Goal: Task Accomplishment & Management: Use online tool/utility

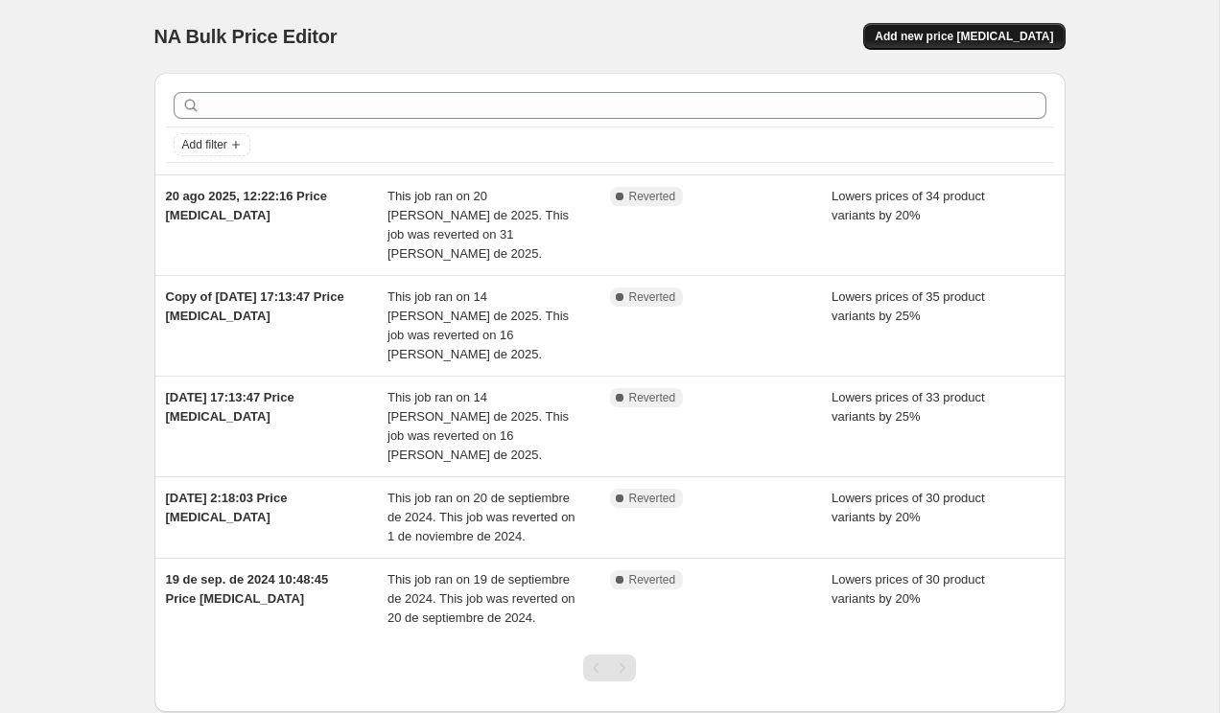
click at [992, 46] on button "Add new price [MEDICAL_DATA]" at bounding box center [963, 36] width 201 height 27
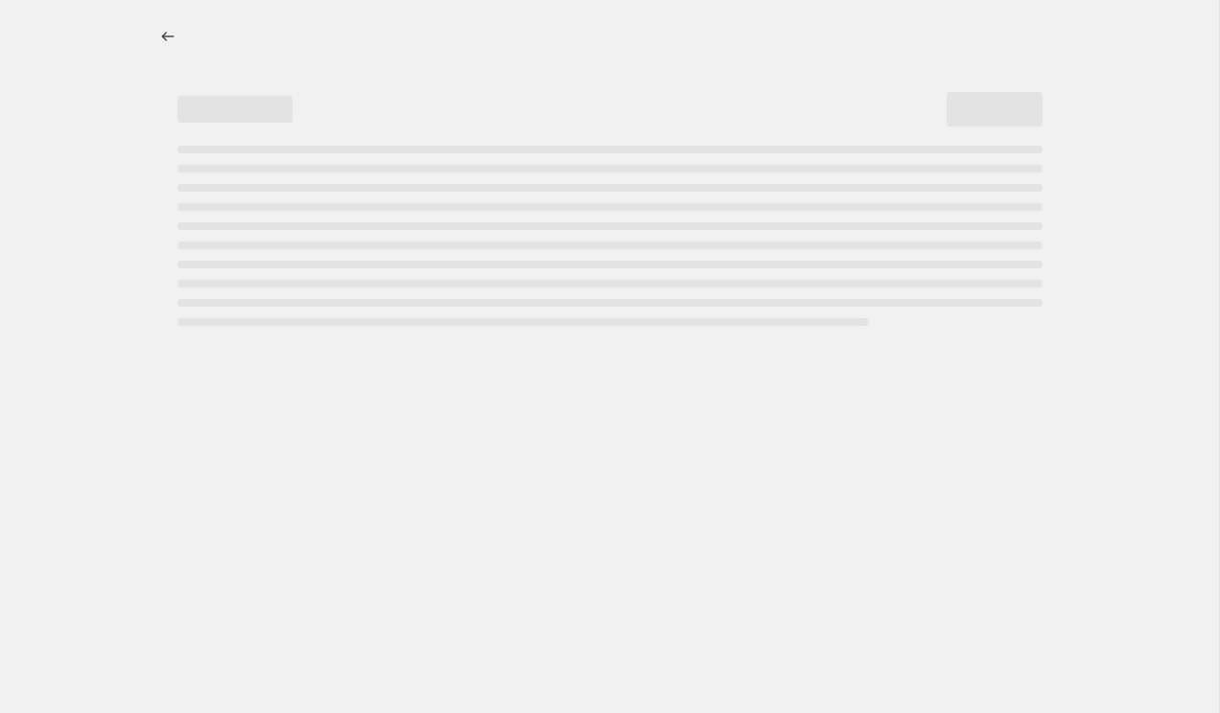
select select "percentage"
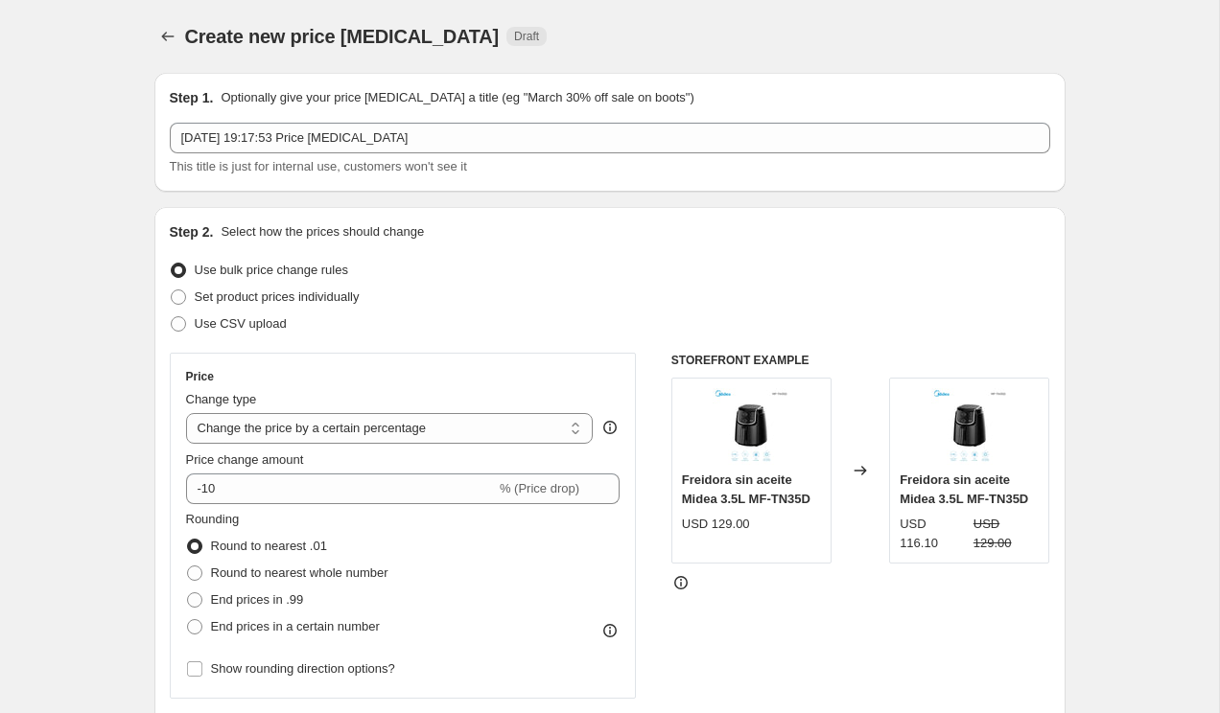
click at [204, 299] on span "Set product prices individually" at bounding box center [277, 297] width 165 height 14
click at [172, 291] on input "Set product prices individually" at bounding box center [171, 290] width 1 height 1
radio input "true"
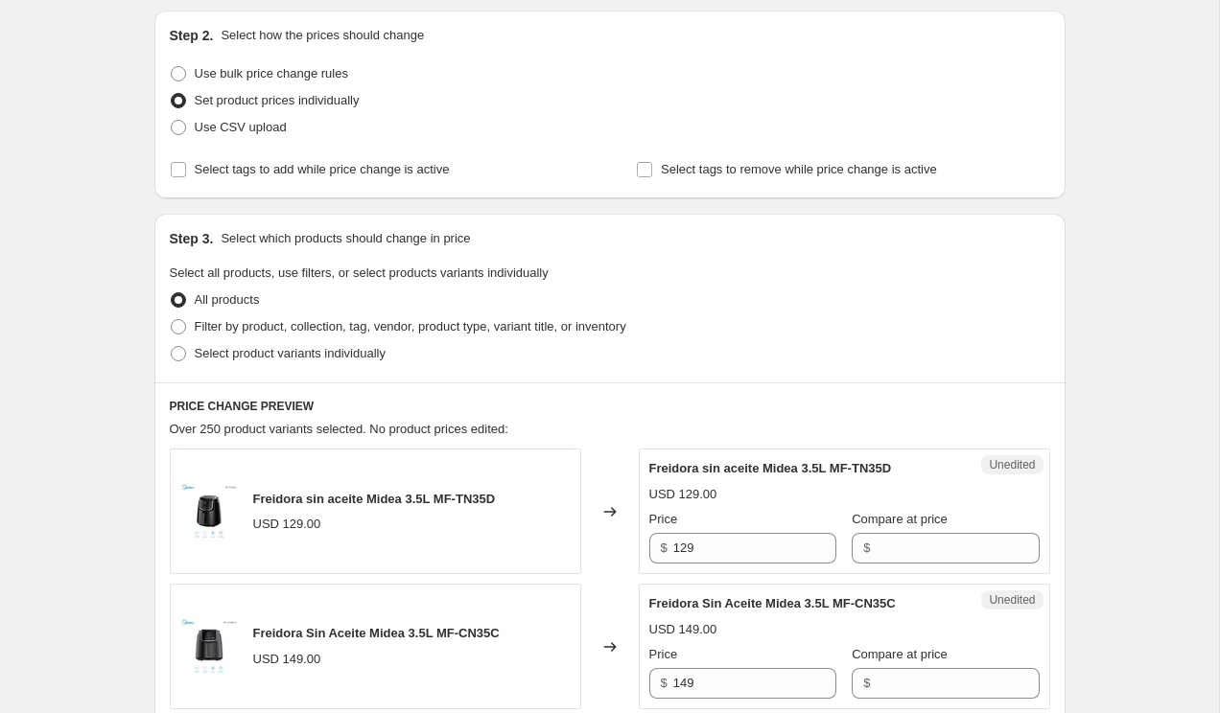
scroll to position [198, 0]
click at [190, 320] on label "Filter by product, collection, tag, vendor, product type, variant title, or inv…" at bounding box center [398, 325] width 456 height 27
click at [172, 318] on input "Filter by product, collection, tag, vendor, product type, variant title, or inv…" at bounding box center [171, 317] width 1 height 1
radio input "true"
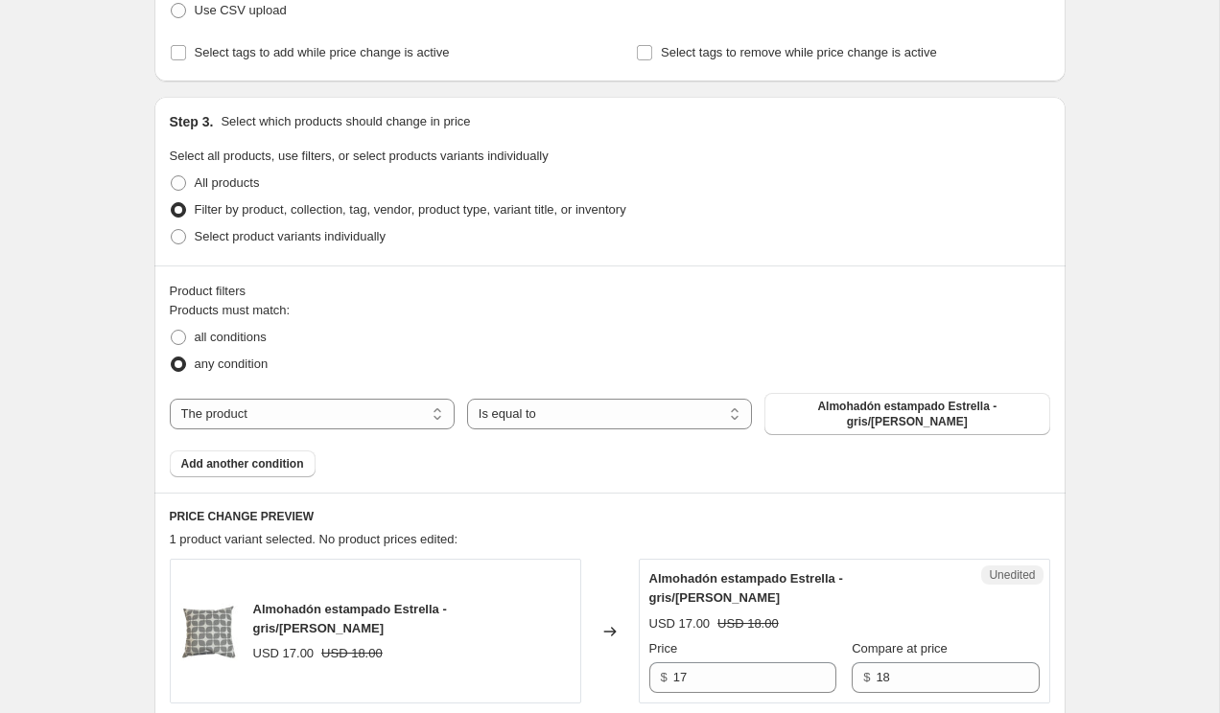
scroll to position [362, 0]
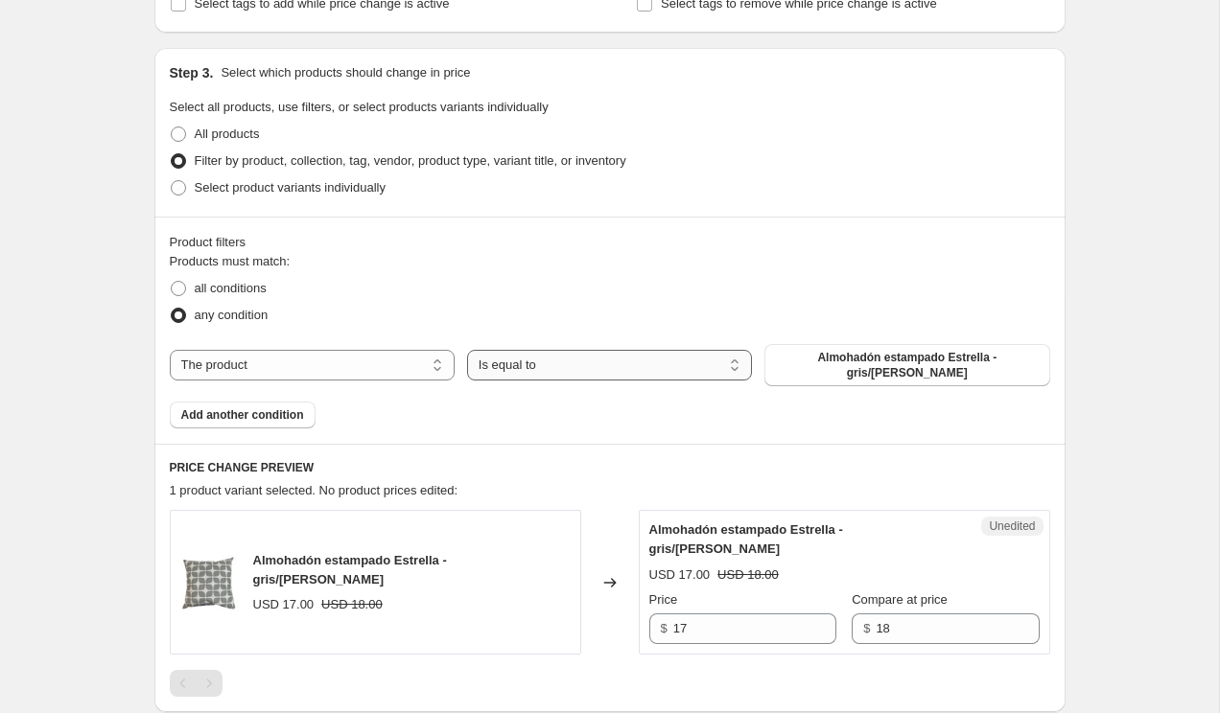
click at [667, 362] on select "Is equal to Is not equal to" at bounding box center [609, 365] width 285 height 31
click at [467, 350] on select "Is equal to Is not equal to" at bounding box center [609, 365] width 285 height 31
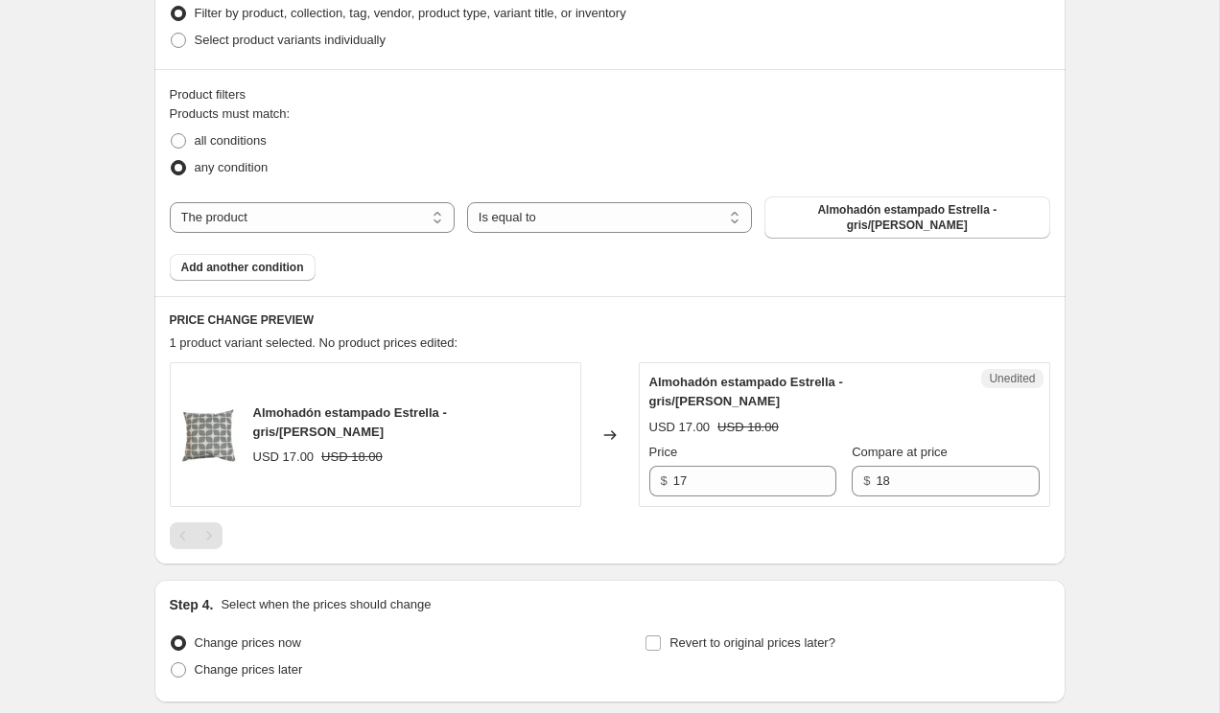
scroll to position [473, 0]
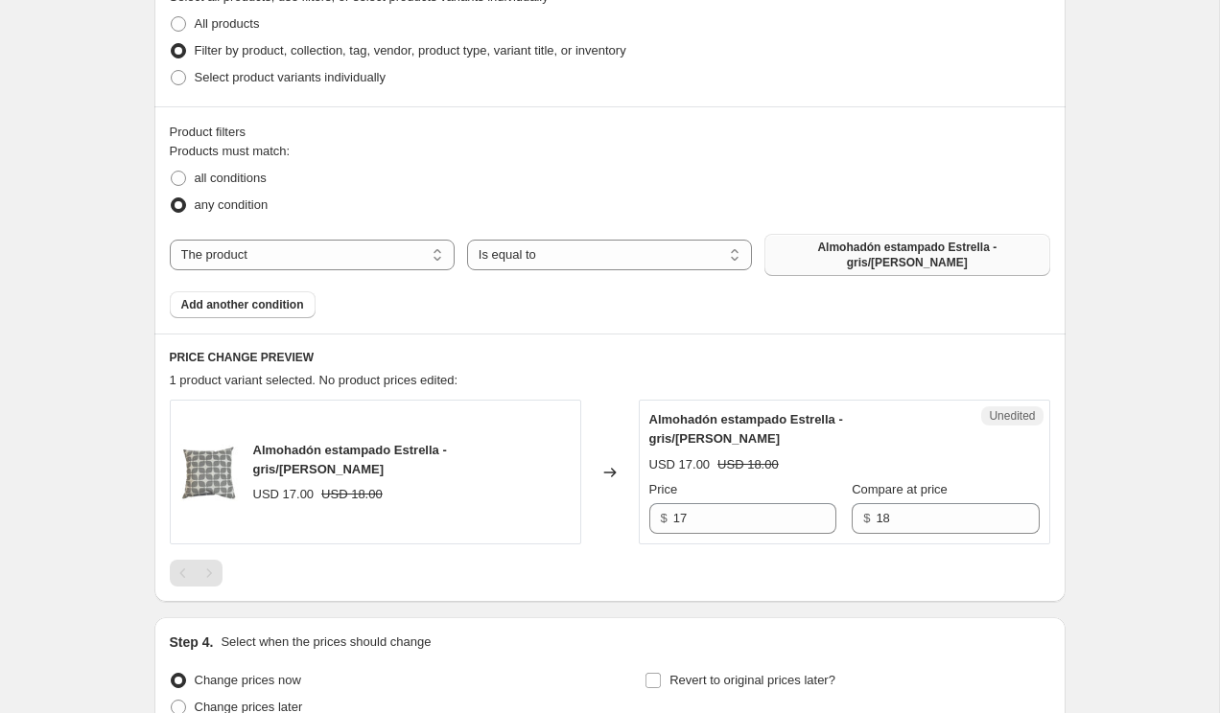
click at [845, 251] on span "Almohadón estampado Estrella - gris/blanco" at bounding box center [907, 255] width 262 height 31
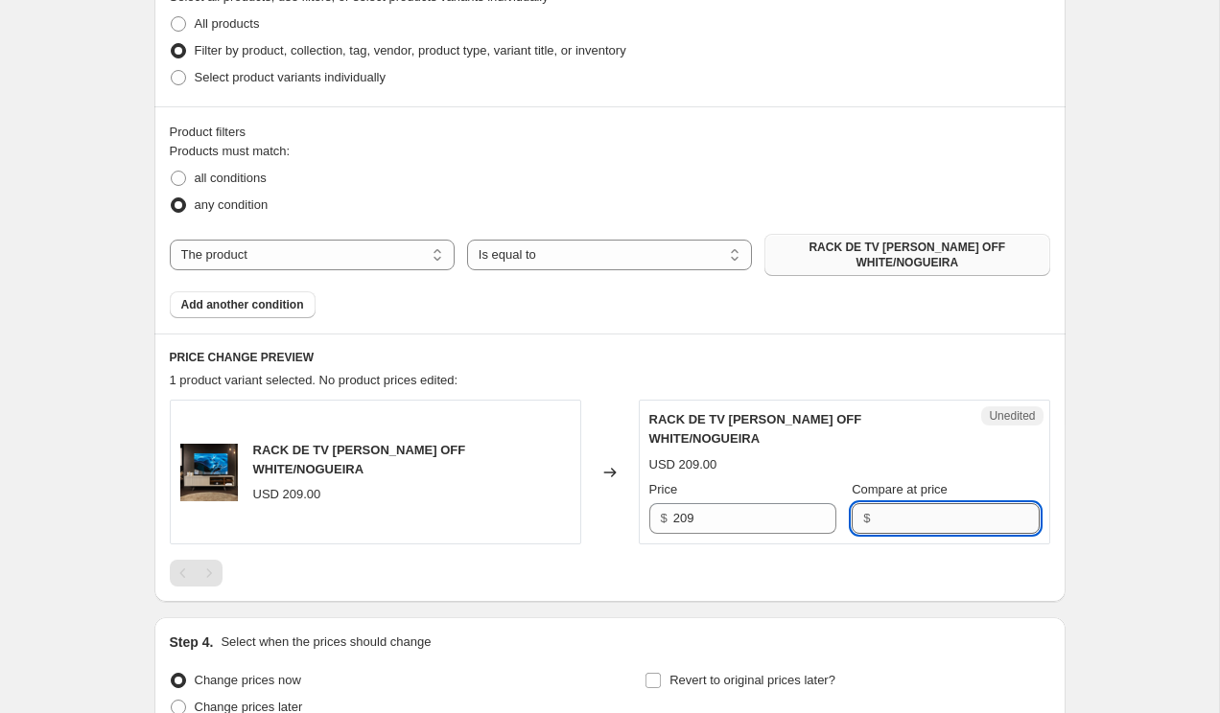
click at [875, 503] on input "Compare at price" at bounding box center [956, 518] width 163 height 31
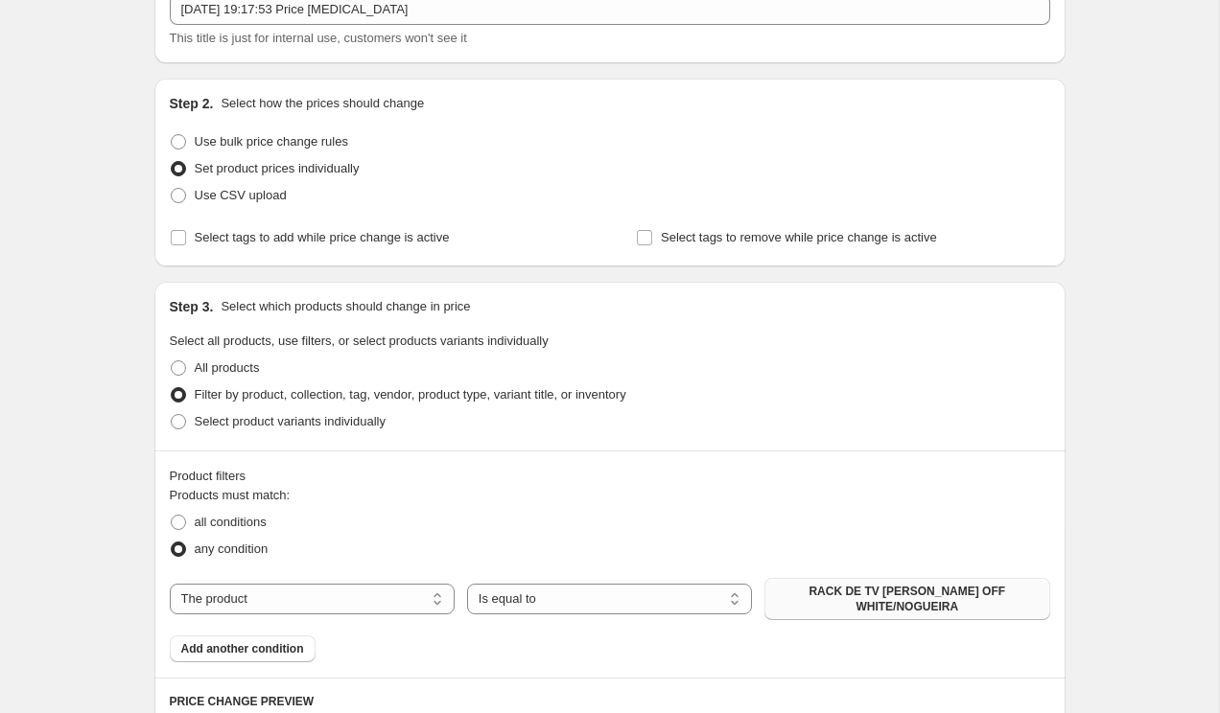
scroll to position [127, 0]
click at [335, 142] on span "Use bulk price change rules" at bounding box center [271, 143] width 153 height 14
click at [172, 137] on input "Use bulk price change rules" at bounding box center [171, 136] width 1 height 1
radio input "true"
select select "percentage"
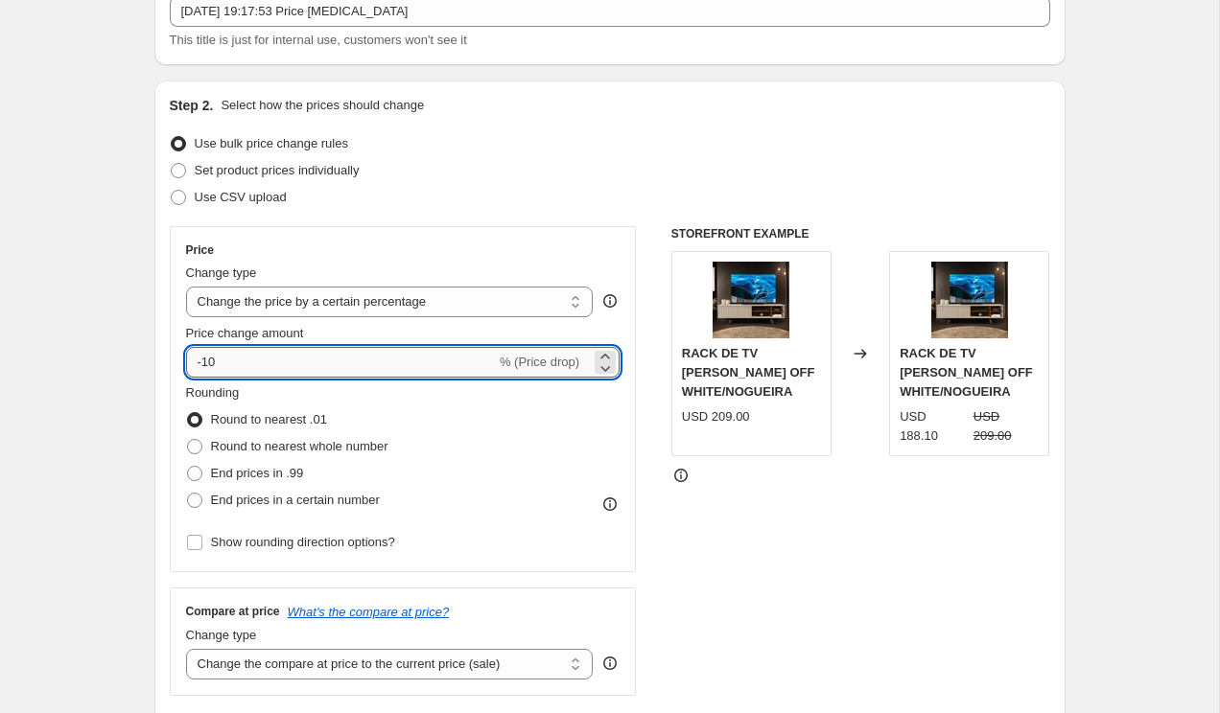
click at [270, 360] on input "-10" at bounding box center [341, 362] width 310 height 31
type input "-1"
type input "-25"
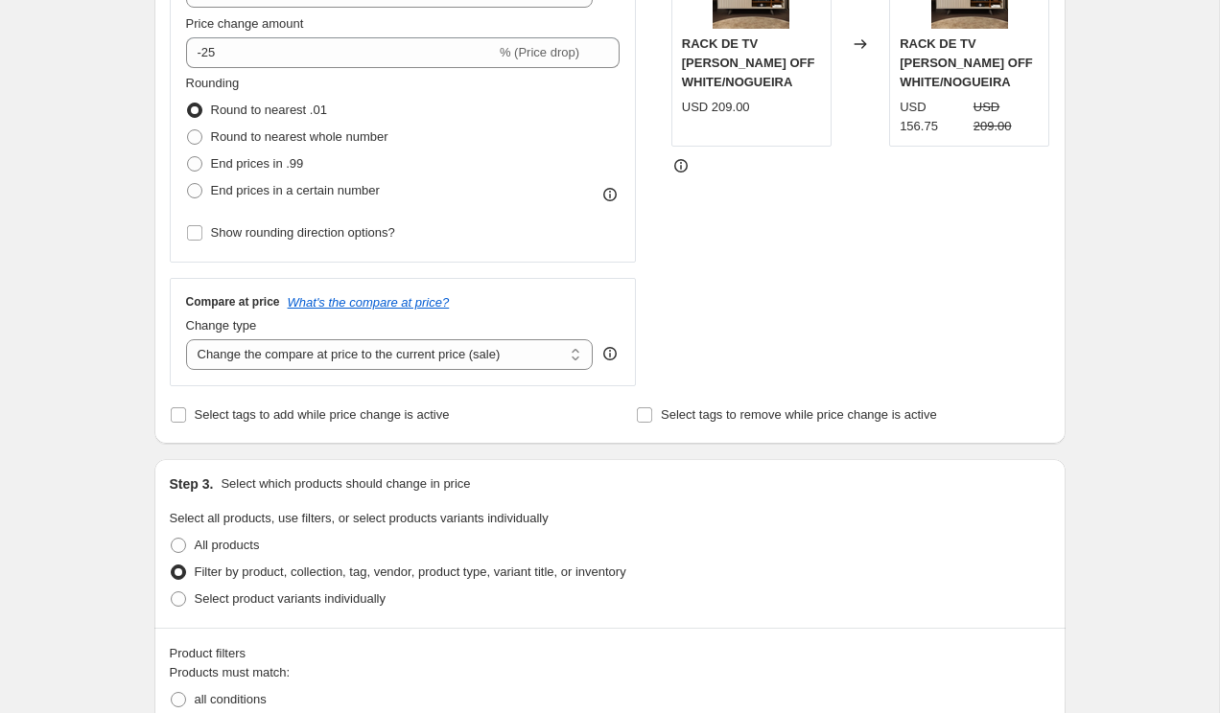
scroll to position [421, 0]
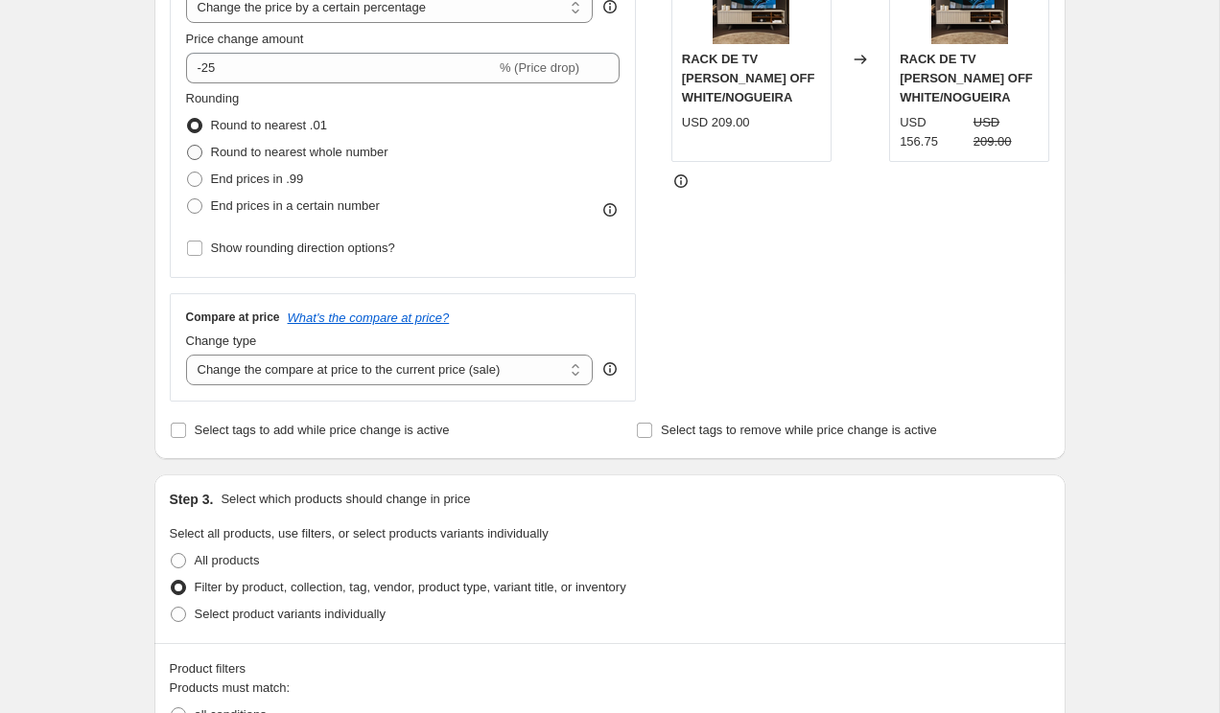
click at [226, 153] on span "Round to nearest whole number" at bounding box center [299, 152] width 177 height 14
click at [188, 146] on input "Round to nearest whole number" at bounding box center [187, 145] width 1 height 1
radio input "true"
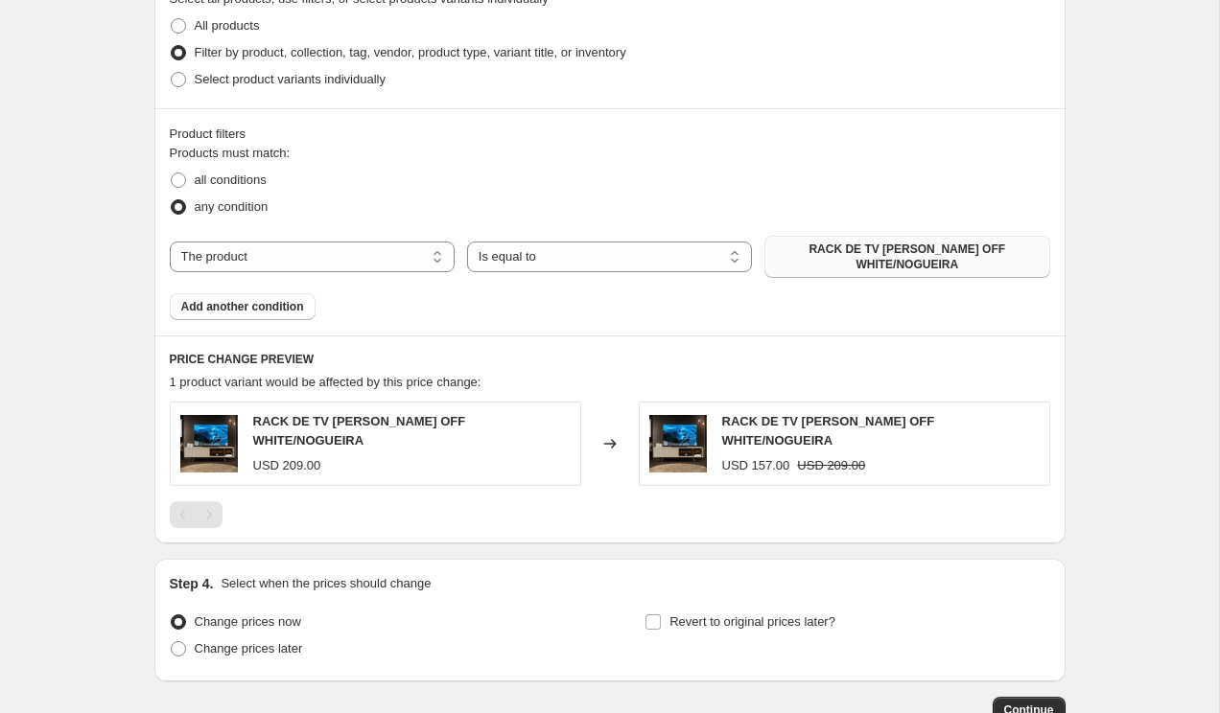
scroll to position [960, 0]
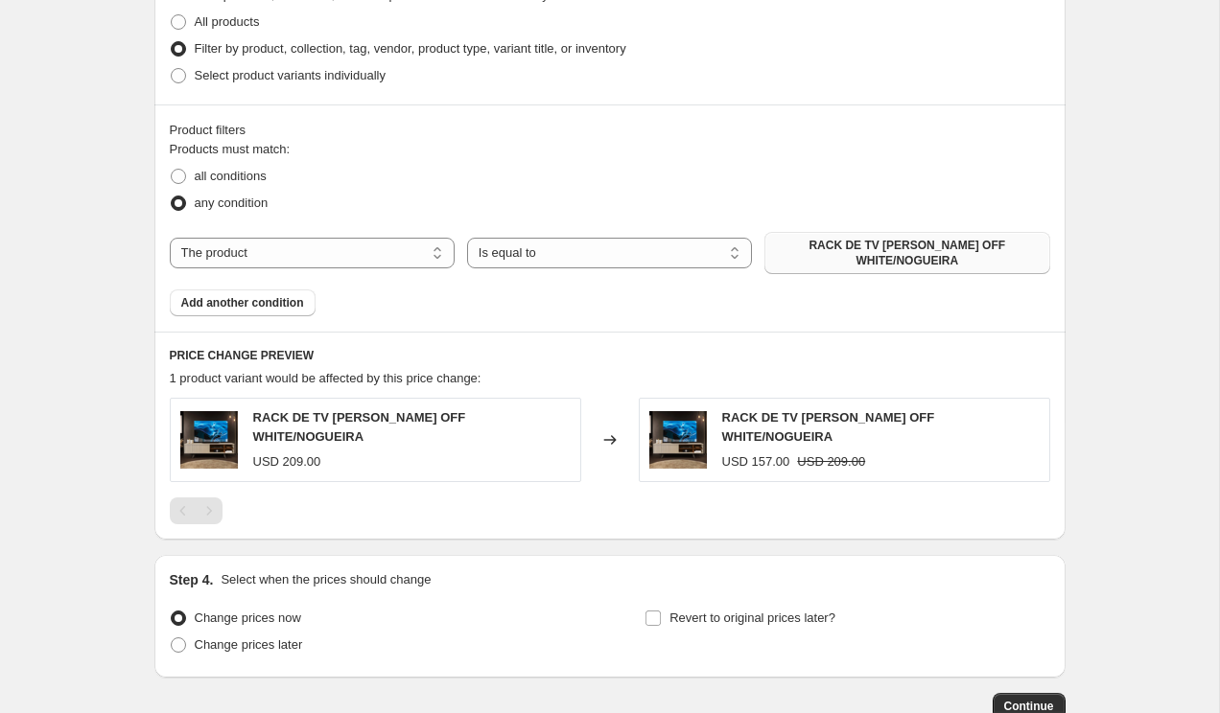
click at [956, 252] on span "RACK DE TV GRETA OFF WHITE/NOGUEIRA" at bounding box center [907, 253] width 262 height 31
click at [240, 295] on span "Add another condition" at bounding box center [242, 302] width 123 height 15
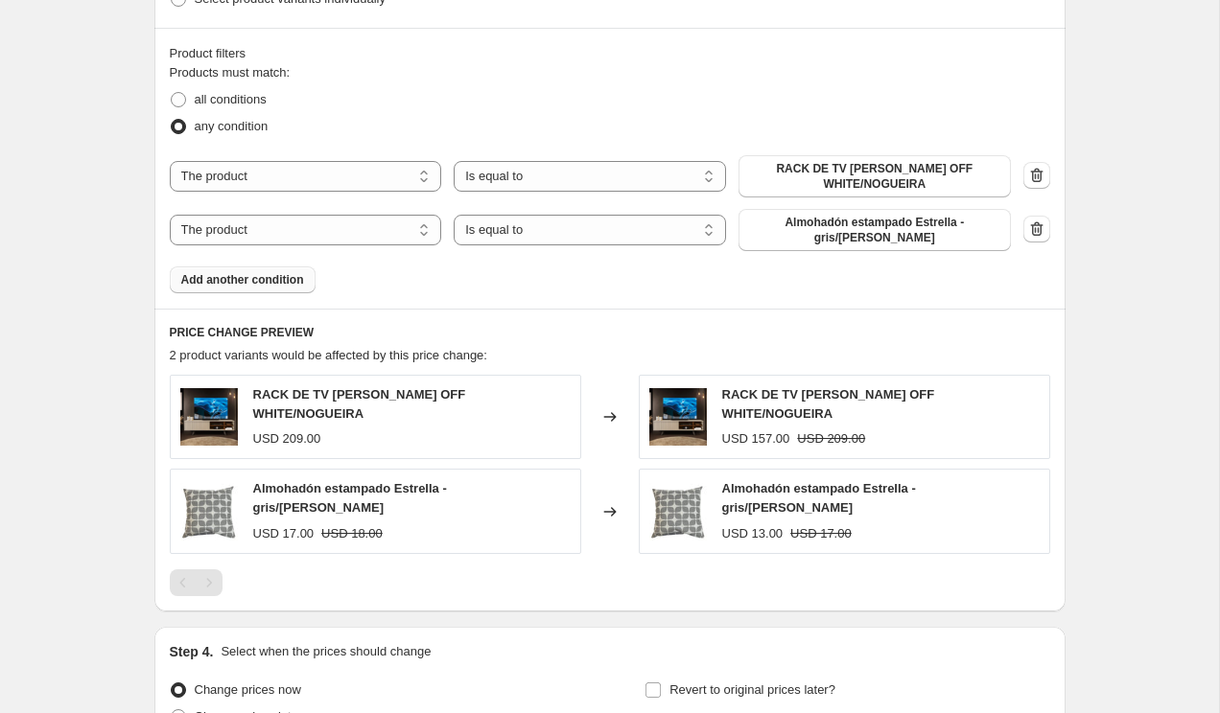
scroll to position [1035, 0]
click at [865, 219] on span "Almohadón estampado Estrella - gris/blanco" at bounding box center [874, 231] width 249 height 31
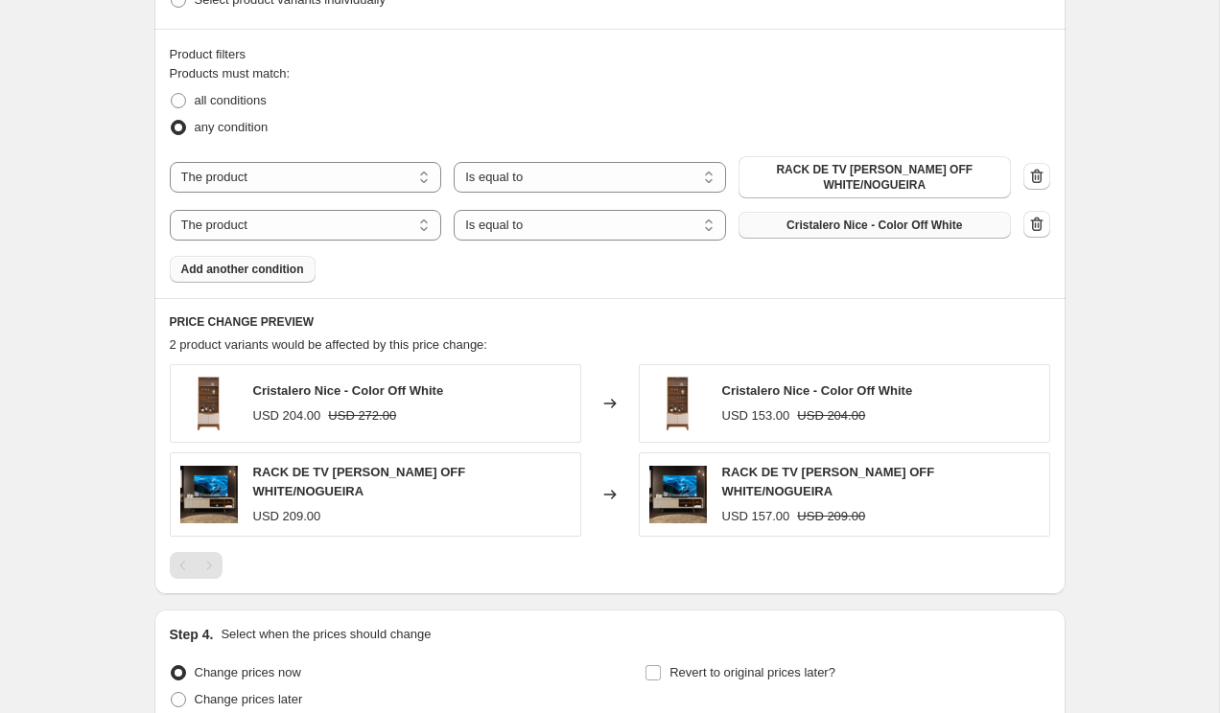
click at [285, 262] on span "Add another condition" at bounding box center [242, 269] width 123 height 15
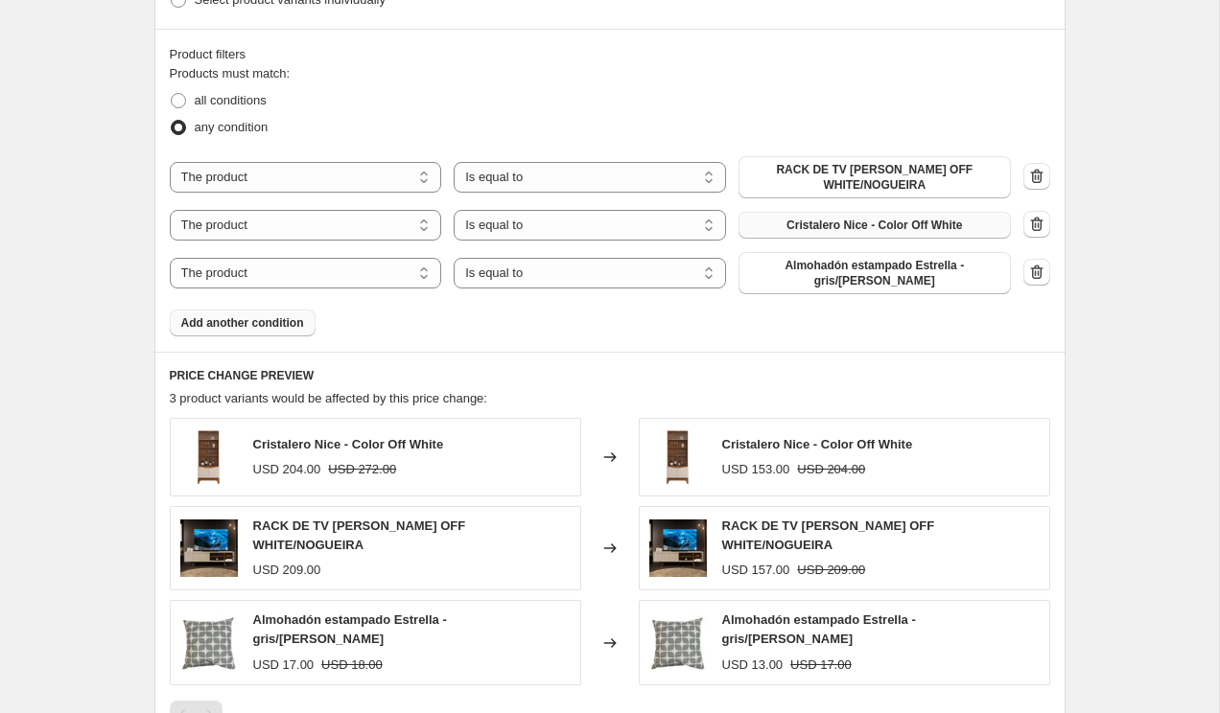
click at [884, 259] on span "Almohadón estampado Estrella - gris/blanco" at bounding box center [874, 273] width 249 height 31
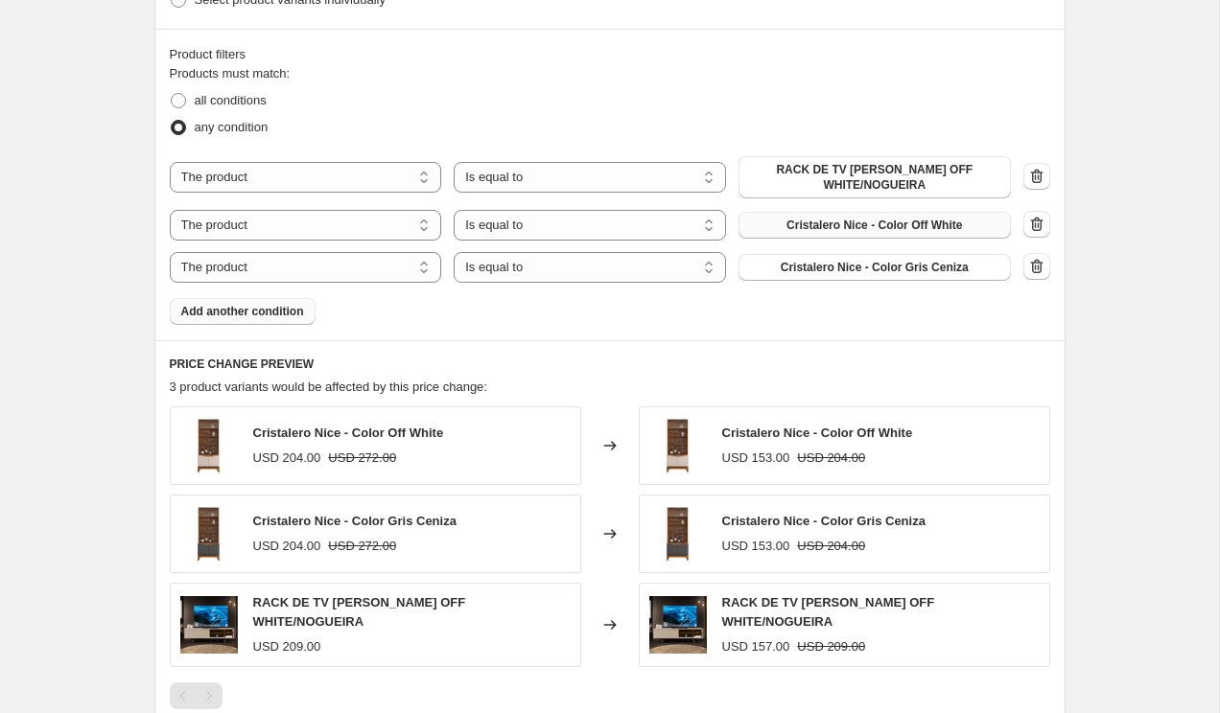
click at [235, 304] on span "Add another condition" at bounding box center [242, 311] width 123 height 15
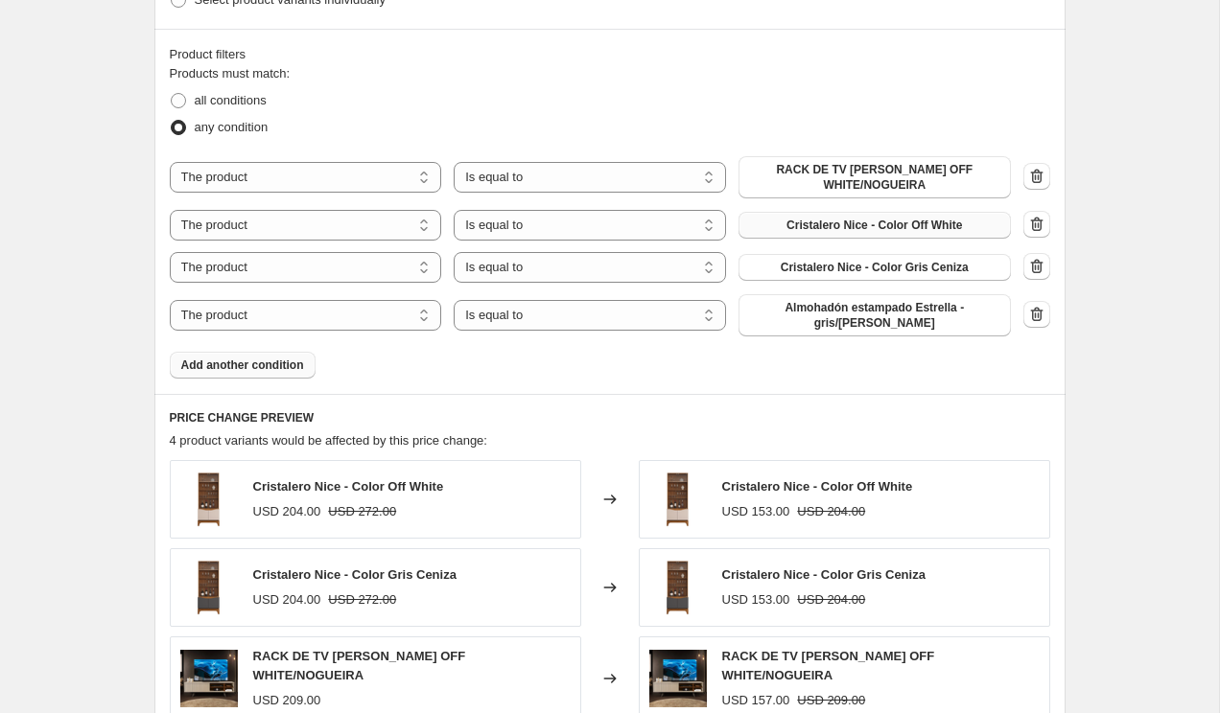
click at [931, 300] on span "Almohadón estampado Estrella - gris/blanco" at bounding box center [874, 315] width 249 height 31
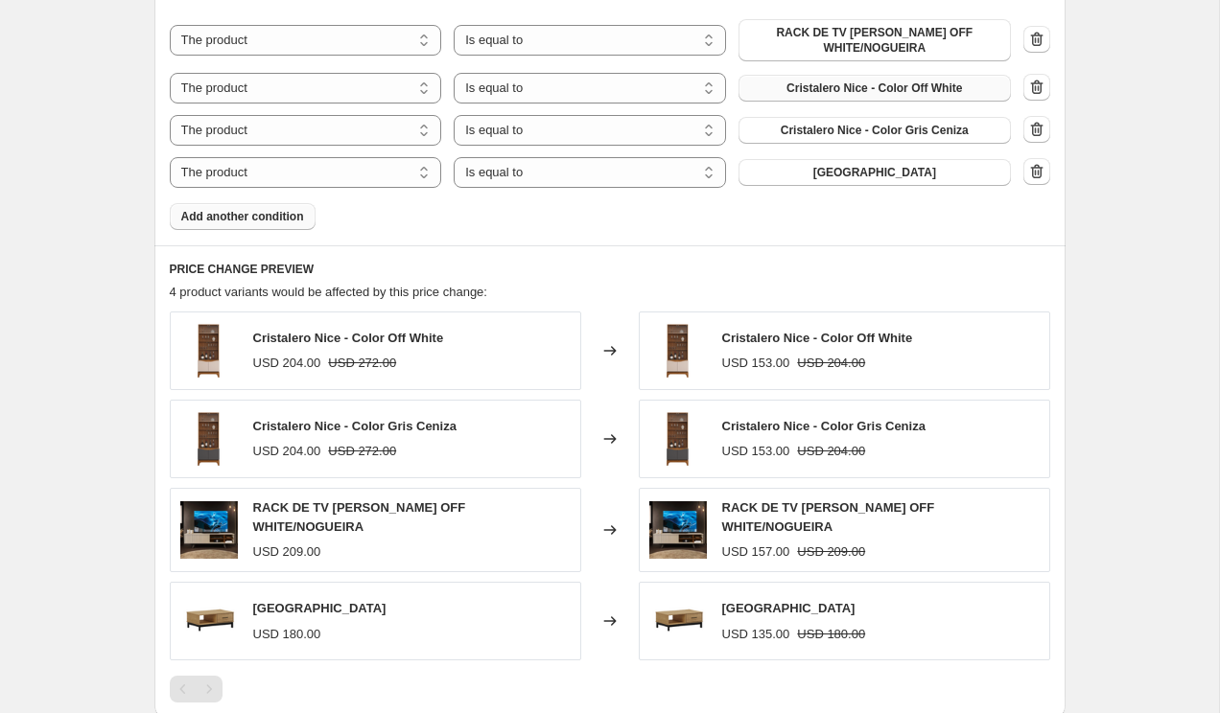
scroll to position [1180, 0]
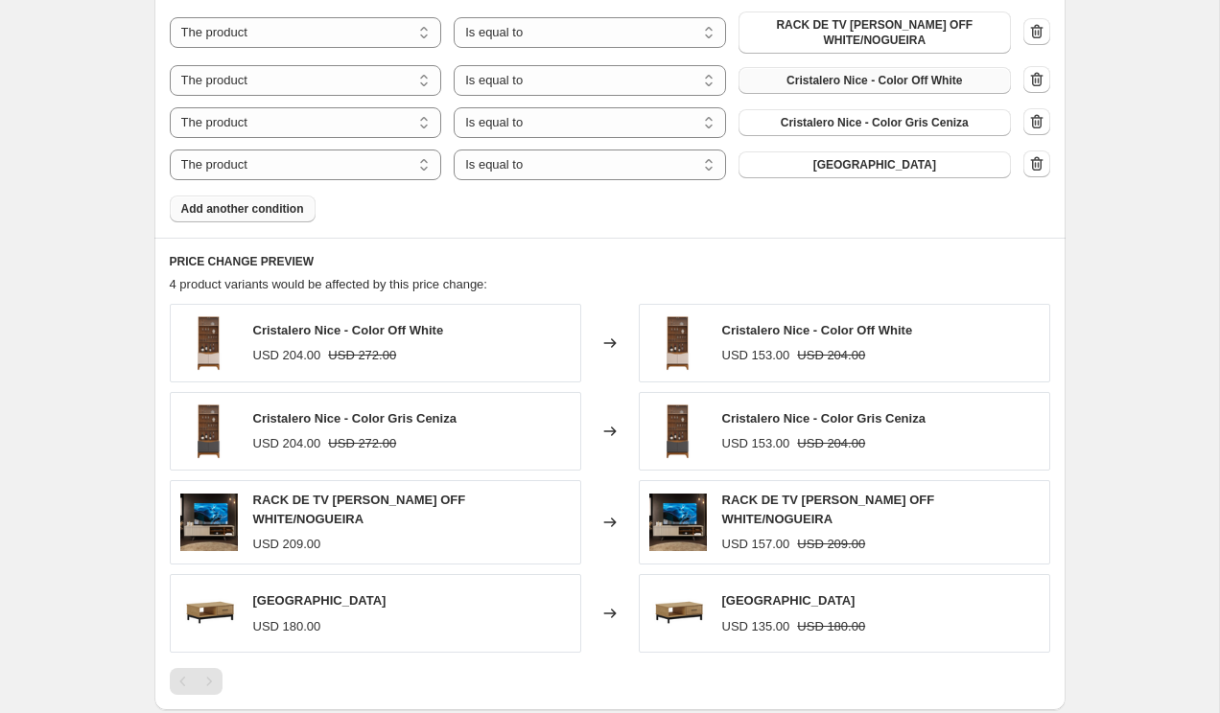
click at [228, 201] on span "Add another condition" at bounding box center [242, 208] width 123 height 15
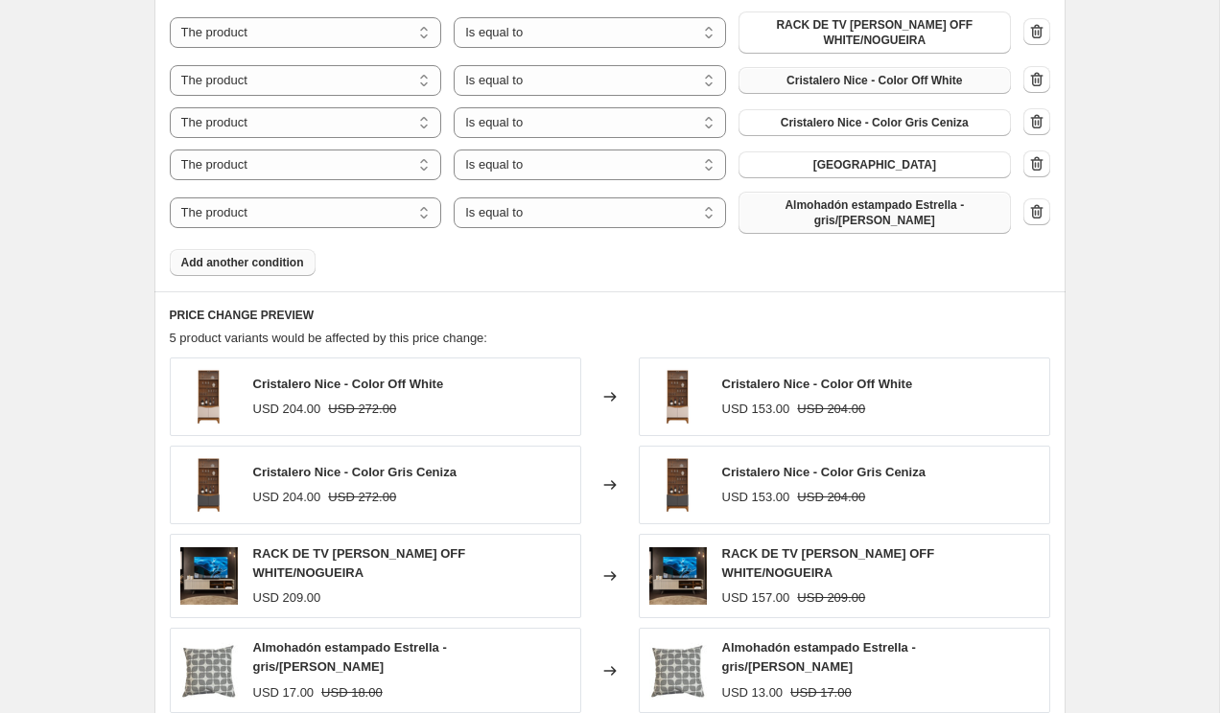
click at [936, 203] on button "Almohadón estampado Estrella - gris/blanco" at bounding box center [874, 213] width 272 height 42
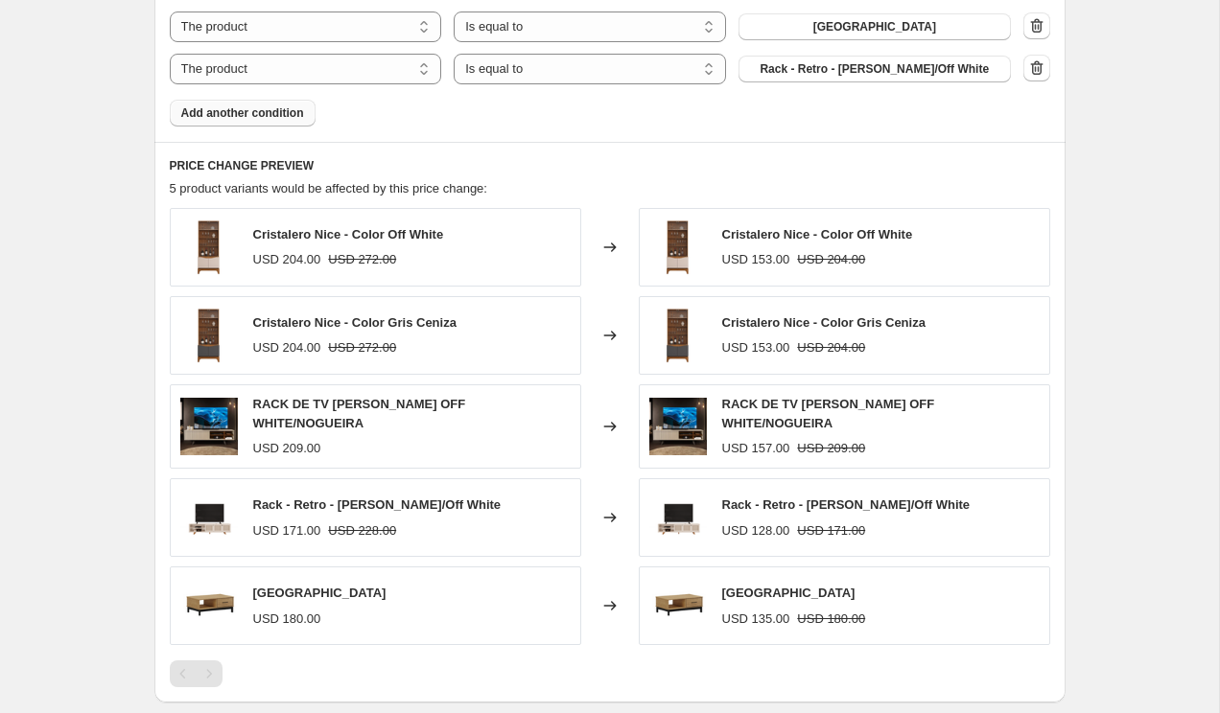
scroll to position [1321, 0]
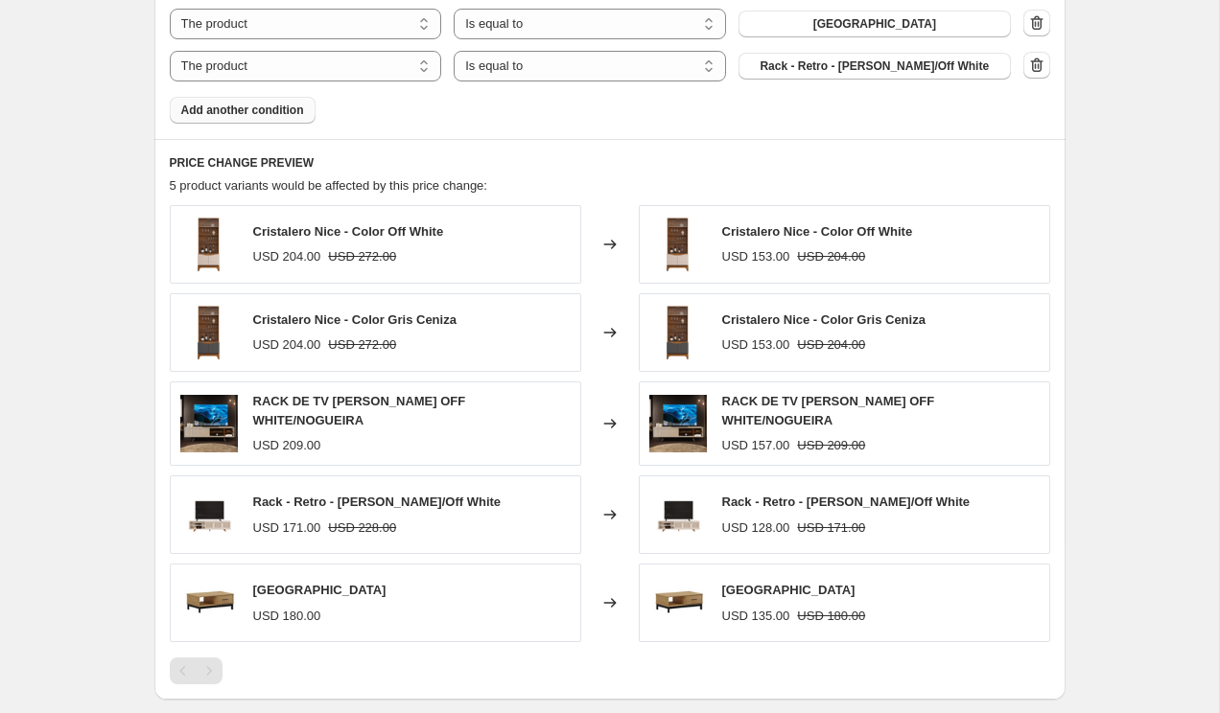
click at [280, 105] on span "Add another condition" at bounding box center [242, 110] width 123 height 15
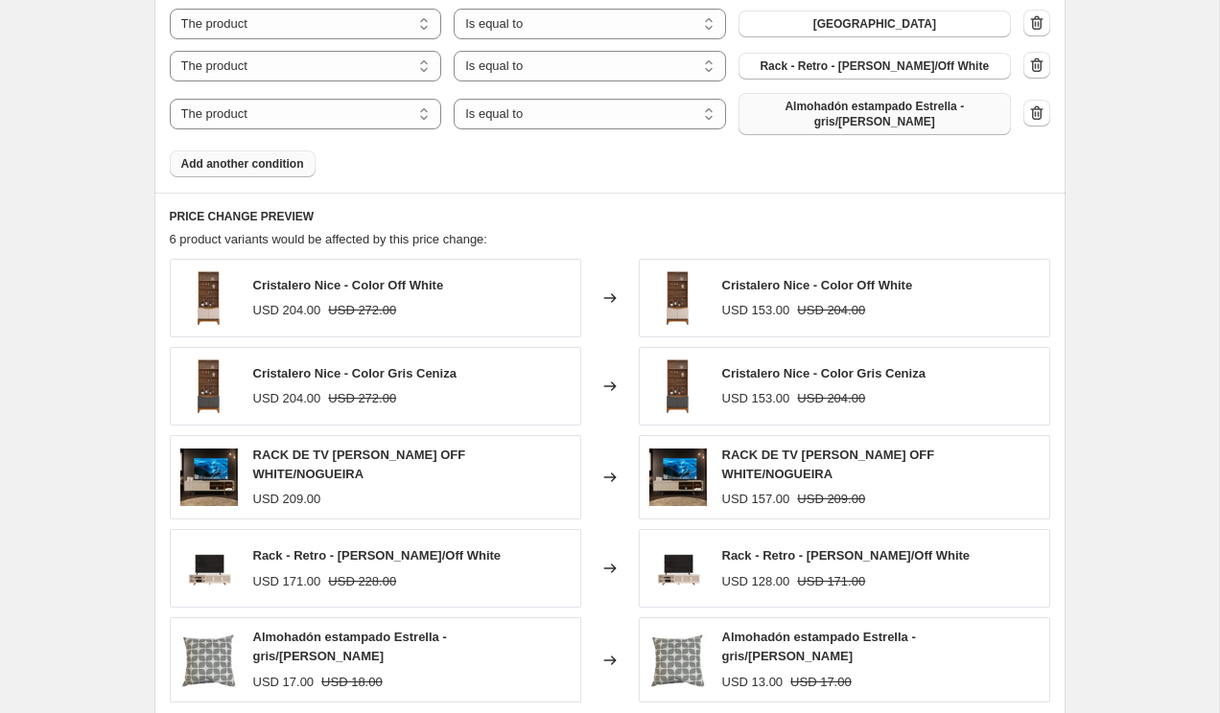
click at [862, 103] on span "Almohadón estampado Estrella - gris/blanco" at bounding box center [874, 114] width 249 height 31
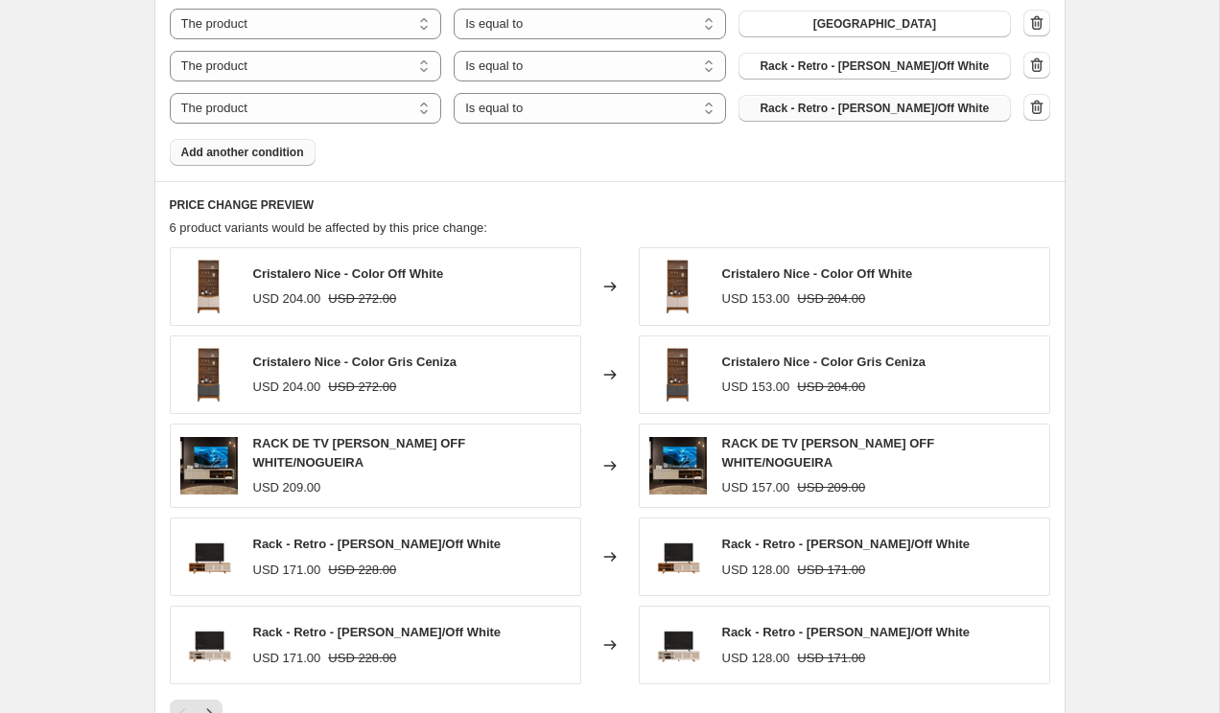
click at [280, 145] on span "Add another condition" at bounding box center [242, 152] width 123 height 15
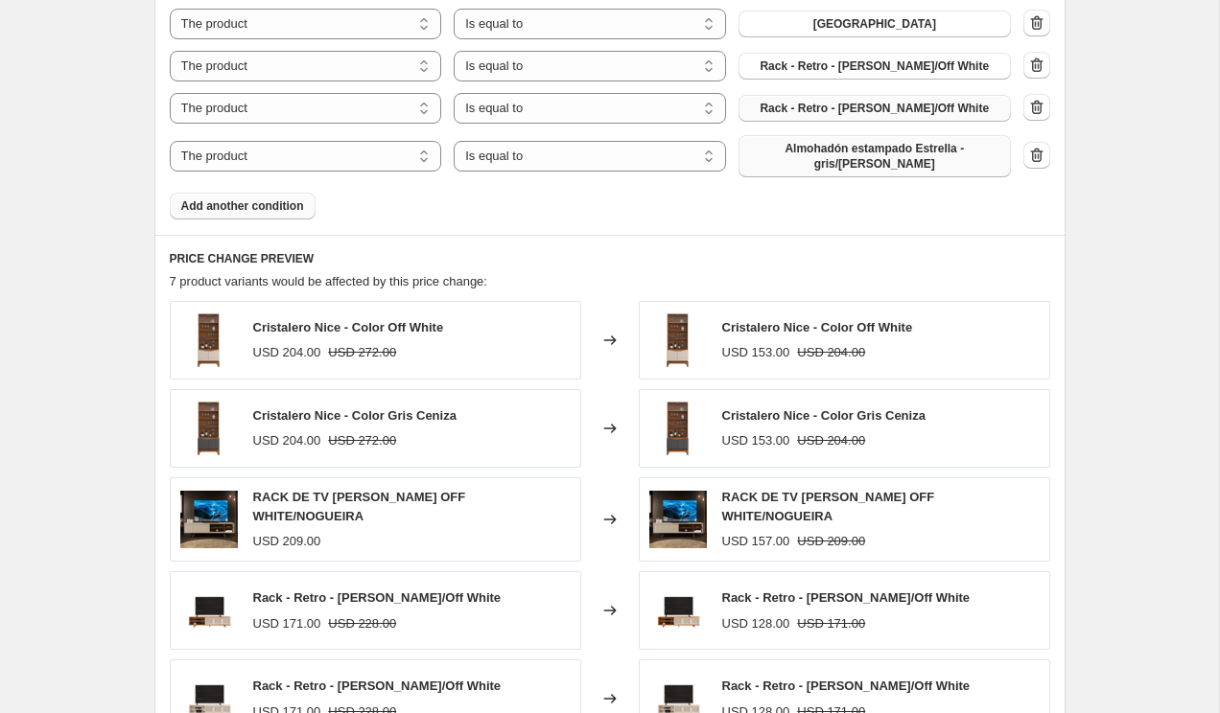
click at [872, 143] on span "Almohadón estampado Estrella - gris/blanco" at bounding box center [874, 156] width 249 height 31
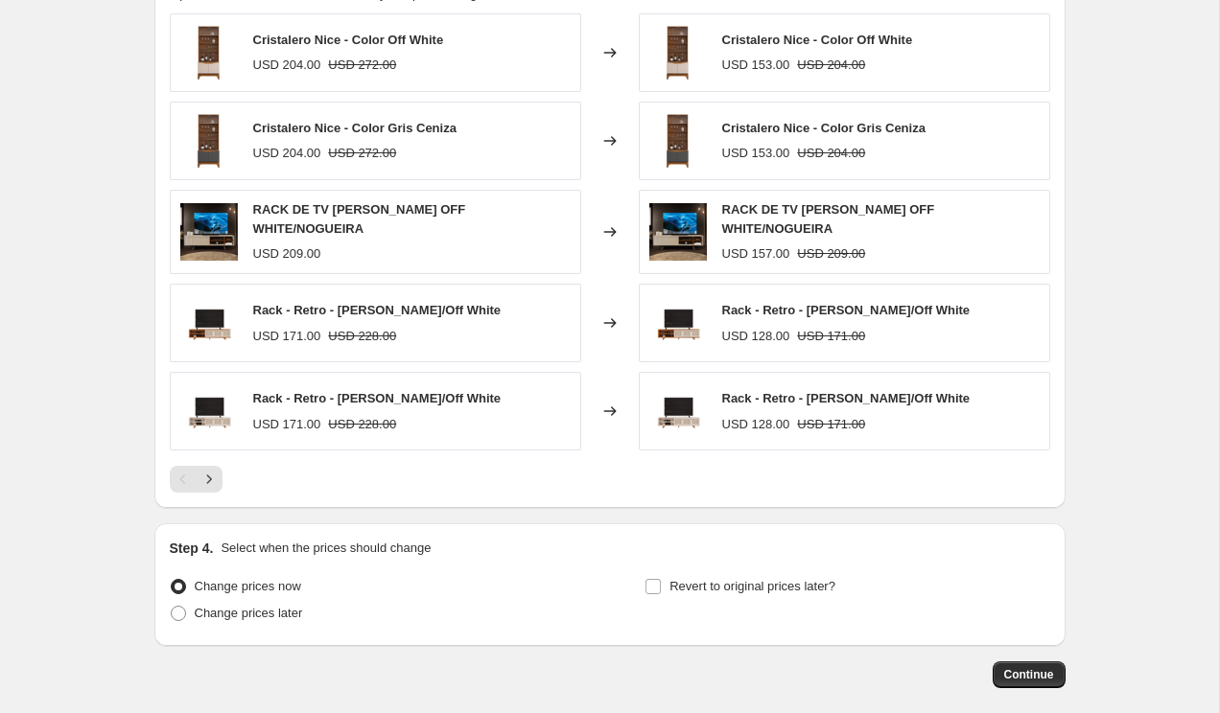
scroll to position [1635, 0]
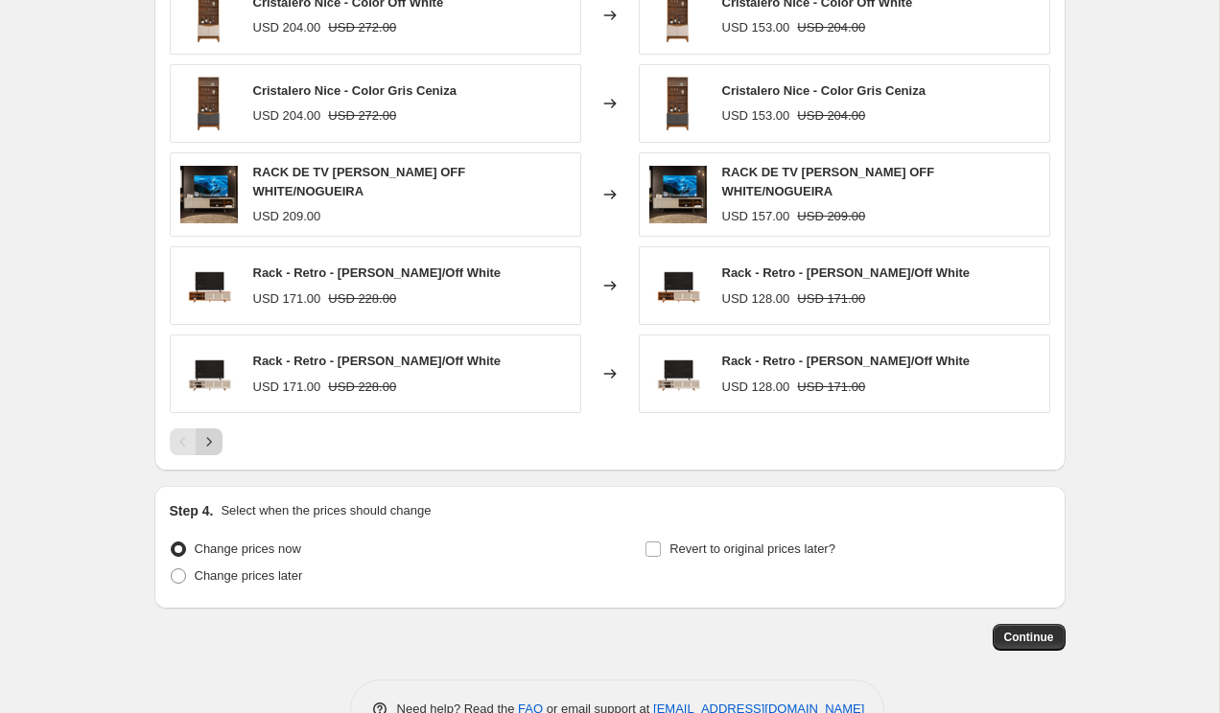
click at [213, 432] on icon "Next" at bounding box center [208, 441] width 19 height 19
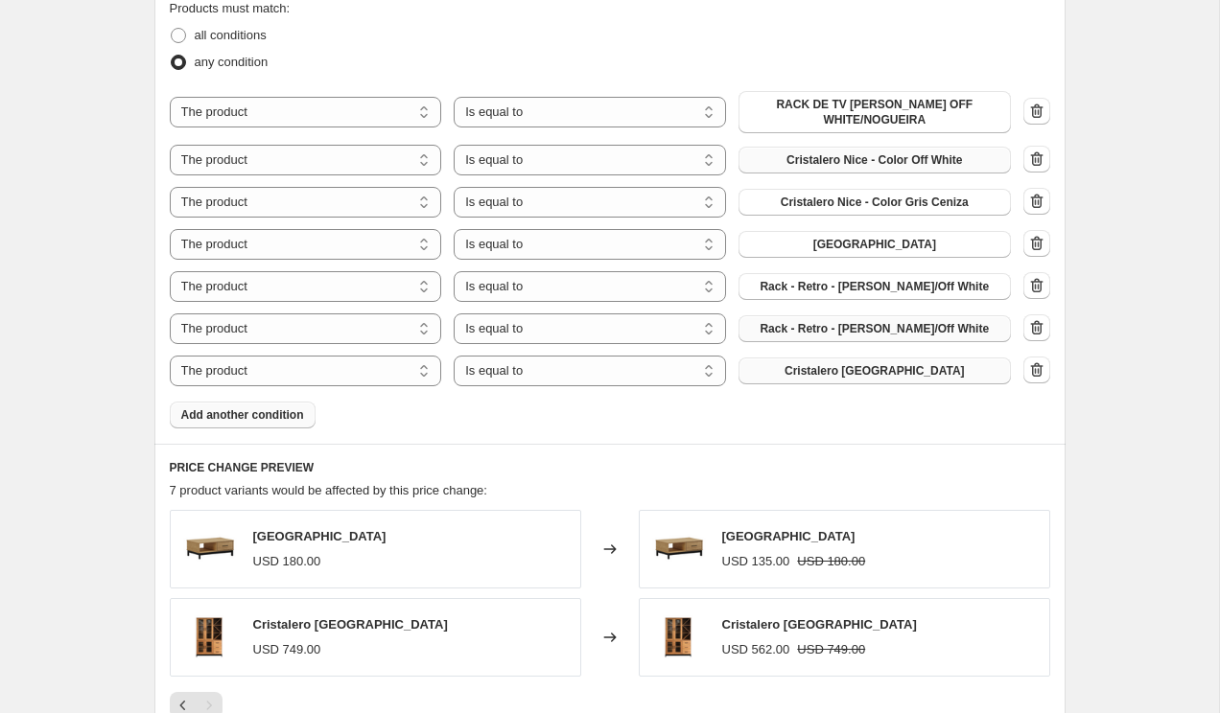
scroll to position [1100, 0]
click at [272, 408] on span "Add another condition" at bounding box center [242, 415] width 123 height 15
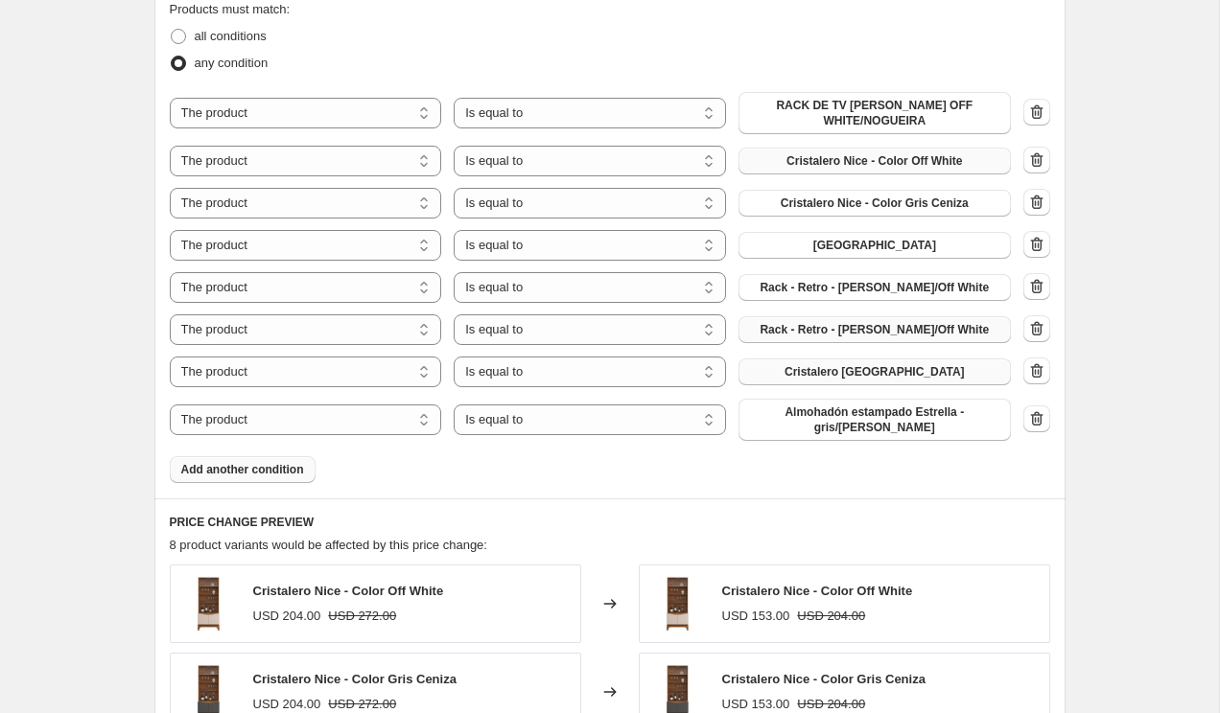
click at [910, 405] on span "Almohadón estampado Estrella - gris/blanco" at bounding box center [874, 420] width 249 height 31
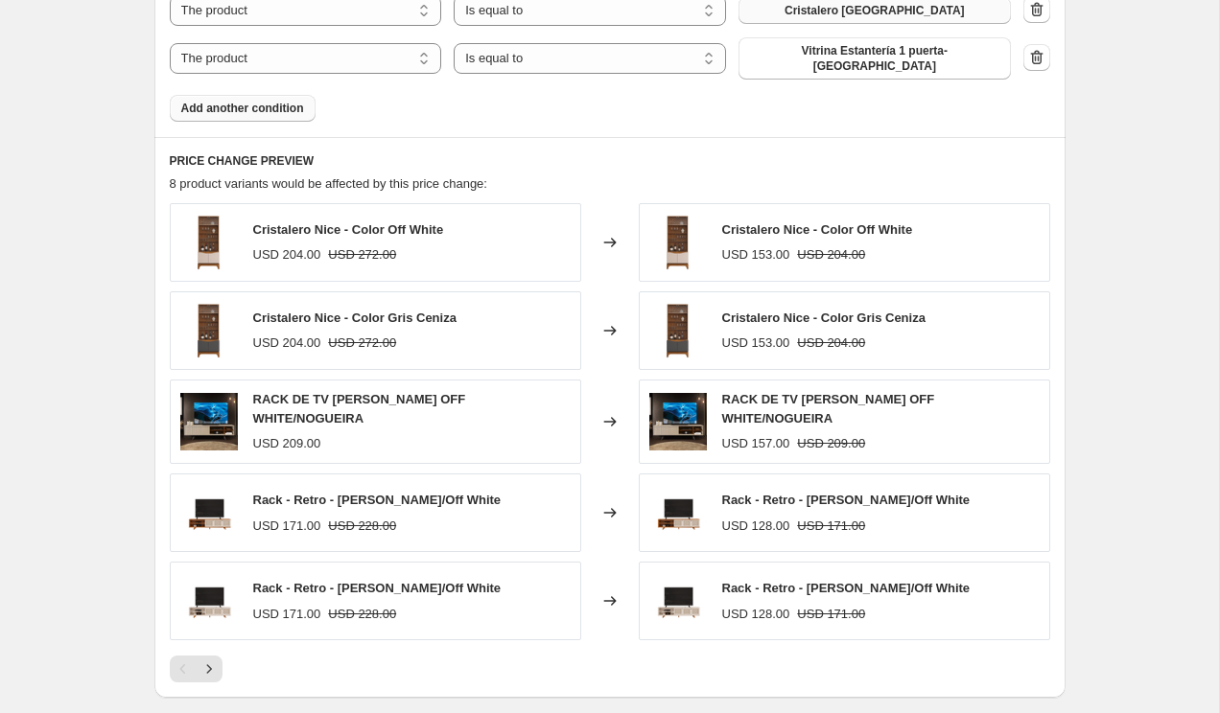
scroll to position [1479, 0]
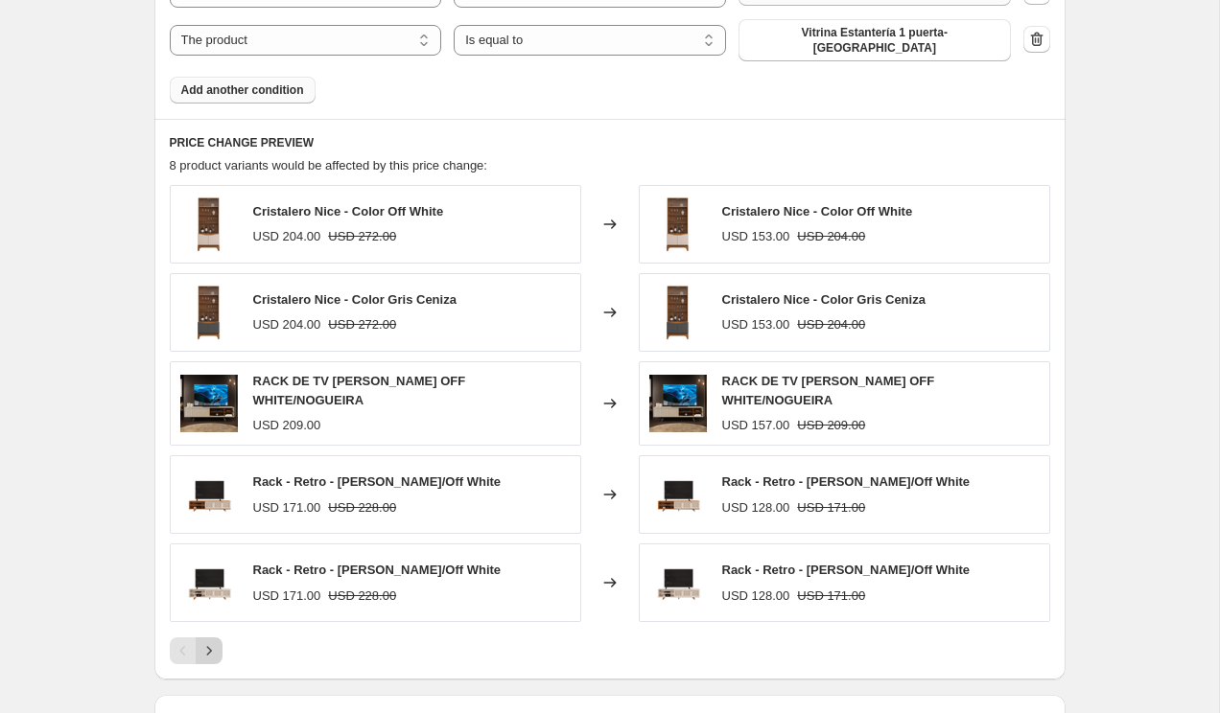
click at [207, 641] on icon "Next" at bounding box center [208, 650] width 19 height 19
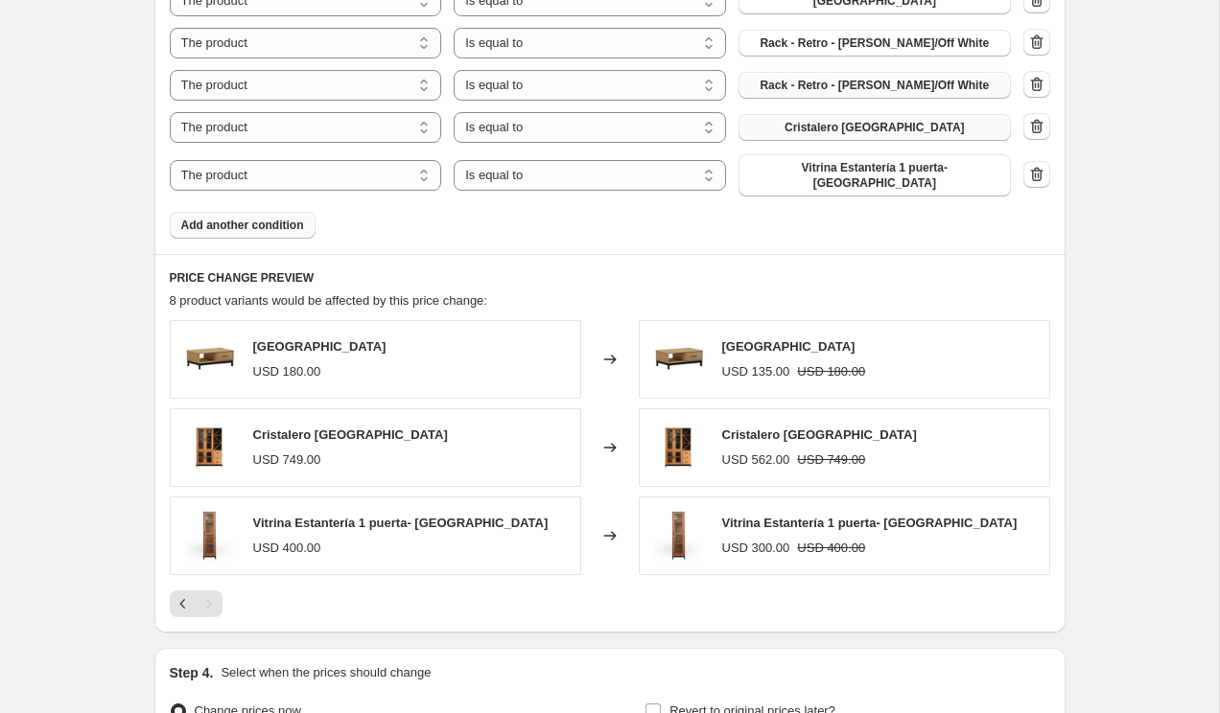
scroll to position [1334, 0]
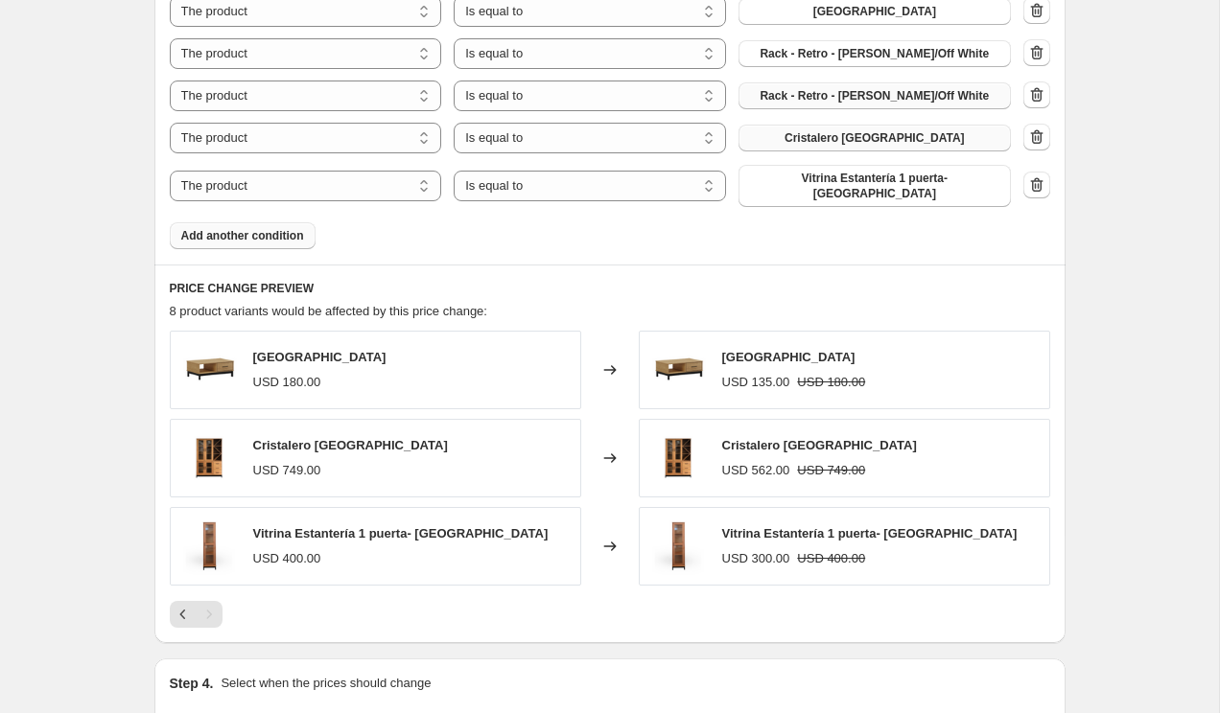
click at [292, 228] on span "Add another condition" at bounding box center [242, 235] width 123 height 15
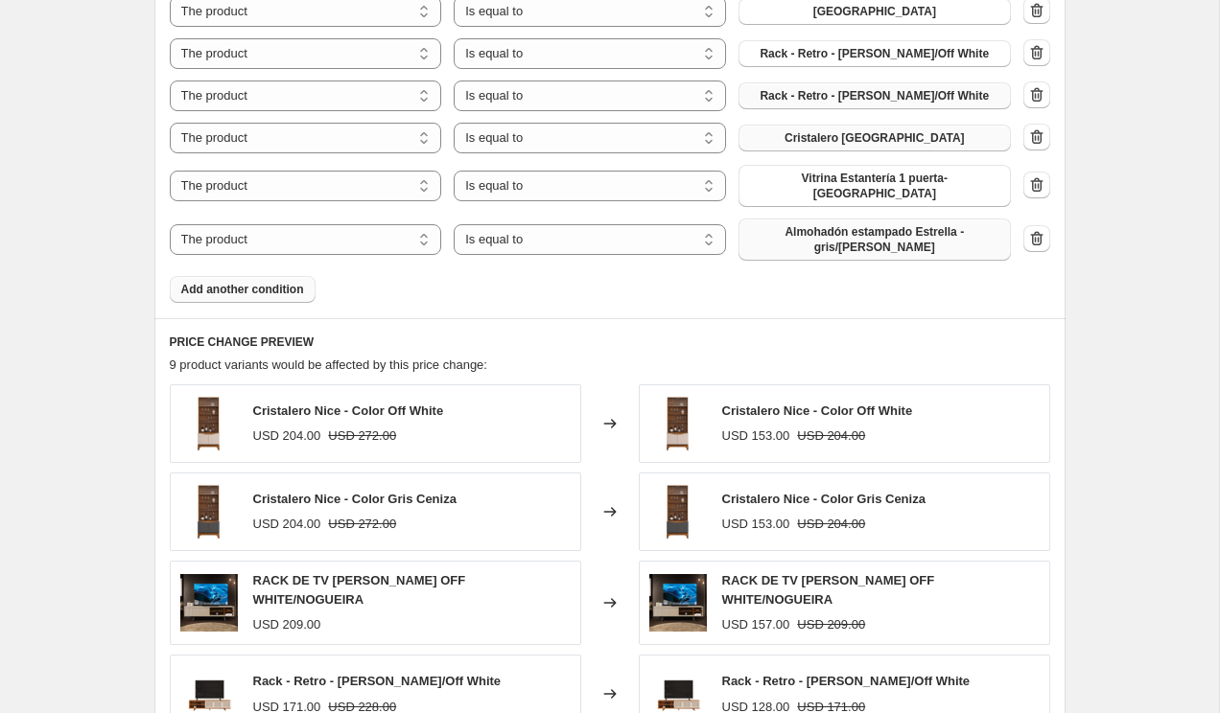
click at [836, 224] on span "Almohadón estampado Estrella - gris/blanco" at bounding box center [874, 239] width 249 height 31
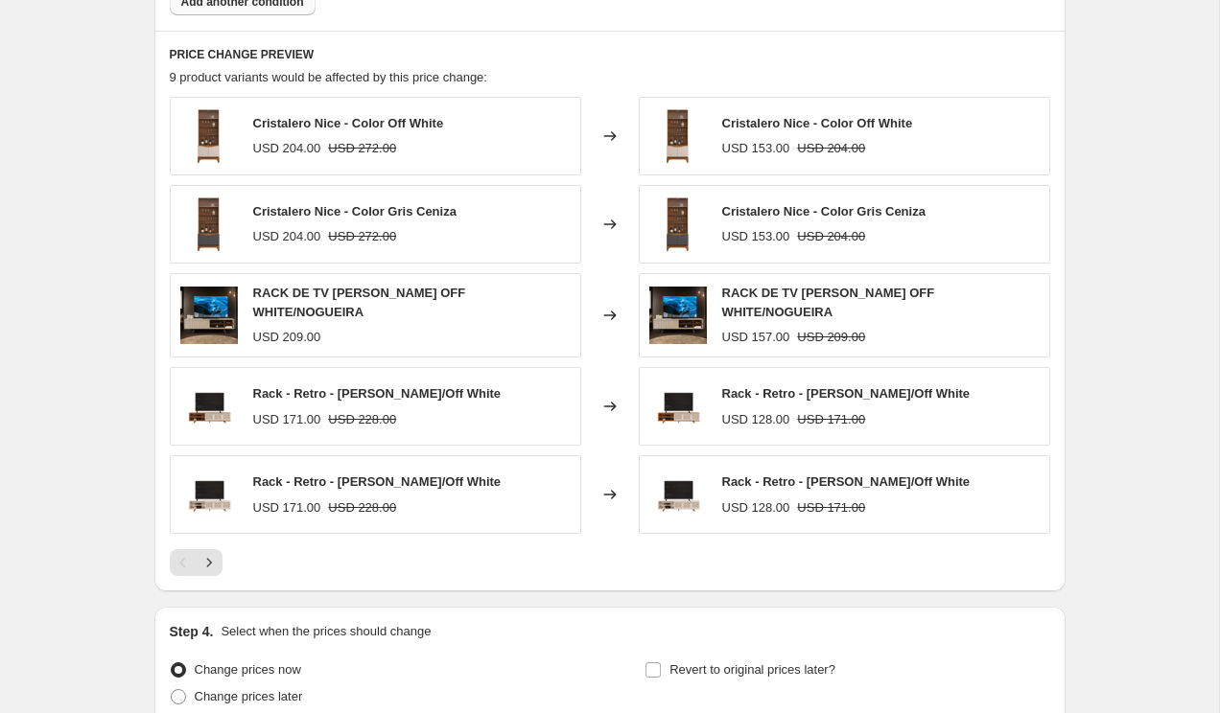
scroll to position [1644, 0]
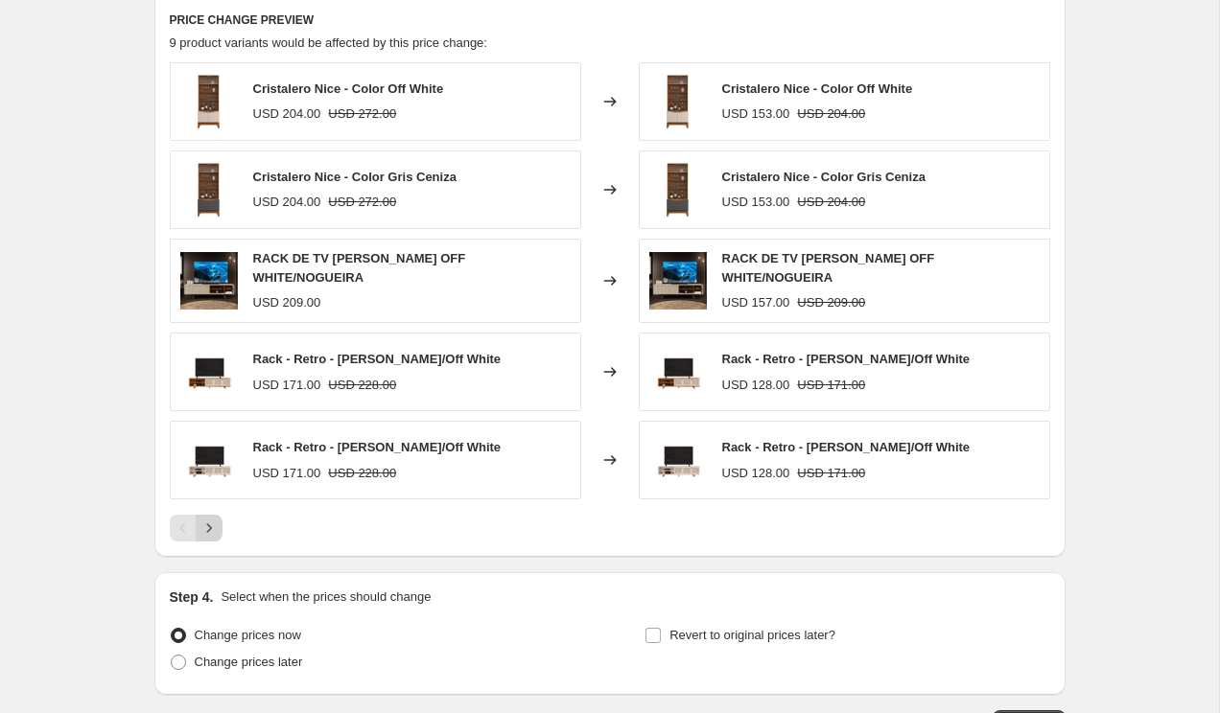
click at [197, 515] on button "Next" at bounding box center [209, 528] width 27 height 27
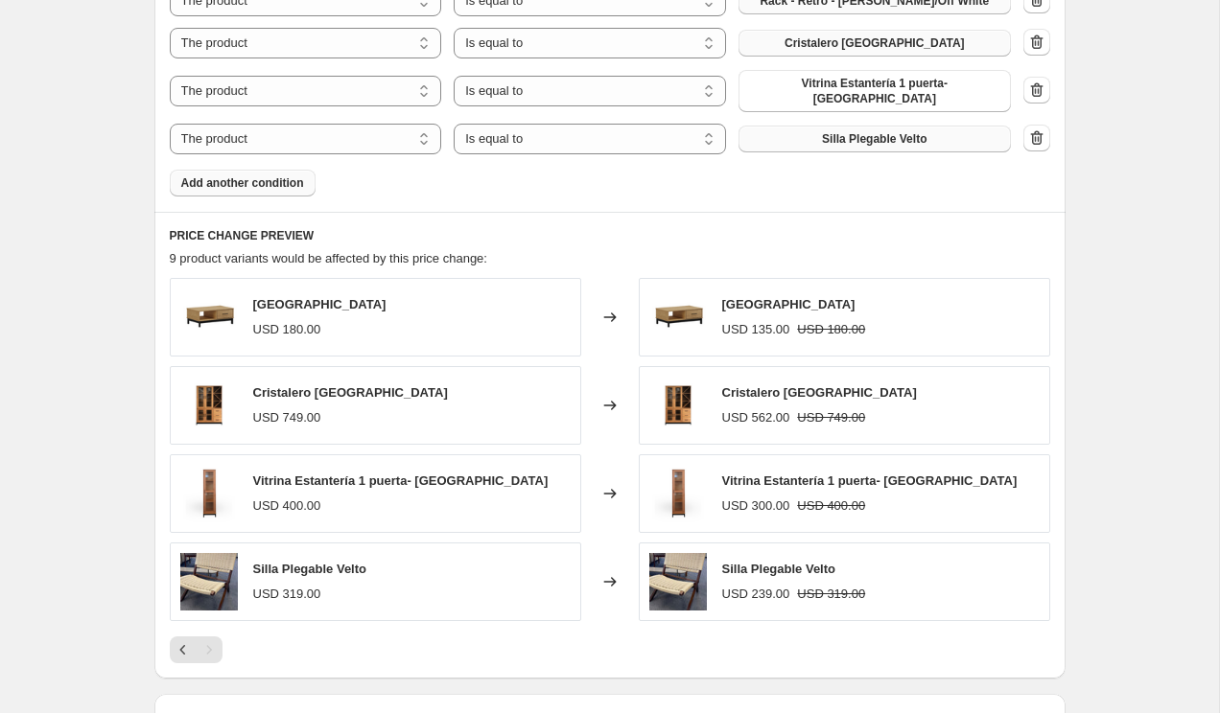
scroll to position [1409, 0]
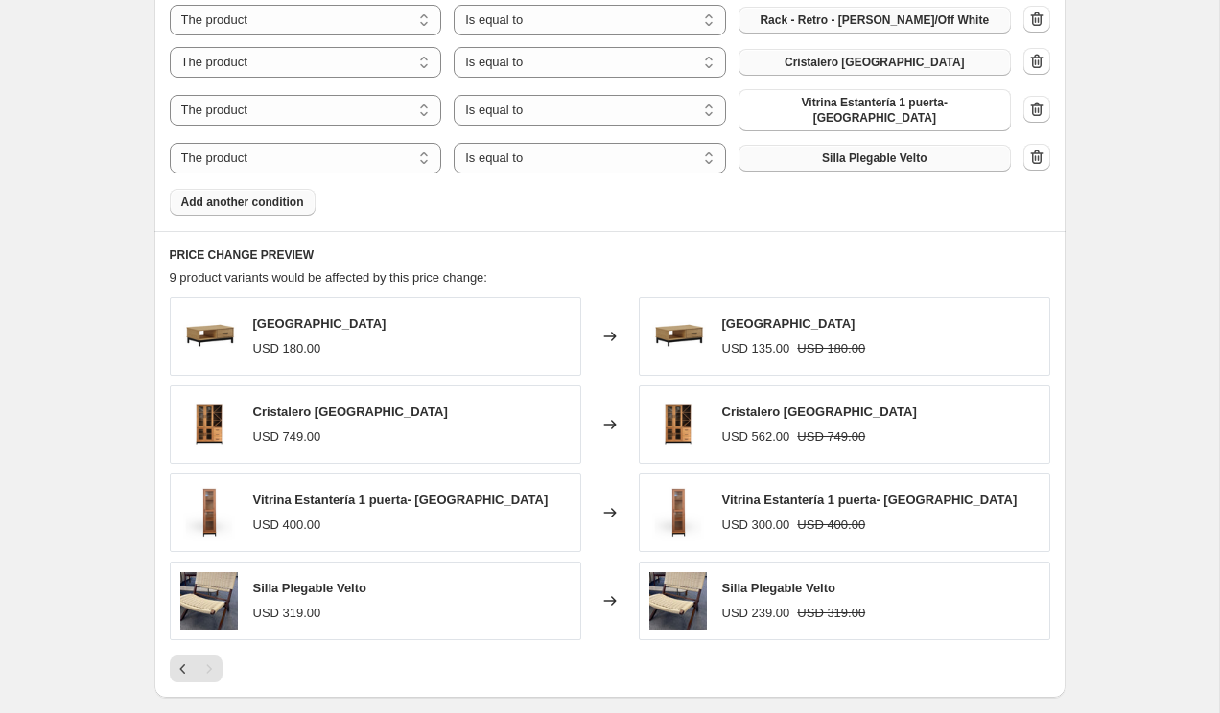
click at [240, 195] on span "Add another condition" at bounding box center [242, 202] width 123 height 15
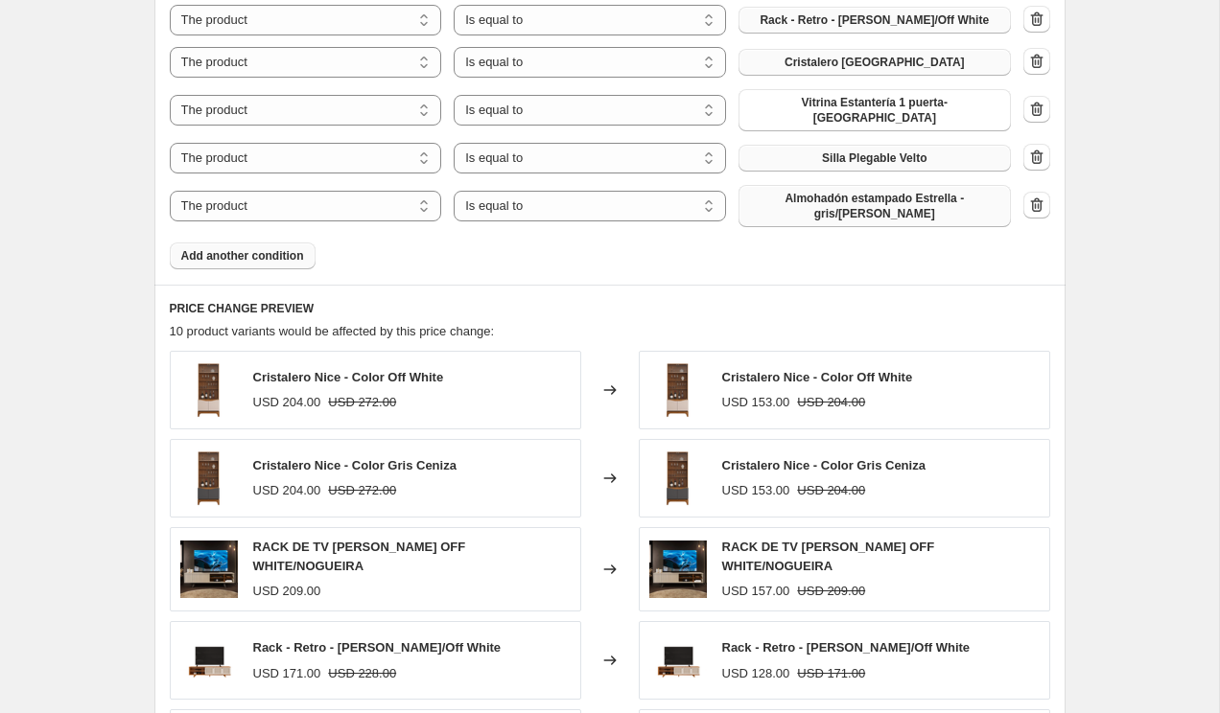
click at [904, 191] on span "Almohadón estampado Estrella - gris/blanco" at bounding box center [874, 206] width 249 height 31
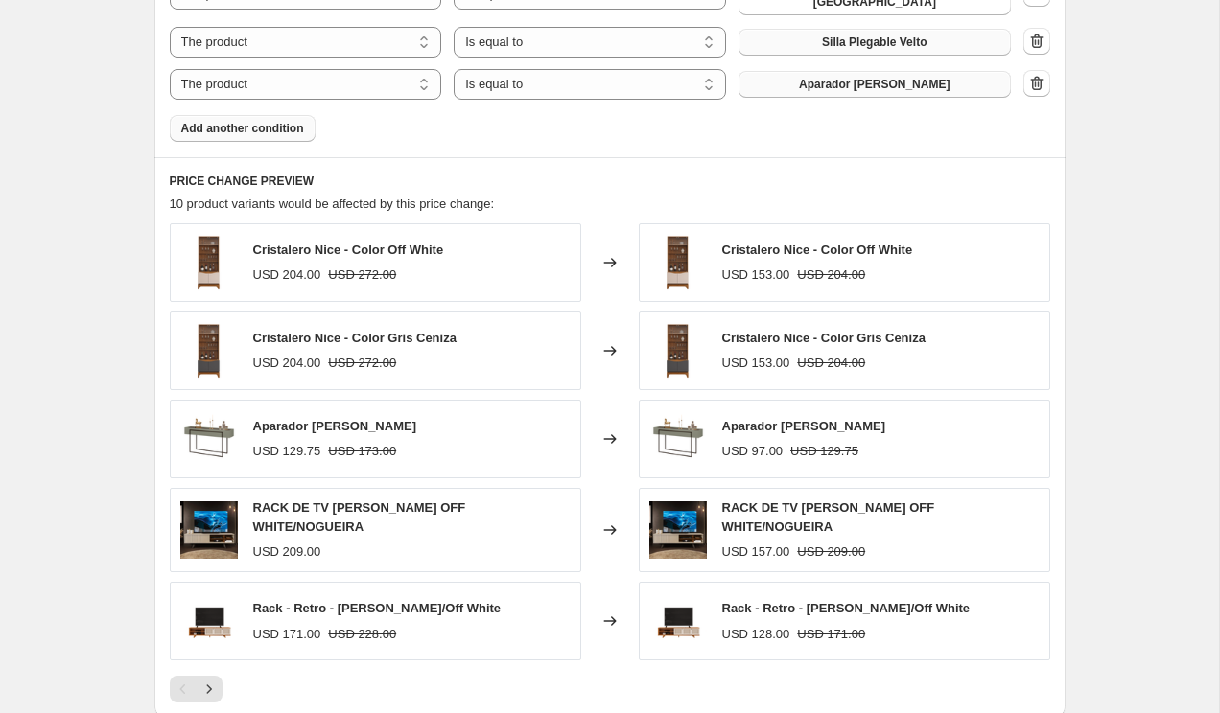
scroll to position [1528, 0]
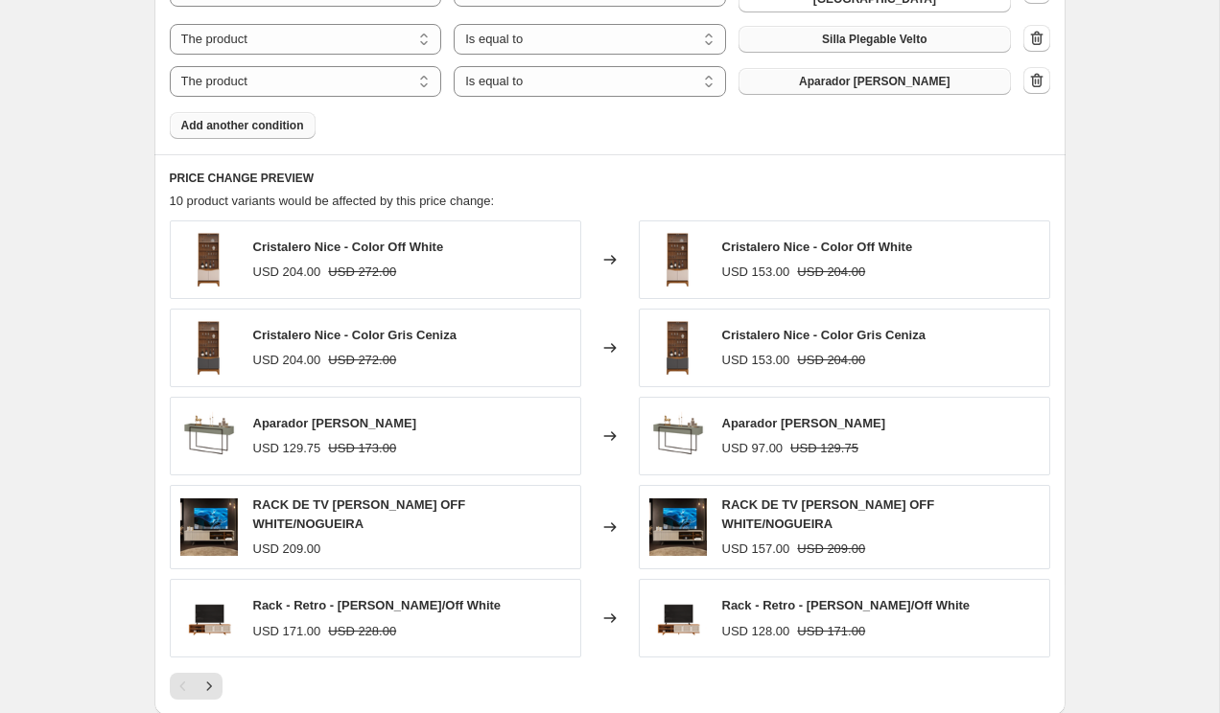
click at [288, 118] on span "Add another condition" at bounding box center [242, 125] width 123 height 15
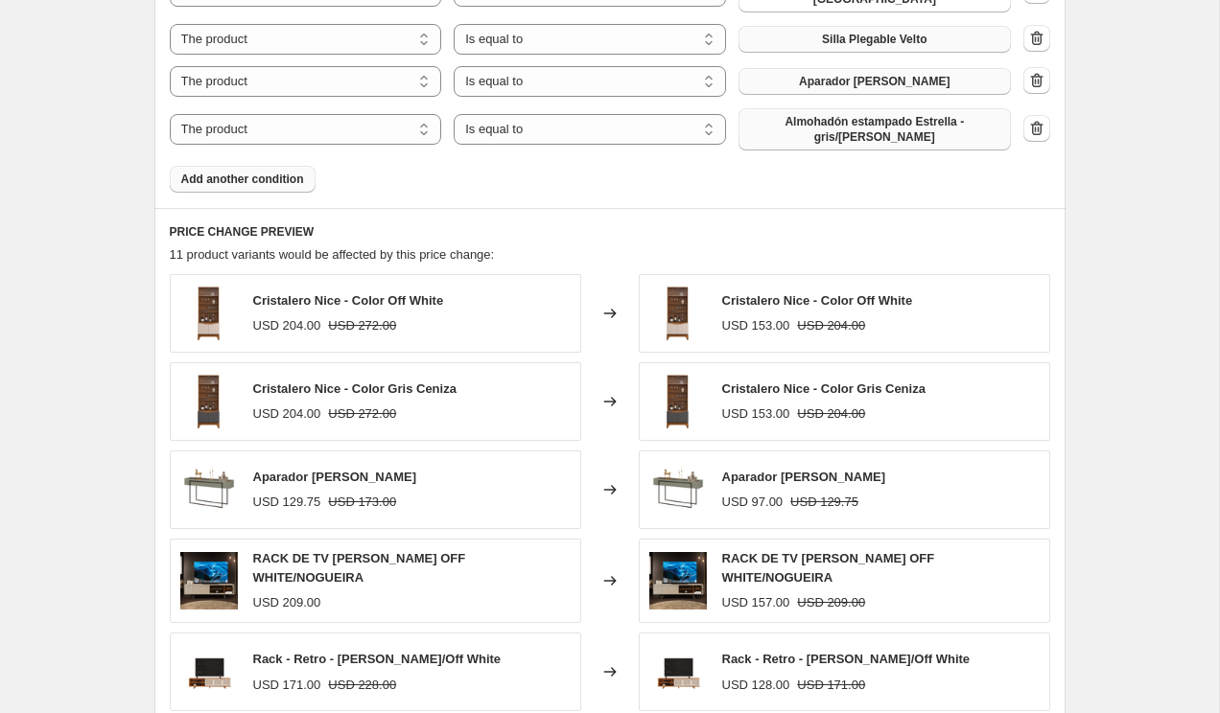
click at [907, 114] on span "Almohadón estampado Estrella - gris/blanco" at bounding box center [874, 129] width 249 height 31
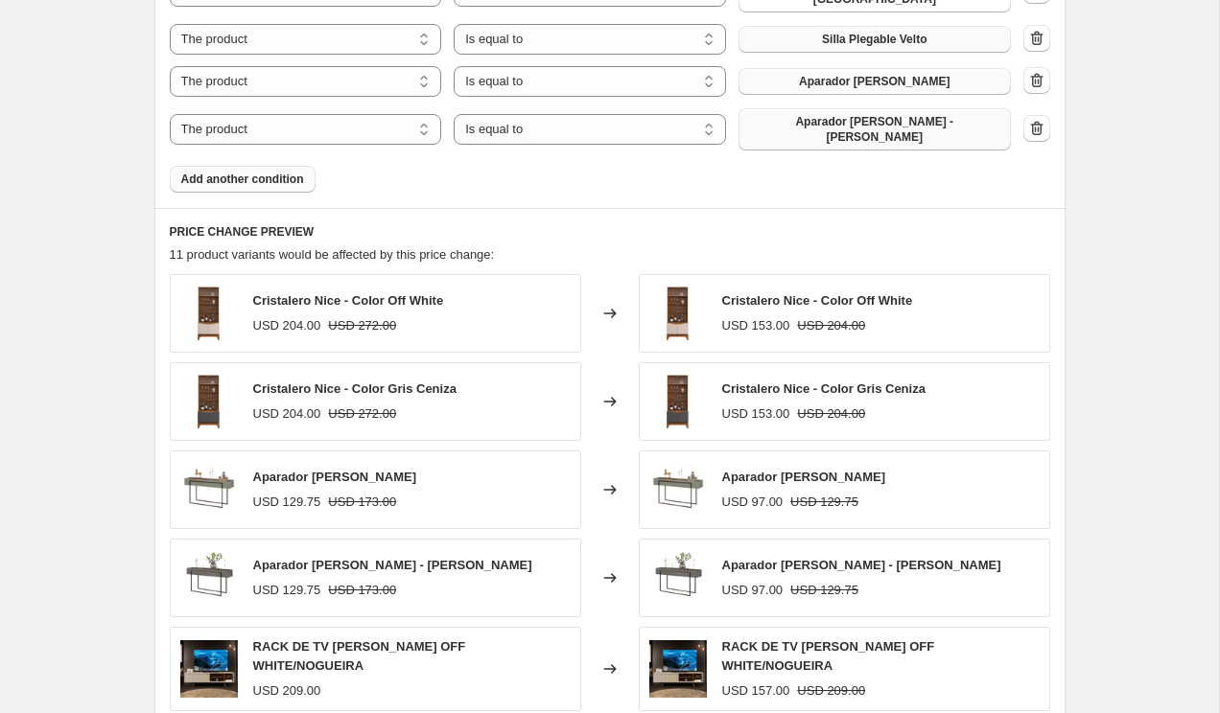
click at [213, 172] on span "Add another condition" at bounding box center [242, 179] width 123 height 15
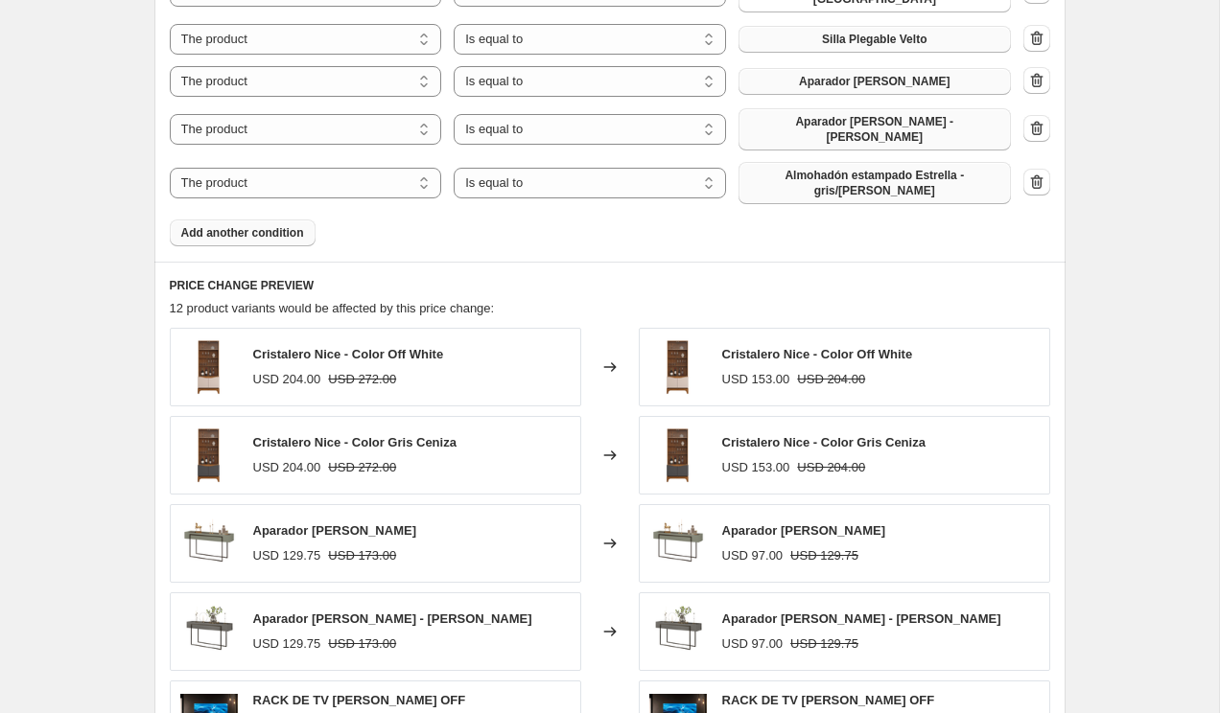
click at [791, 168] on span "Almohadón estampado Estrella - gris/blanco" at bounding box center [874, 183] width 249 height 31
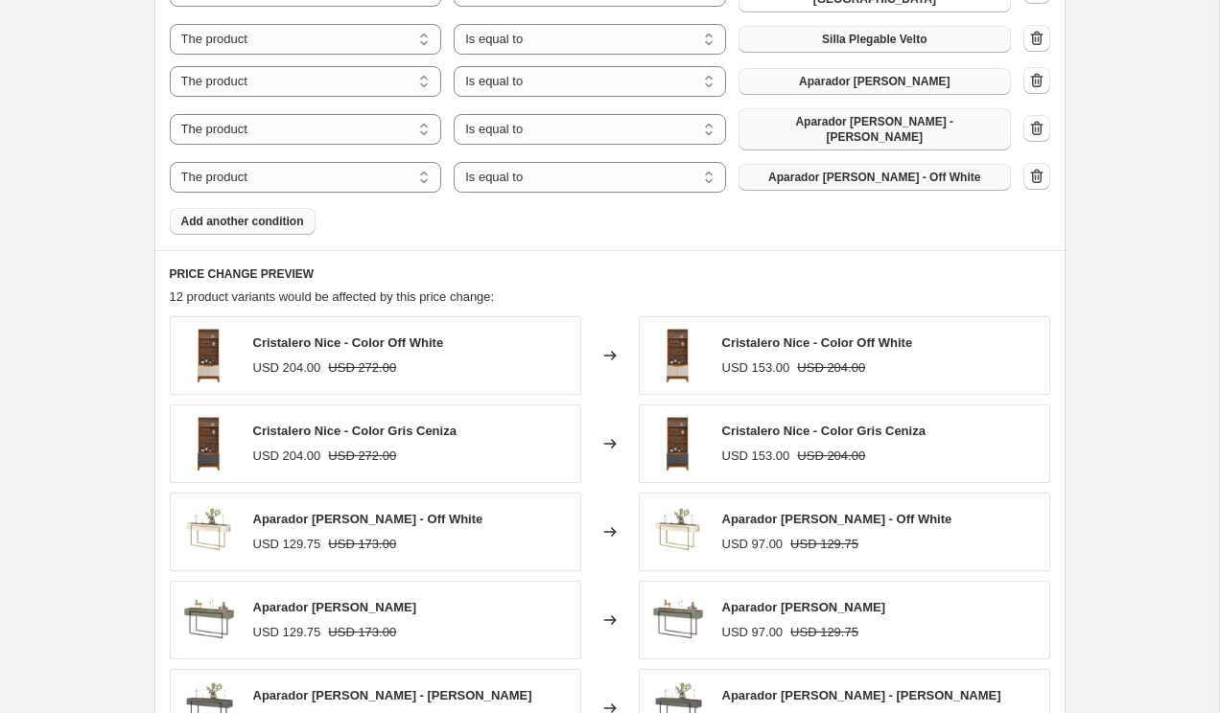
click at [278, 214] on span "Add another condition" at bounding box center [242, 221] width 123 height 15
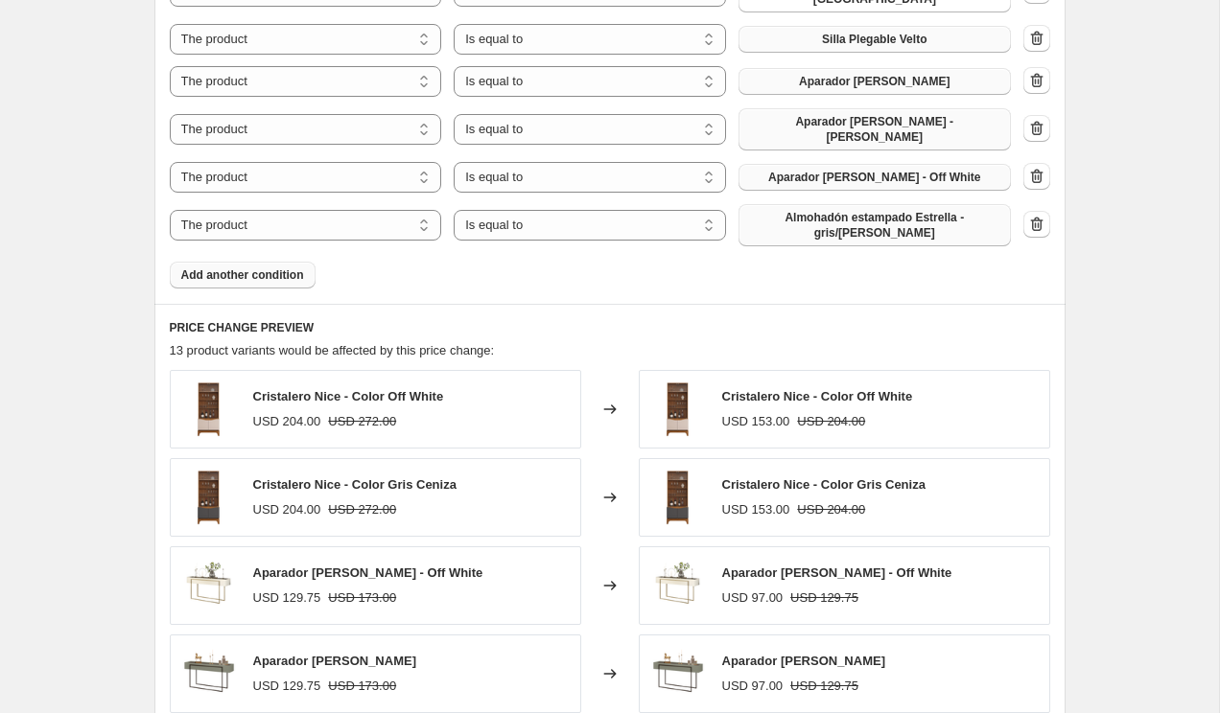
click at [873, 210] on span "Almohadón estampado Estrella - gris/blanco" at bounding box center [874, 225] width 249 height 31
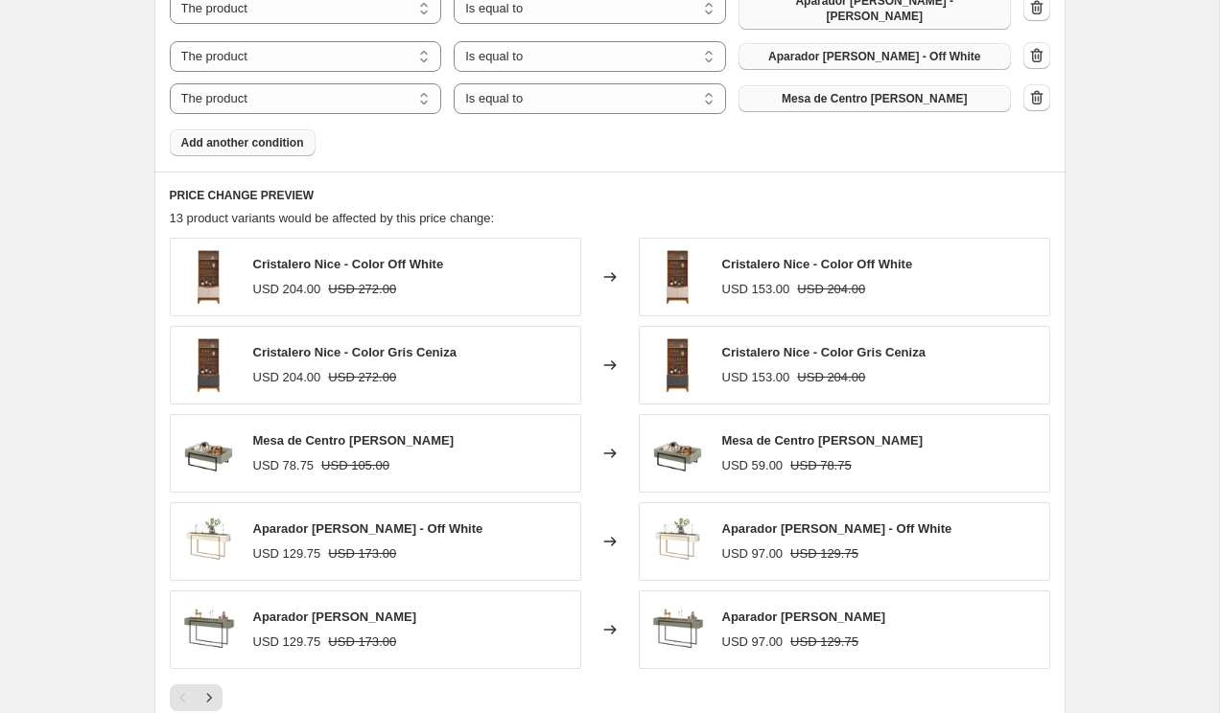
scroll to position [1648, 0]
click at [276, 136] on span "Add another condition" at bounding box center [242, 143] width 123 height 15
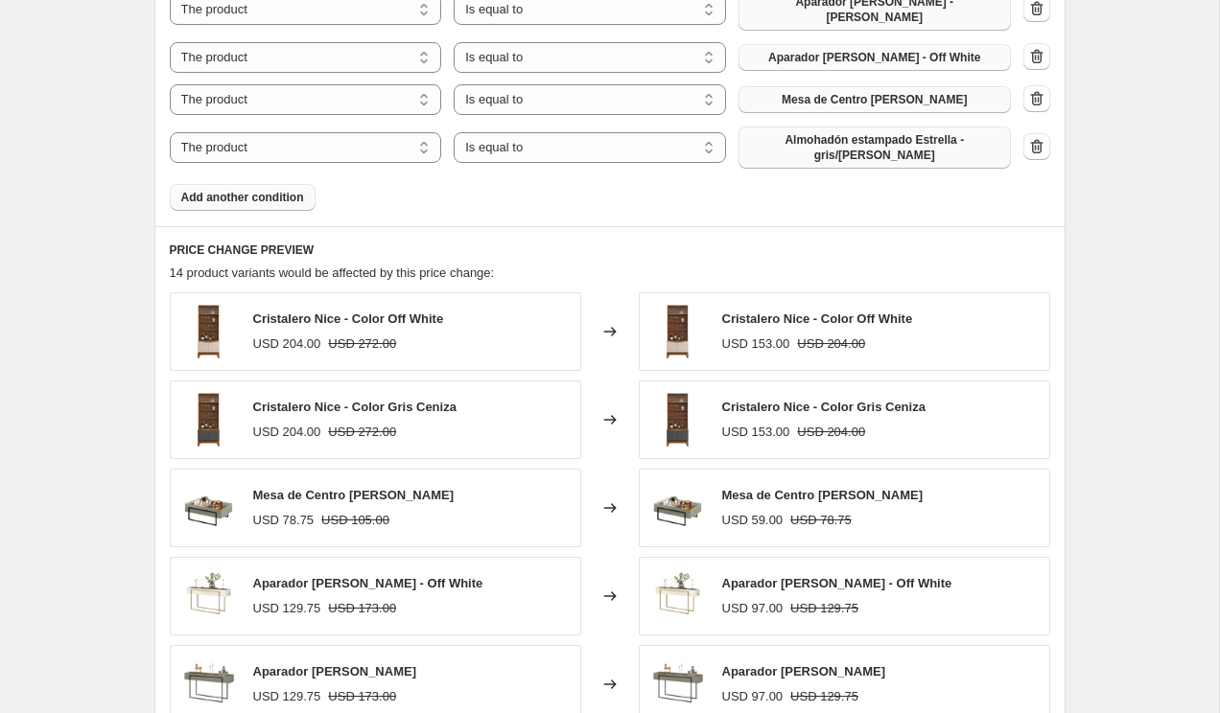
click at [831, 132] on span "Almohadón estampado Estrella - gris/blanco" at bounding box center [874, 147] width 249 height 31
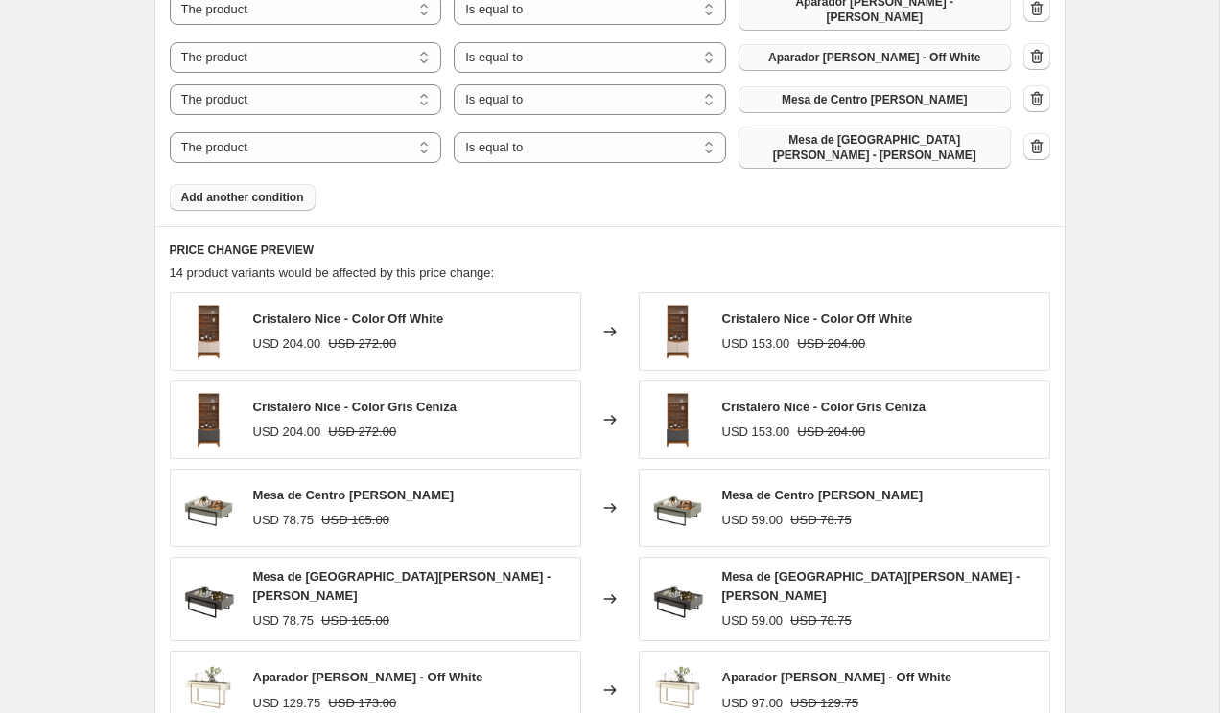
click at [234, 190] on span "Add another condition" at bounding box center [242, 197] width 123 height 15
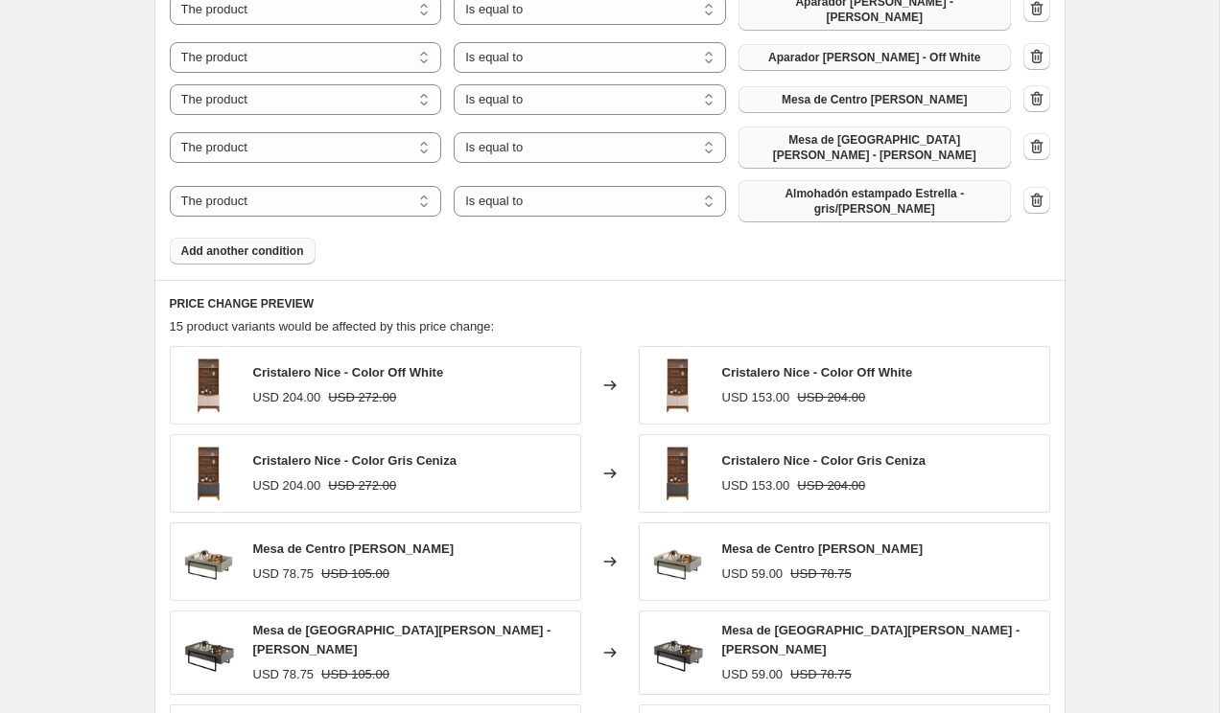
click at [865, 186] on span "Almohadón estampado Estrella - gris/blanco" at bounding box center [874, 201] width 249 height 31
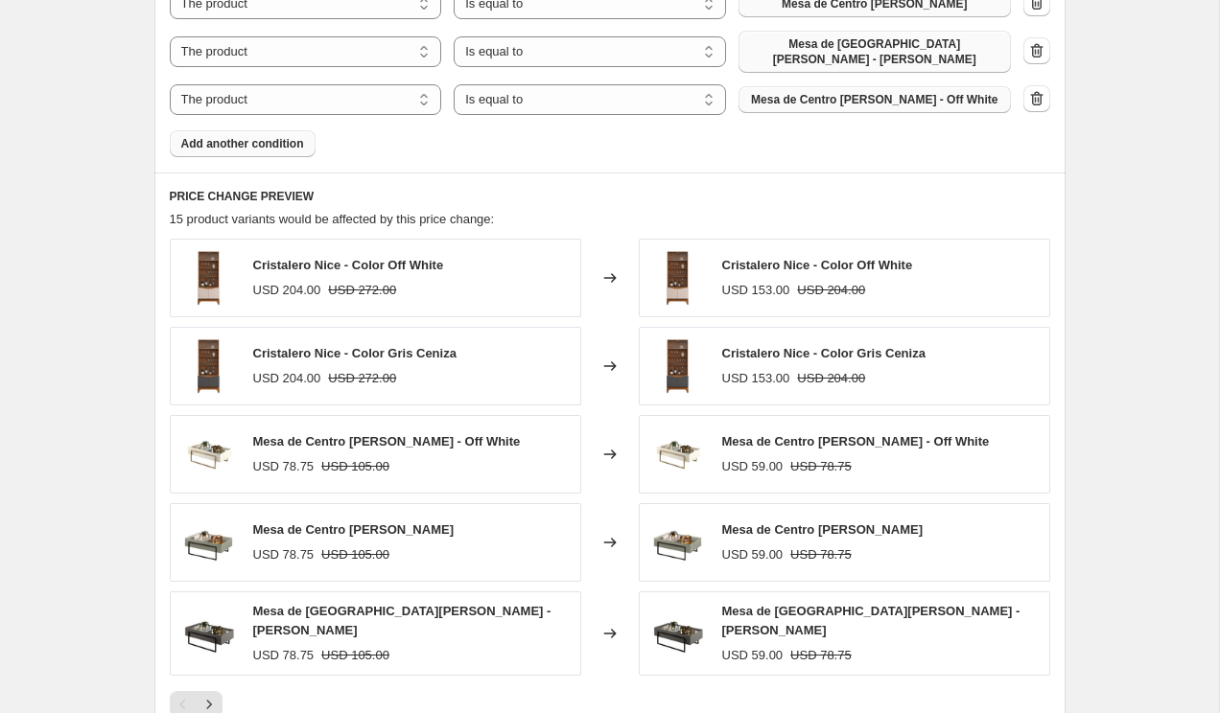
scroll to position [1701, 0]
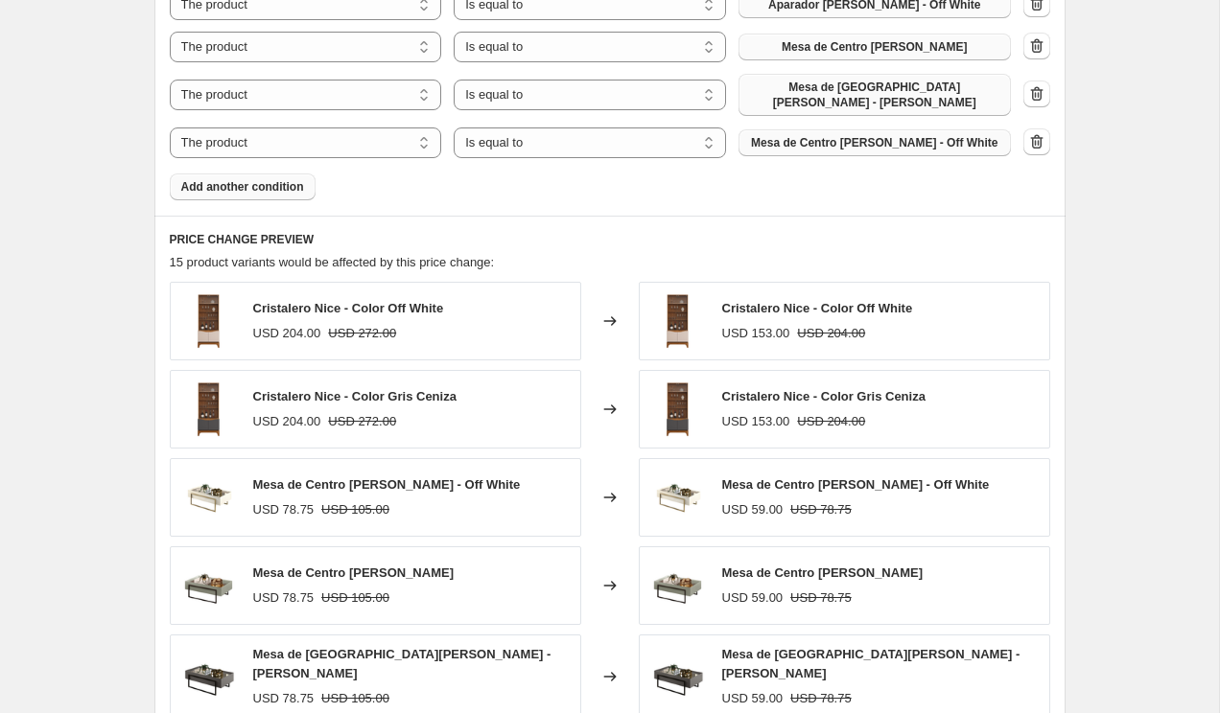
click at [222, 179] on span "Add another condition" at bounding box center [242, 186] width 123 height 15
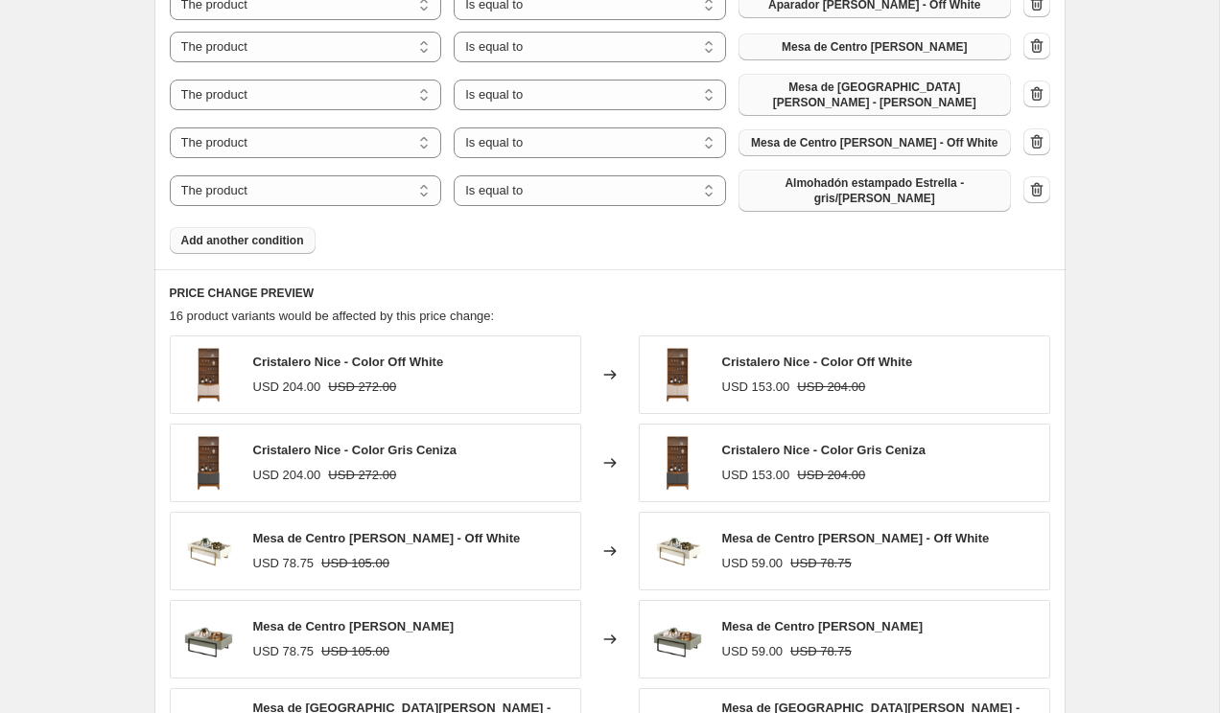
click at [822, 175] on span "Almohadón estampado Estrella - gris/blanco" at bounding box center [874, 190] width 249 height 31
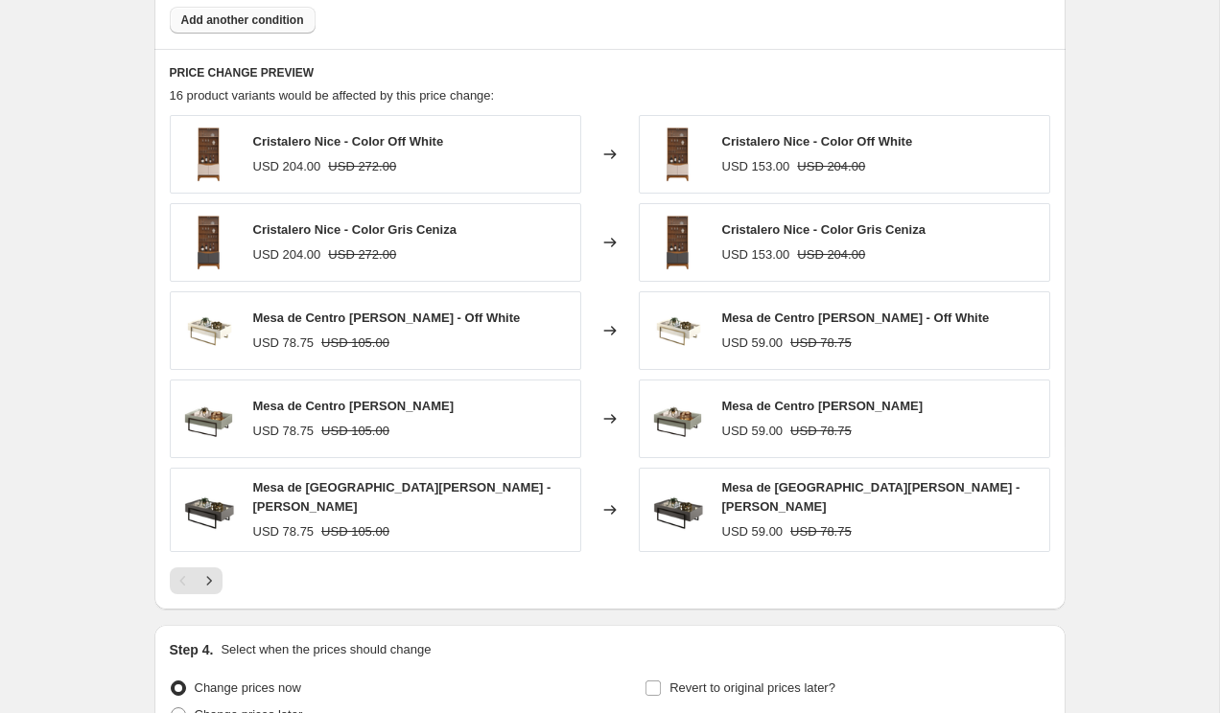
scroll to position [1903, 0]
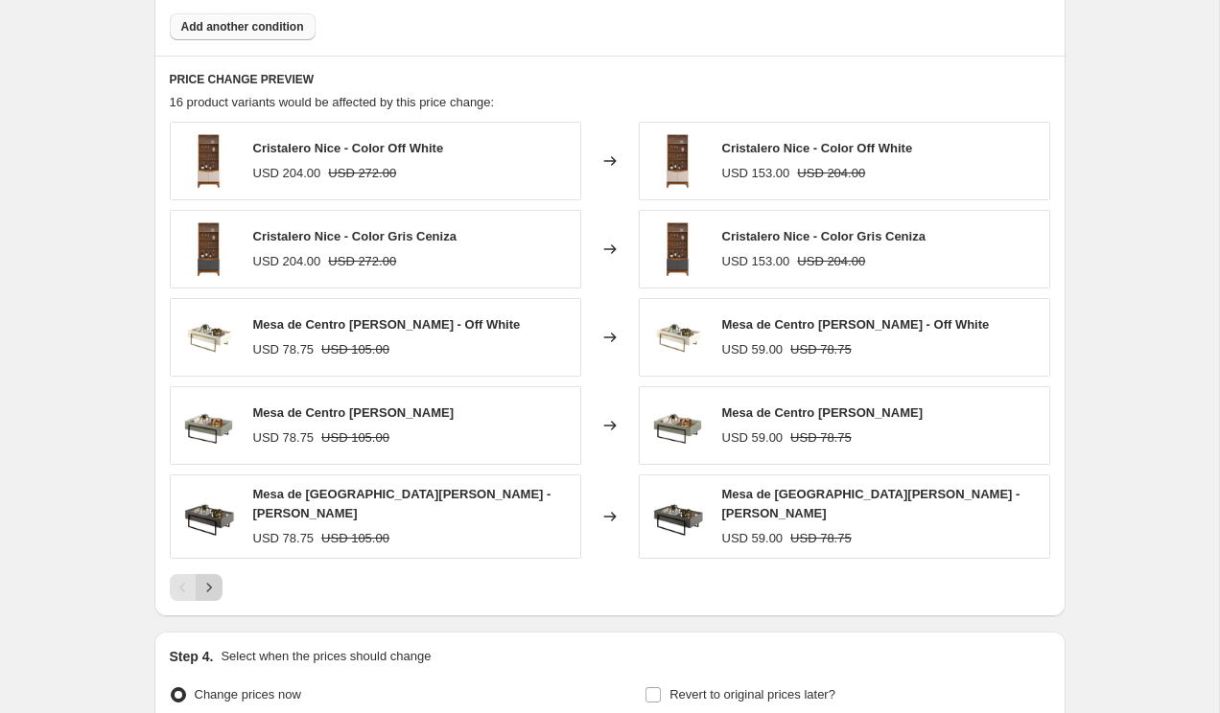
click at [214, 578] on icon "Next" at bounding box center [208, 587] width 19 height 19
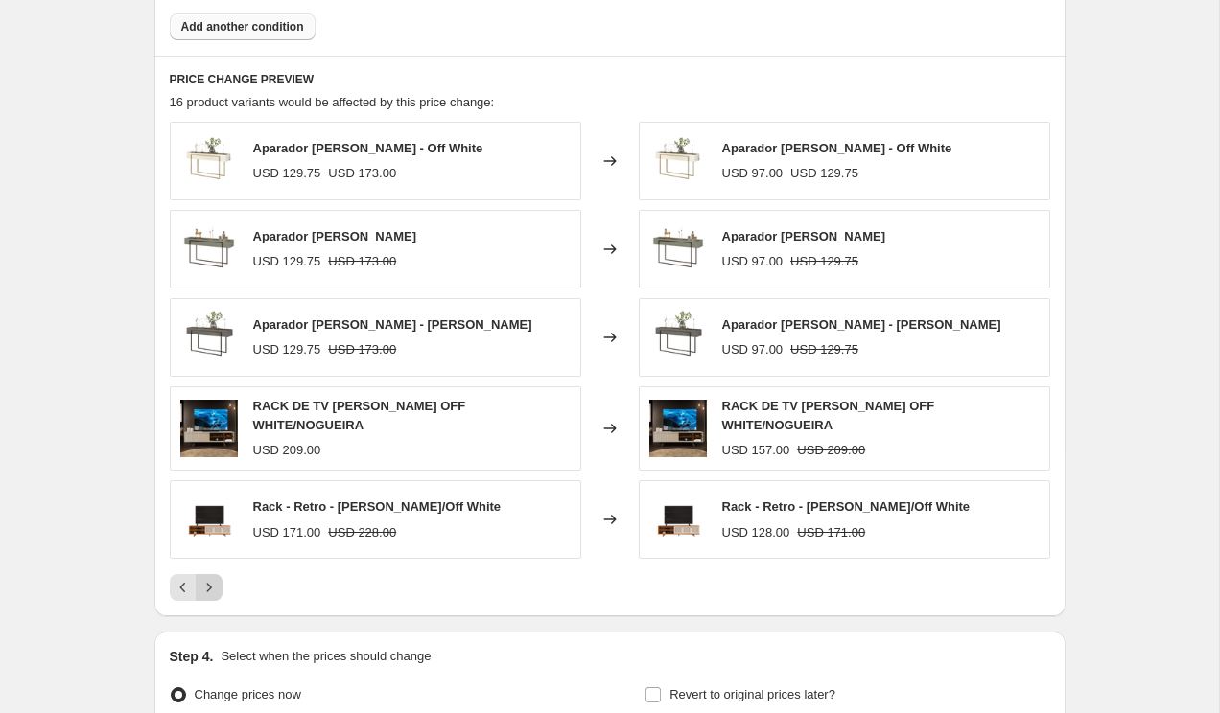
click at [214, 578] on icon "Next" at bounding box center [208, 587] width 19 height 19
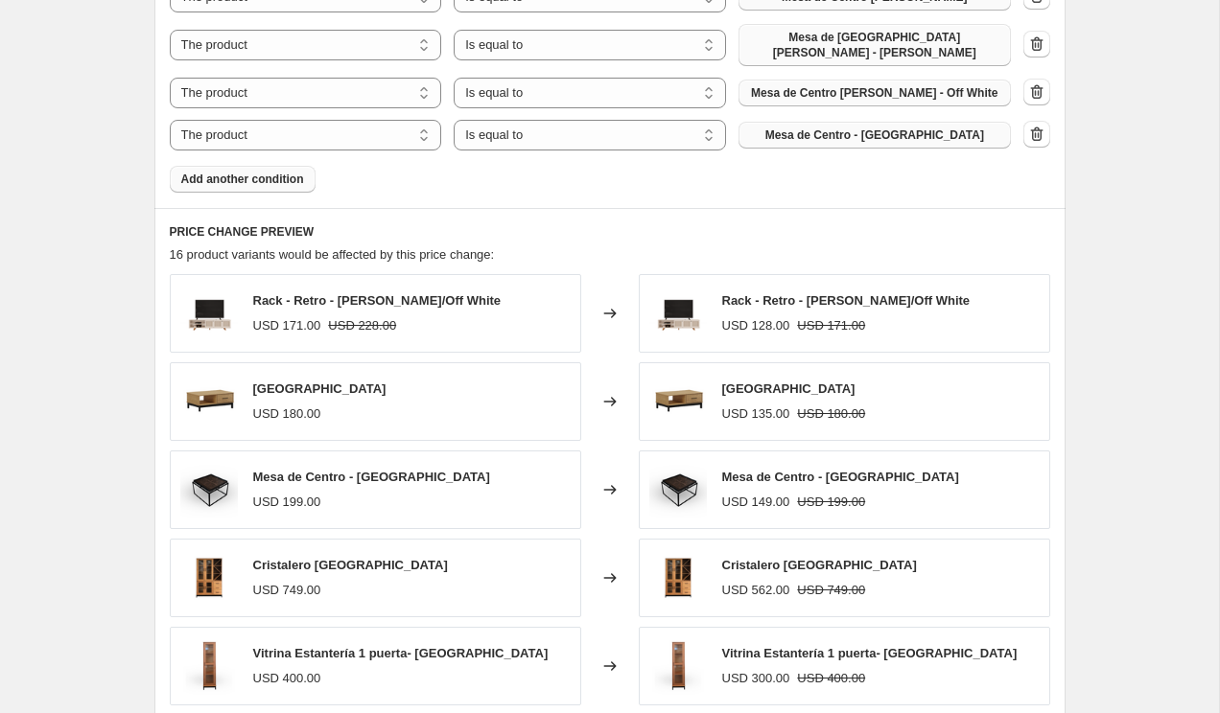
scroll to position [1747, 0]
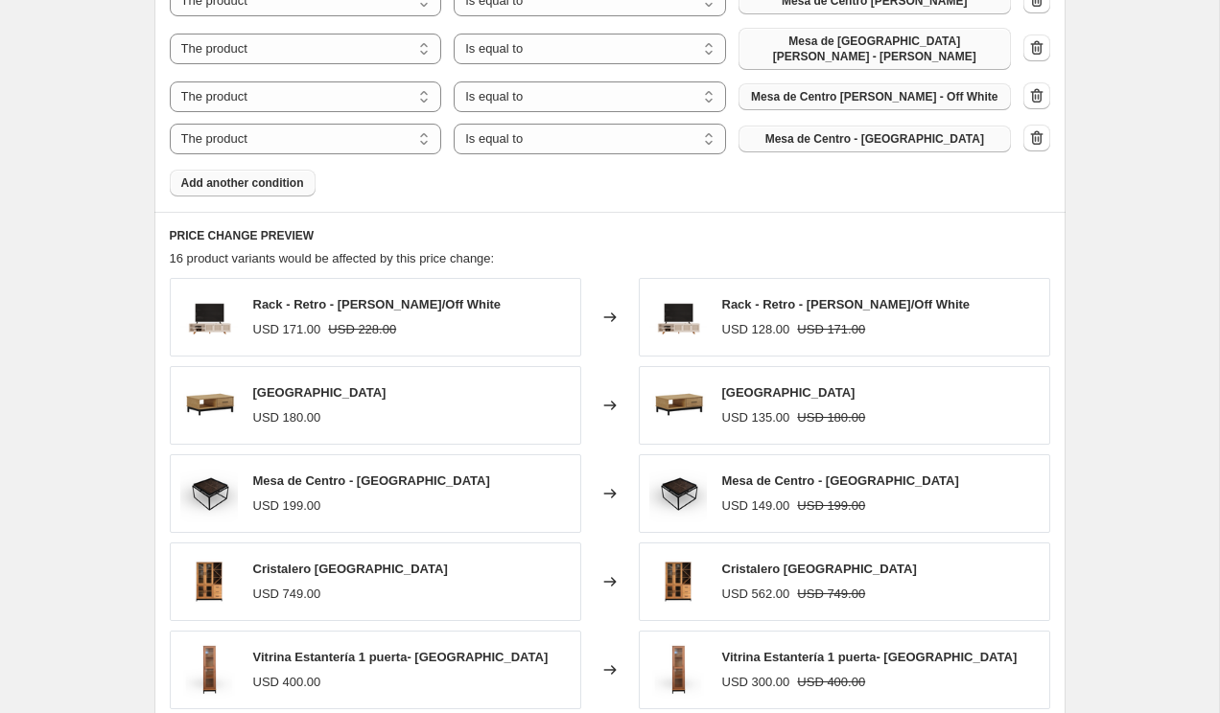
click at [257, 175] on span "Add another condition" at bounding box center [242, 182] width 123 height 15
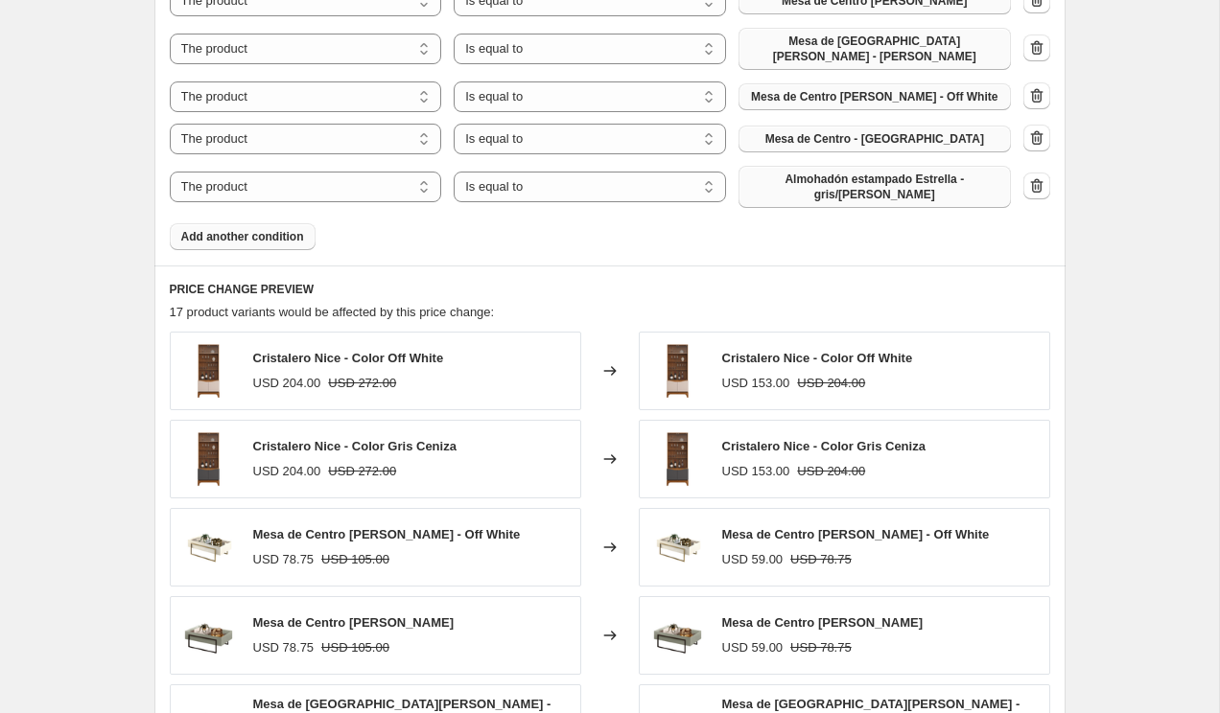
click at [877, 172] on span "Almohadón estampado Estrella - gris/blanco" at bounding box center [874, 187] width 249 height 31
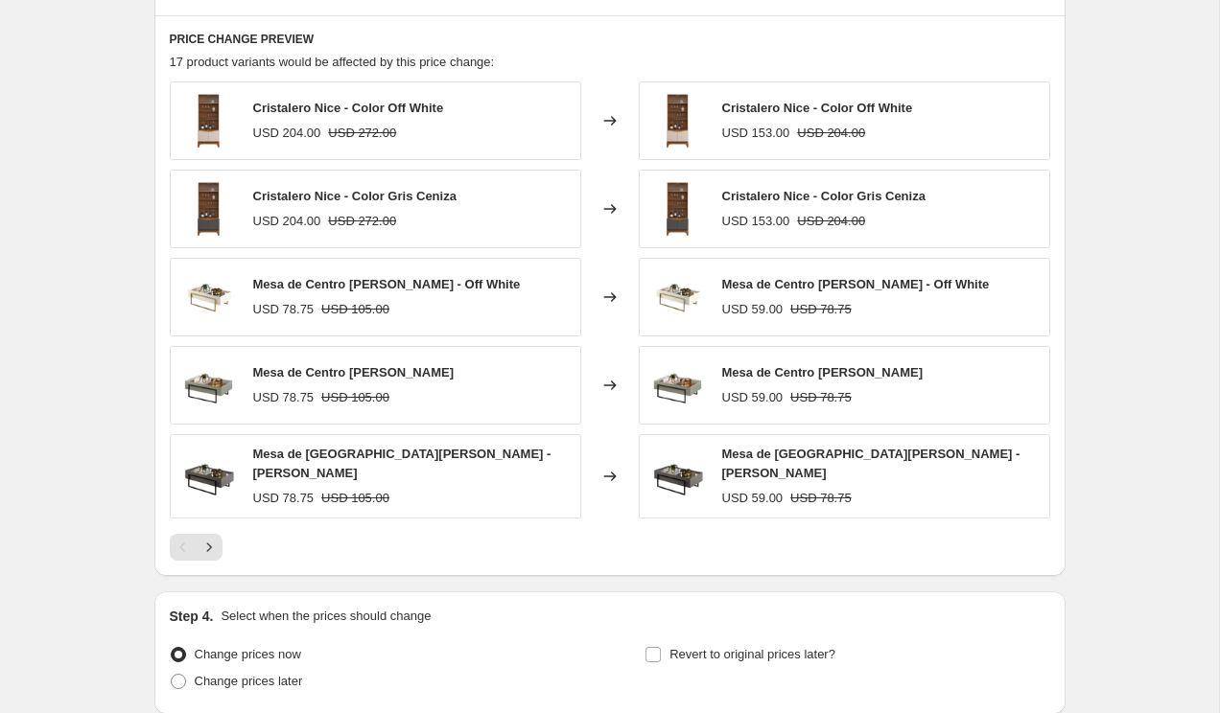
scroll to position [2094, 0]
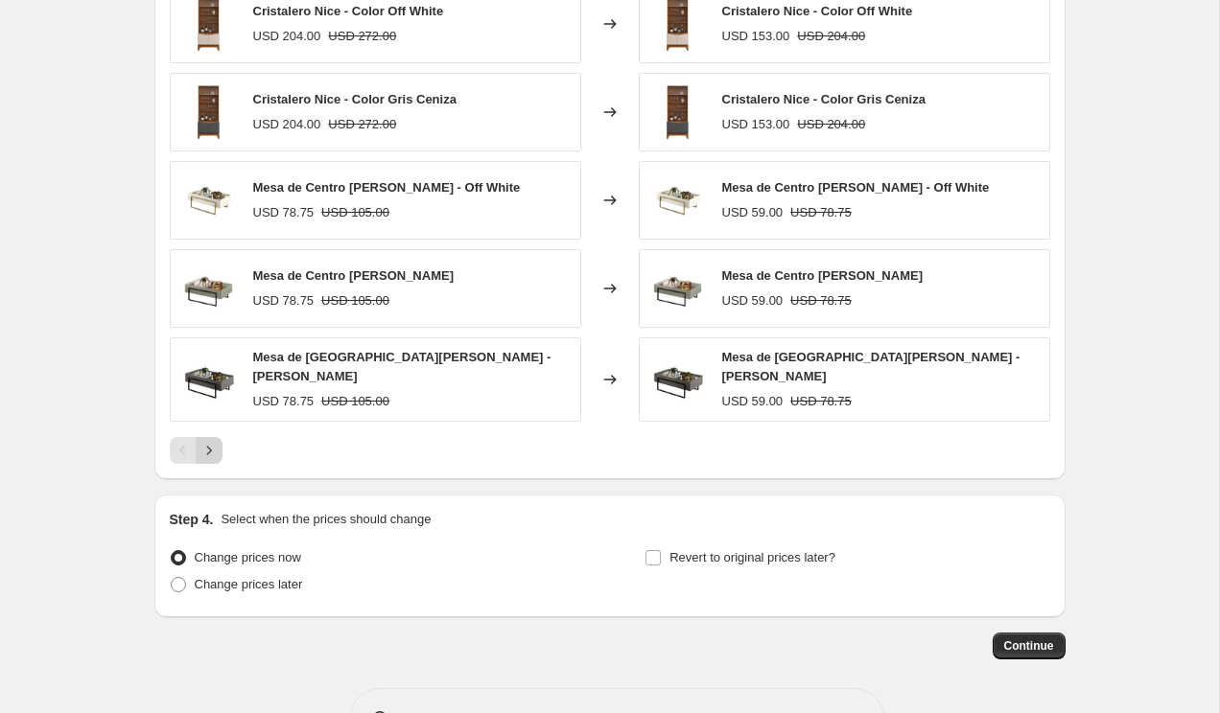
click at [201, 441] on icon "Next" at bounding box center [208, 450] width 19 height 19
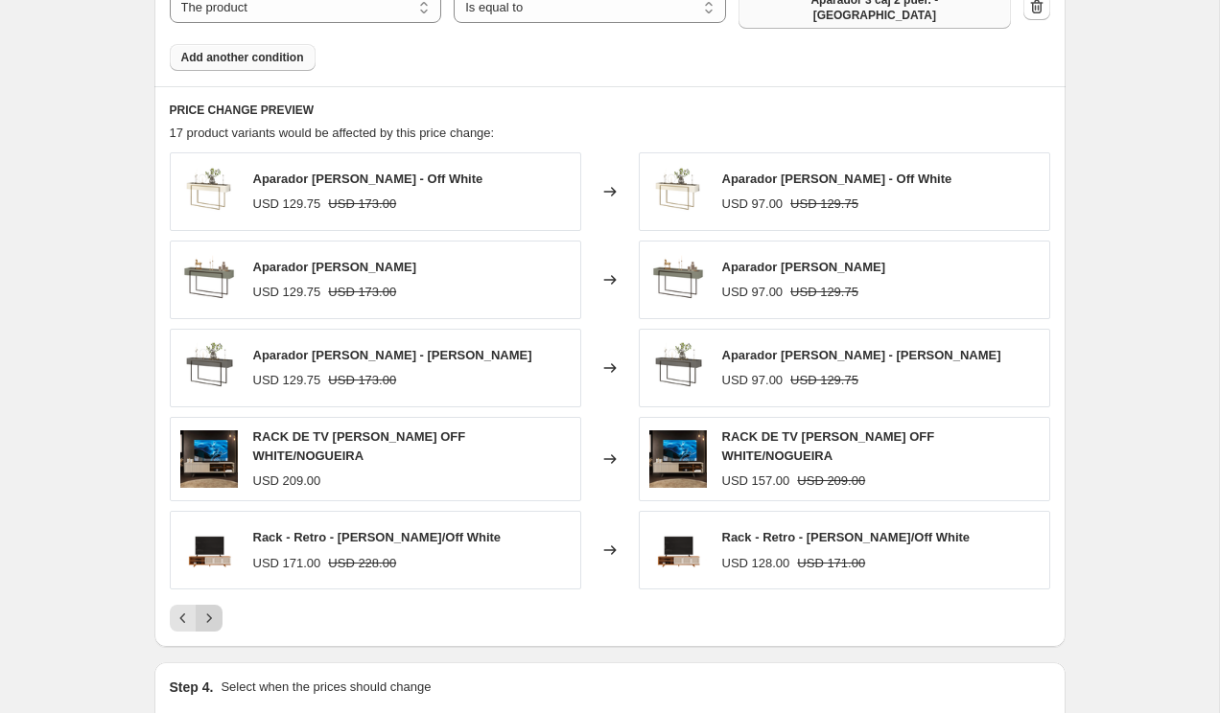
scroll to position [1921, 0]
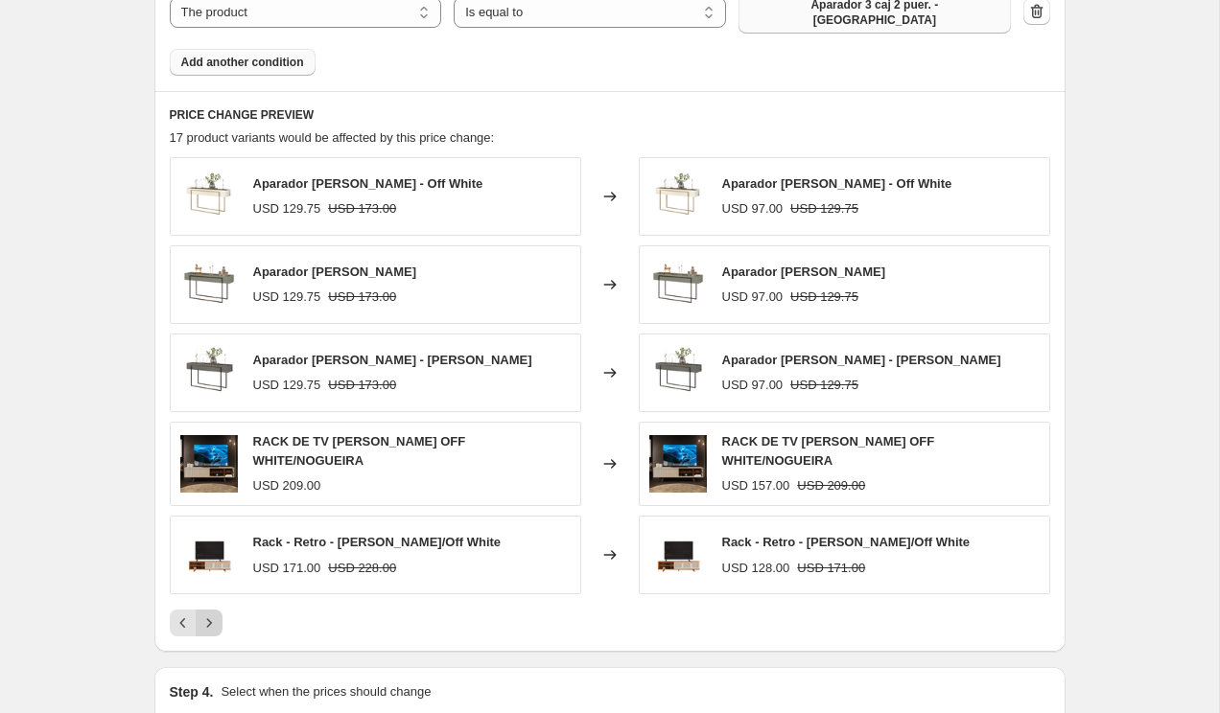
click at [210, 614] on icon "Next" at bounding box center [208, 623] width 19 height 19
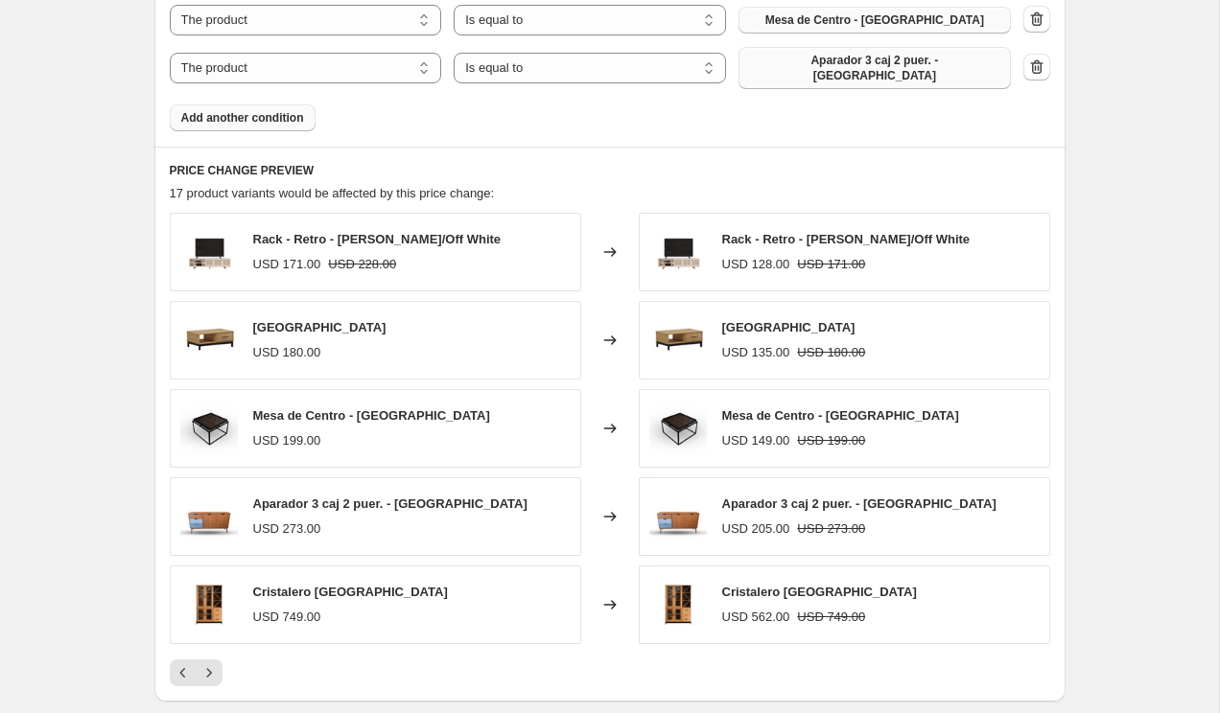
scroll to position [1834, 0]
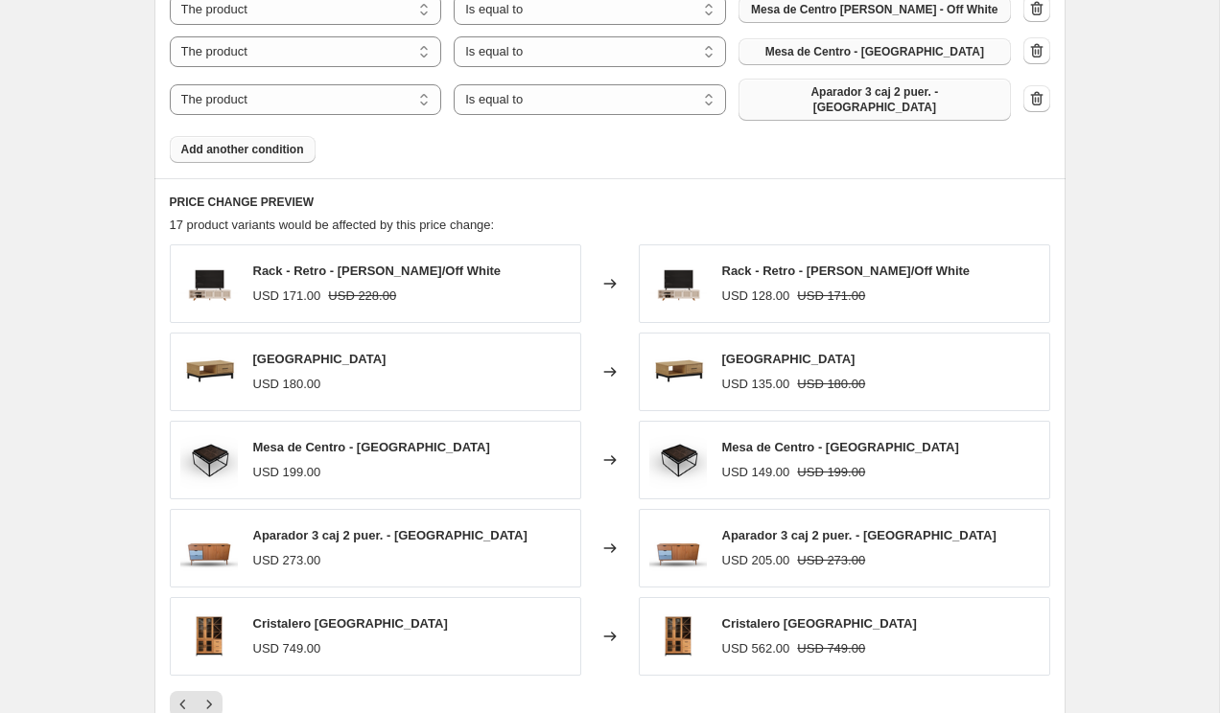
click at [284, 142] on span "Add another condition" at bounding box center [242, 149] width 123 height 15
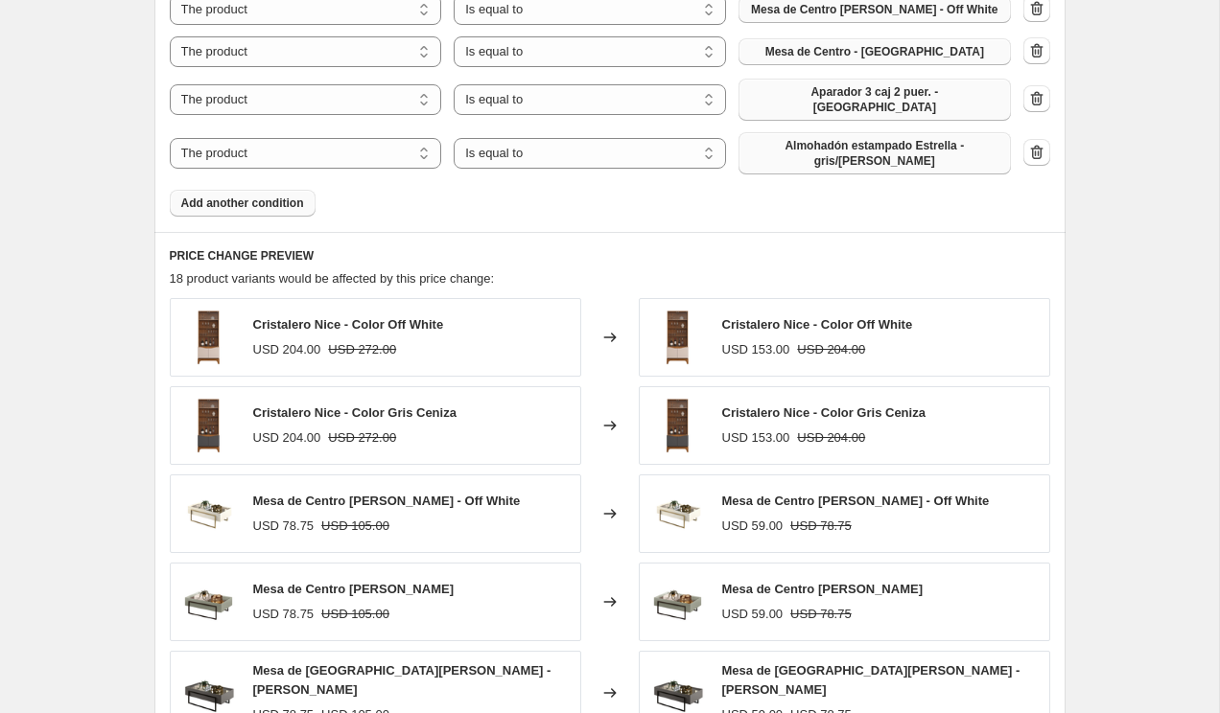
click at [806, 138] on span "Almohadón estampado Estrella - gris/blanco" at bounding box center [874, 153] width 249 height 31
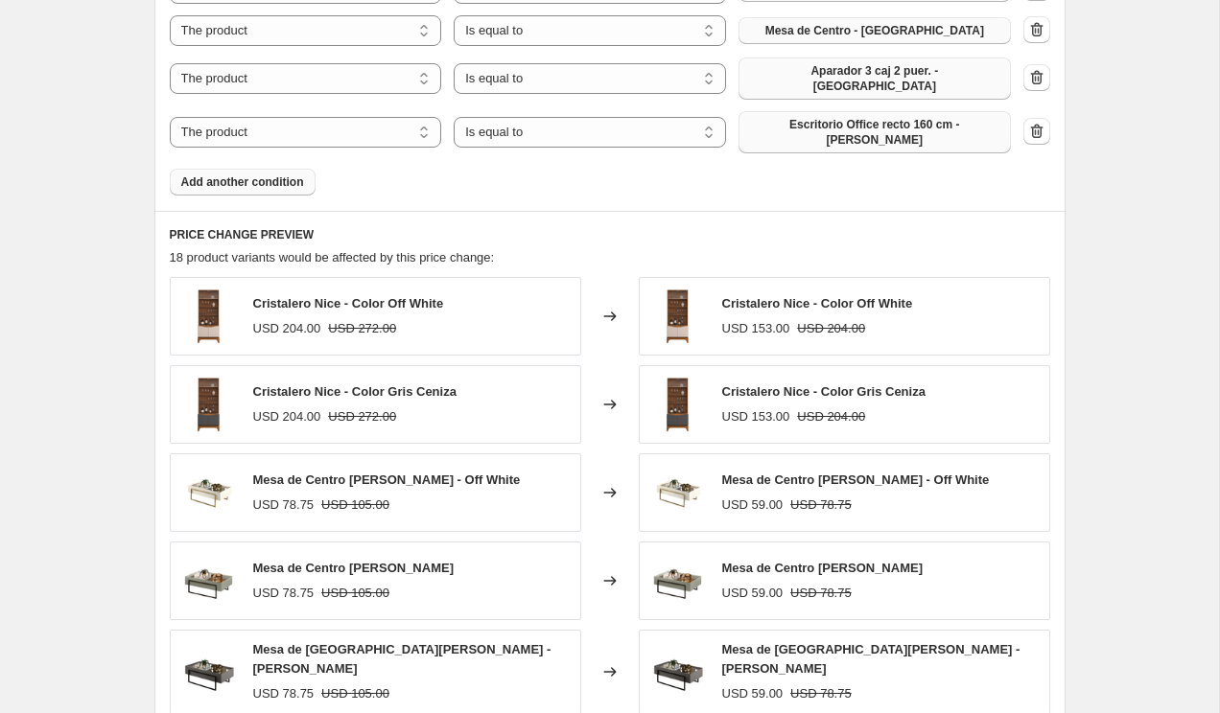
scroll to position [1897, 0]
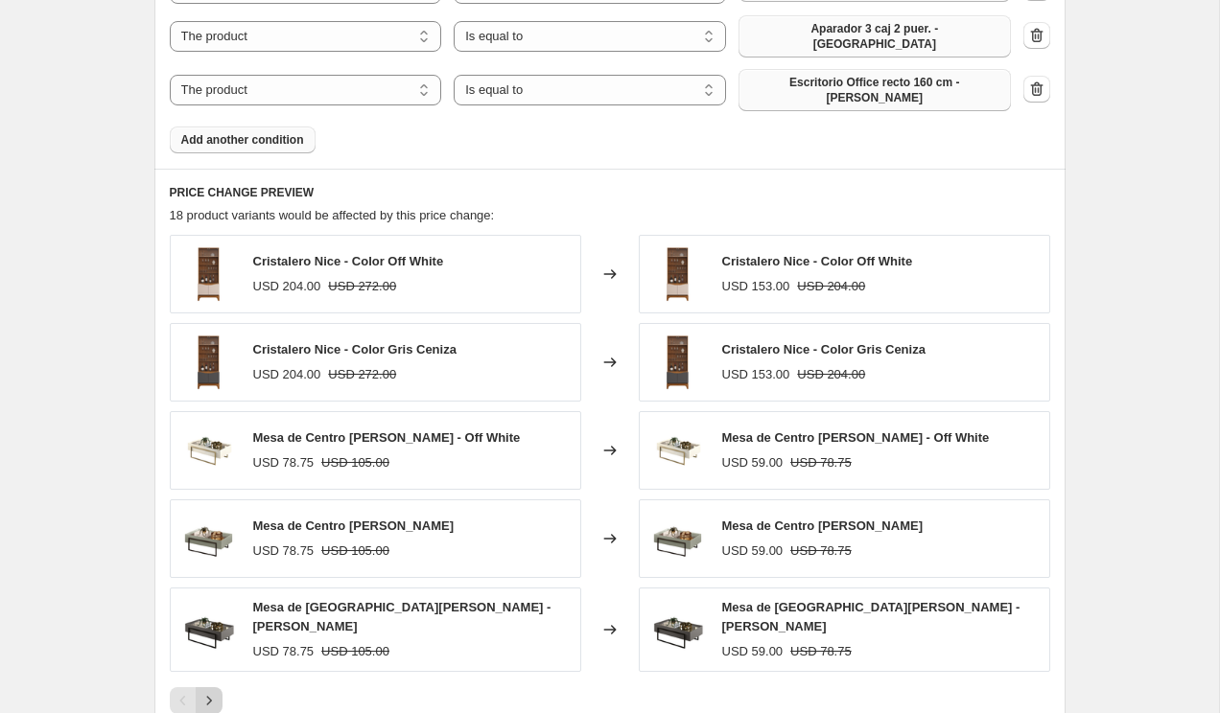
click at [208, 697] on icon "Next" at bounding box center [208, 701] width 5 height 9
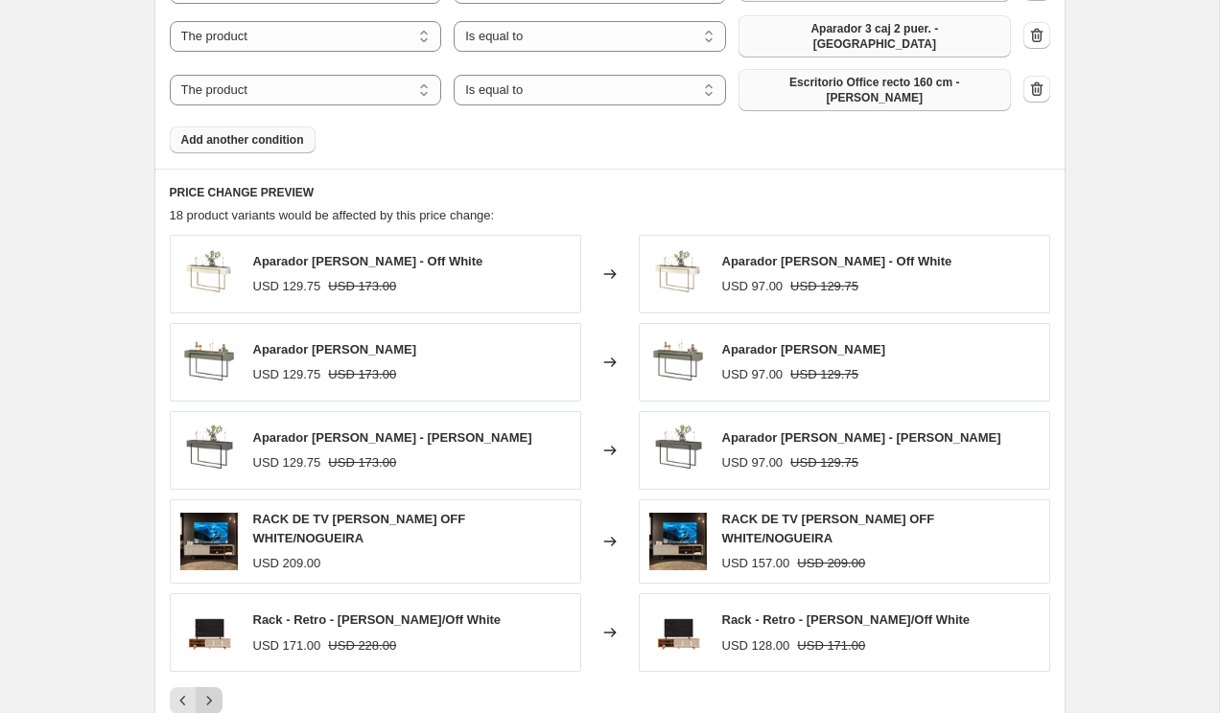
click at [208, 697] on icon "Next" at bounding box center [208, 701] width 5 height 9
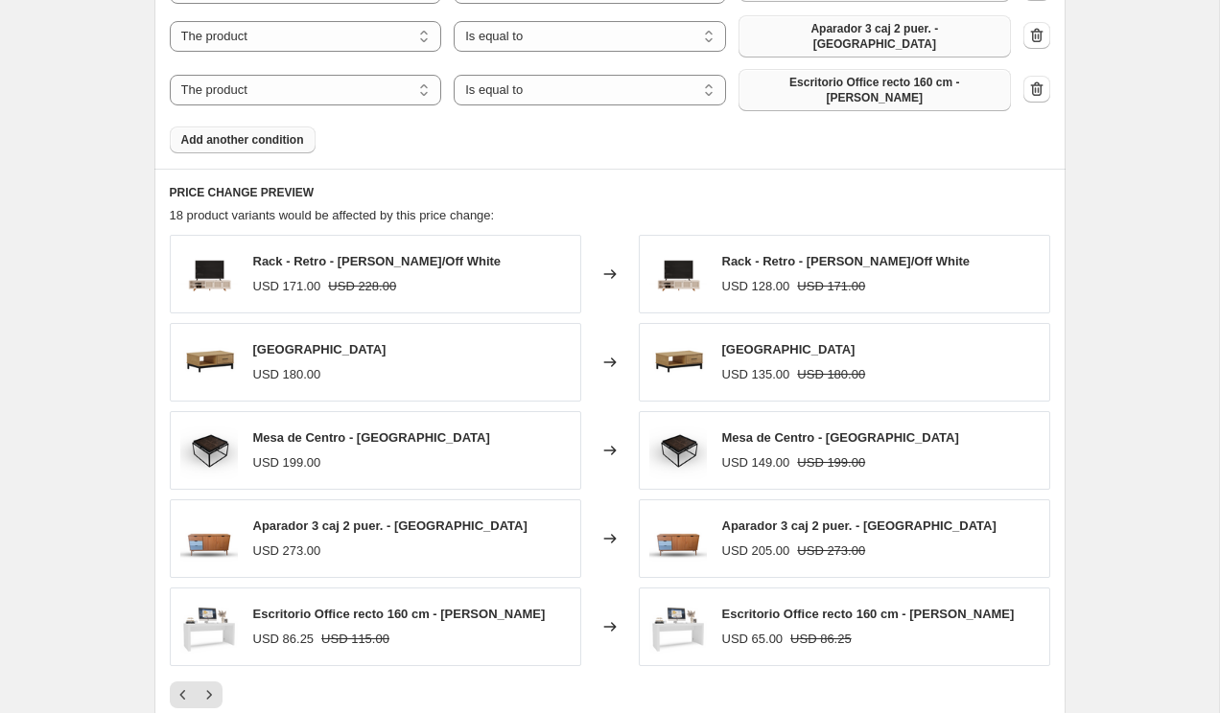
click at [267, 132] on span "Add another condition" at bounding box center [242, 139] width 123 height 15
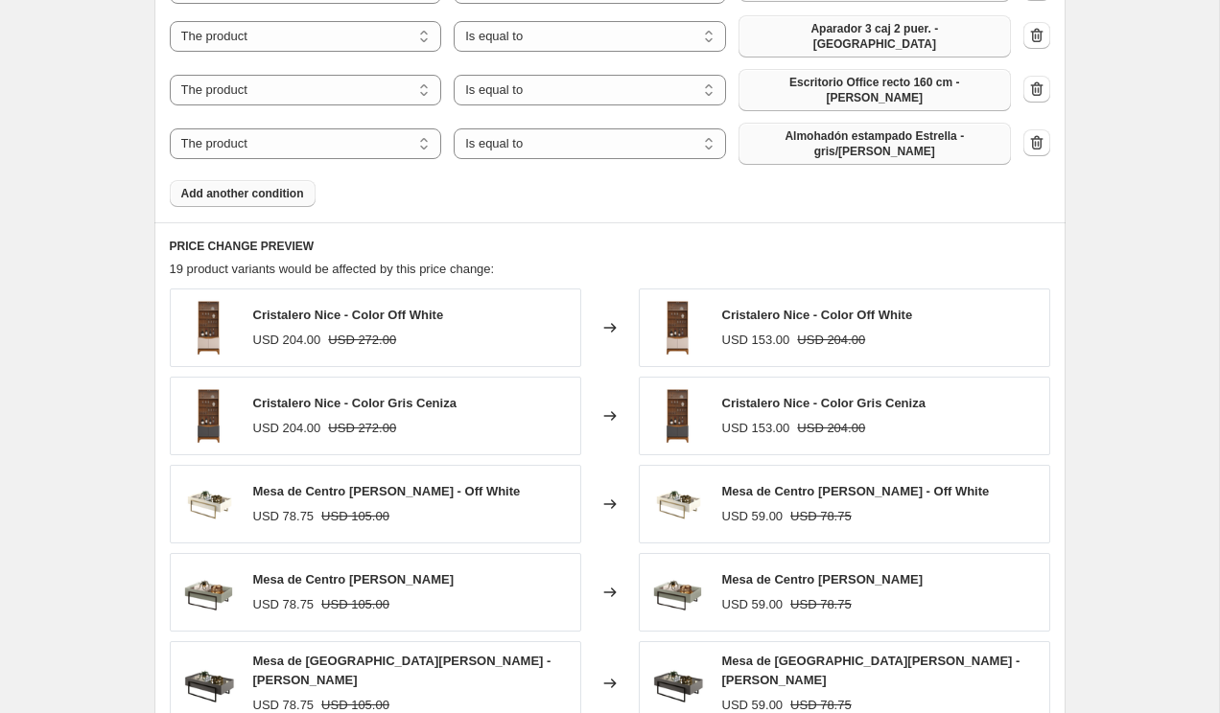
click at [801, 123] on button "Almohadón estampado Estrella - gris/blanco" at bounding box center [874, 144] width 272 height 42
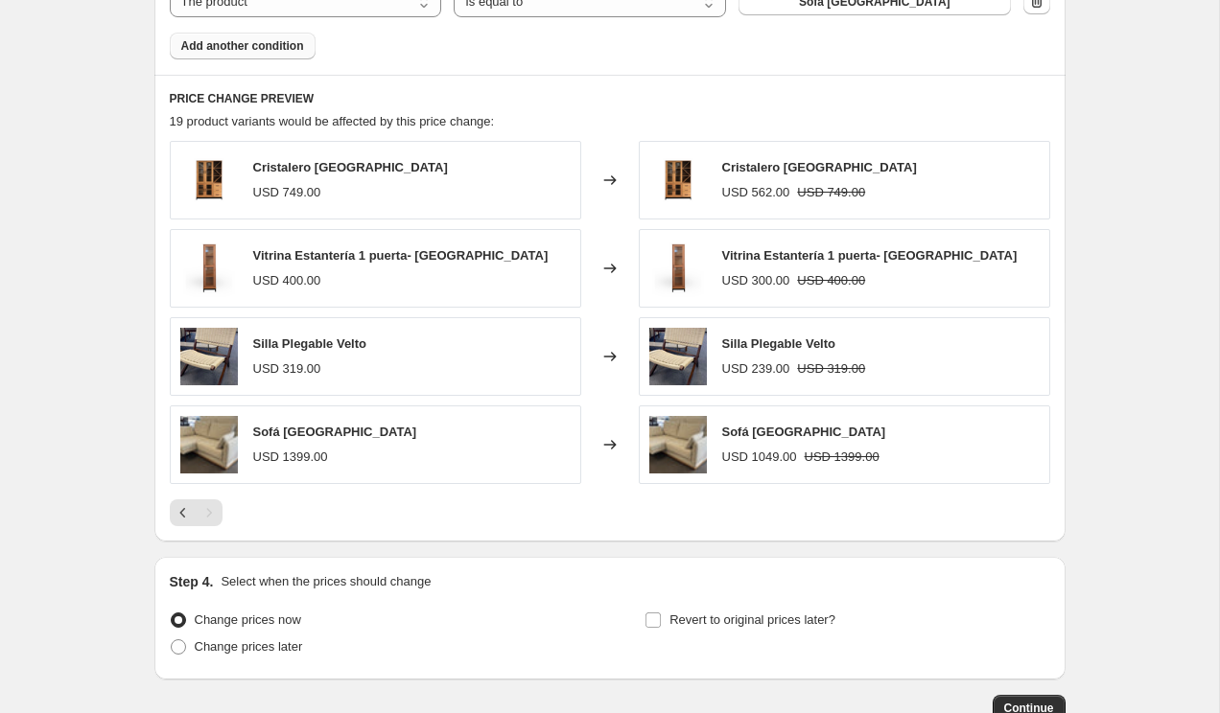
scroll to position [2090, 0]
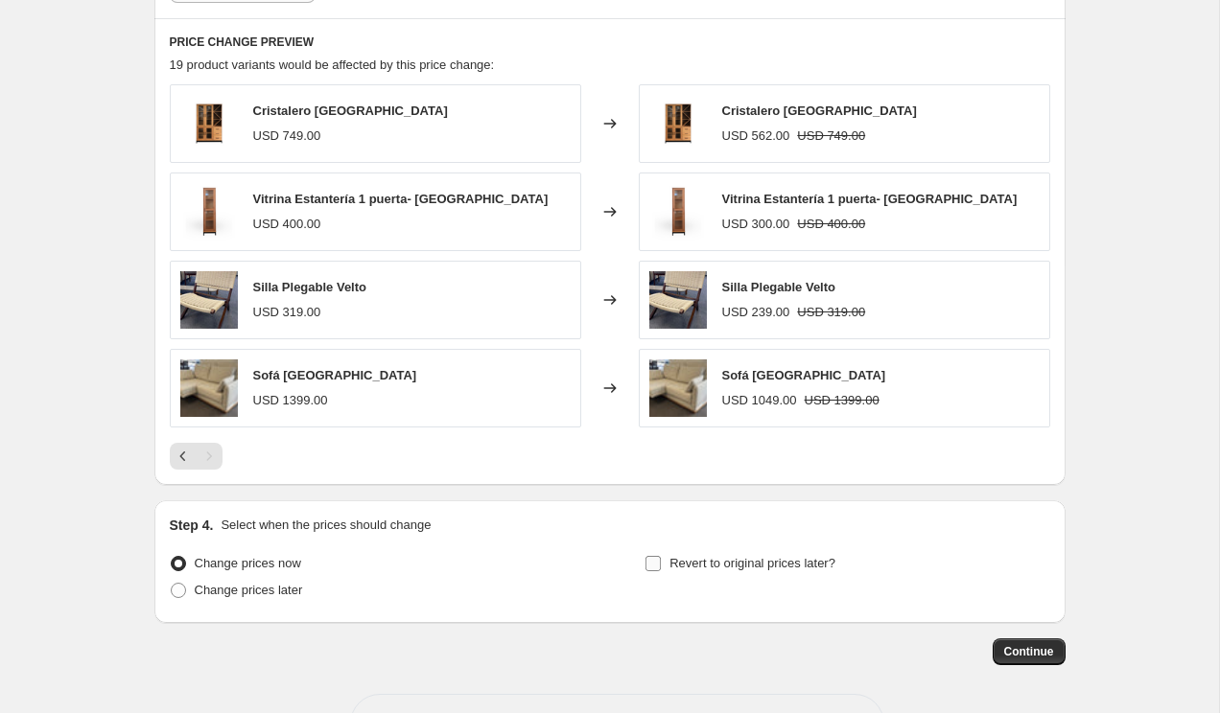
click at [732, 556] on span "Revert to original prices later?" at bounding box center [752, 563] width 166 height 14
click at [661, 556] on input "Revert to original prices later?" at bounding box center [652, 563] width 15 height 15
checkbox input "true"
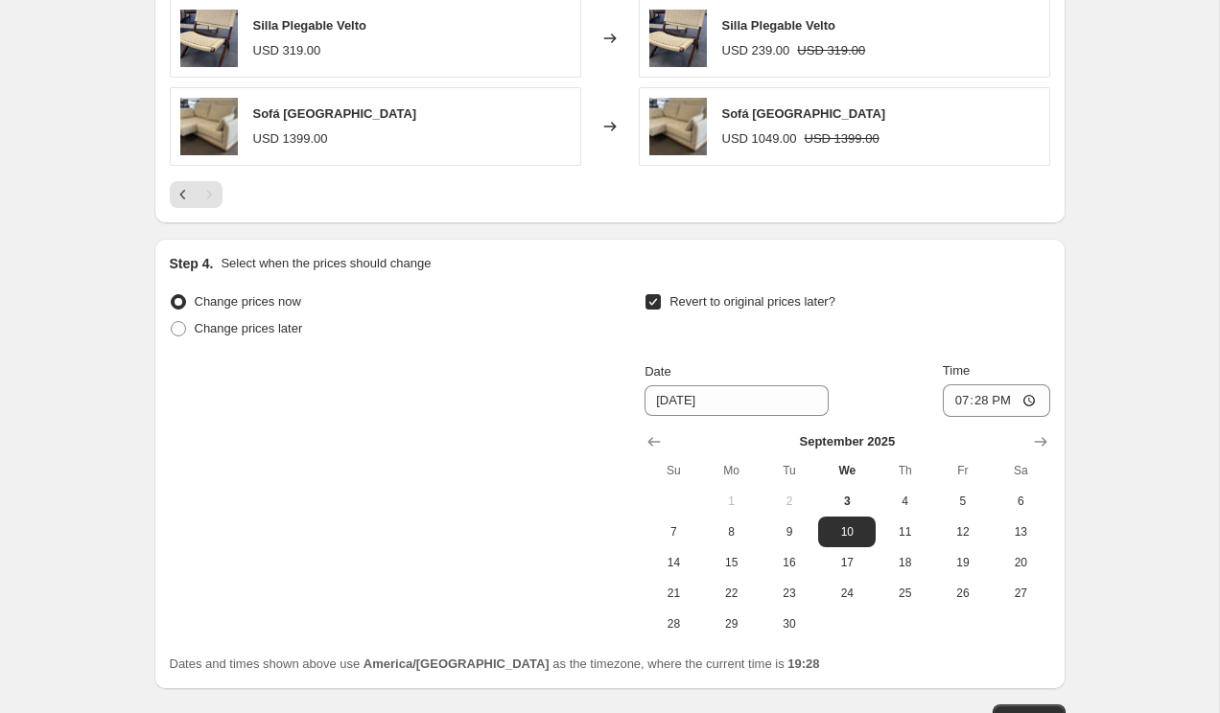
scroll to position [2353, 0]
click at [1037, 436] on icon "Show next month, October 2025" at bounding box center [1040, 441] width 12 height 10
click at [654, 431] on icon "Show previous month, September 2025" at bounding box center [653, 440] width 19 height 19
click at [791, 616] on span "30" at bounding box center [789, 623] width 42 height 15
type input "9/30/2025"
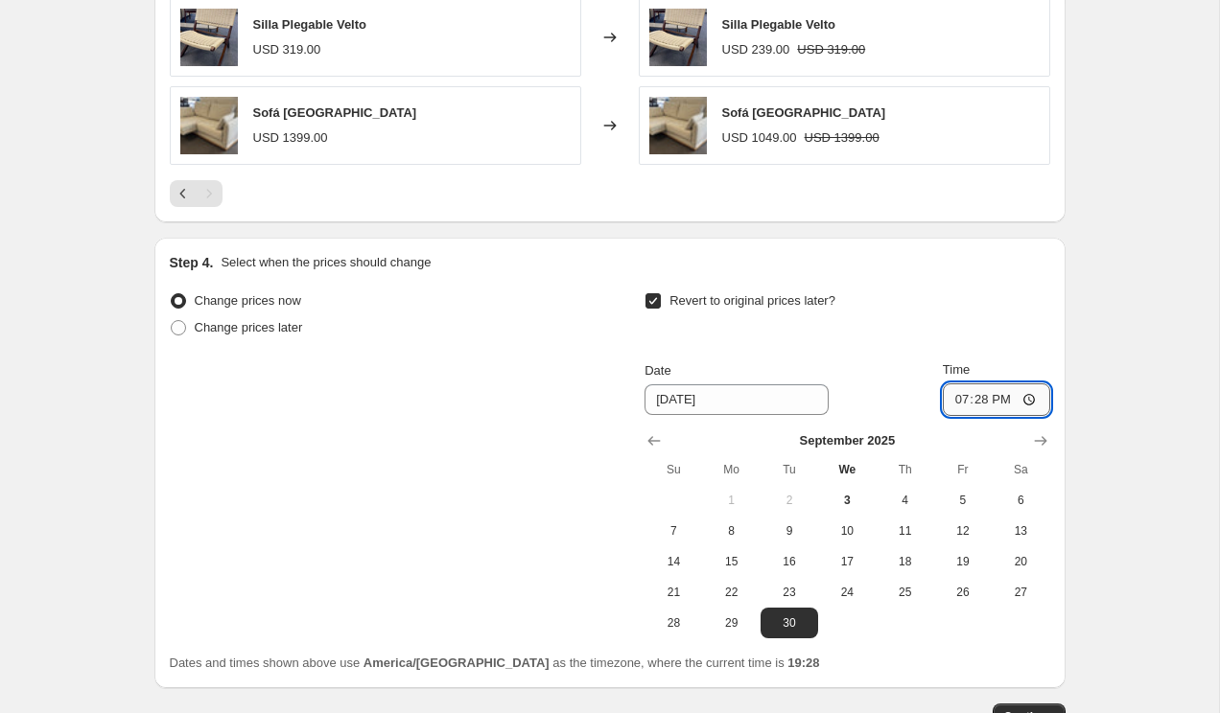
click at [1007, 384] on input "19:28" at bounding box center [995, 400] width 107 height 33
click at [1031, 384] on input "19:28" at bounding box center [995, 400] width 107 height 33
type input "23:59"
click at [1046, 709] on span "Continue" at bounding box center [1029, 716] width 50 height 15
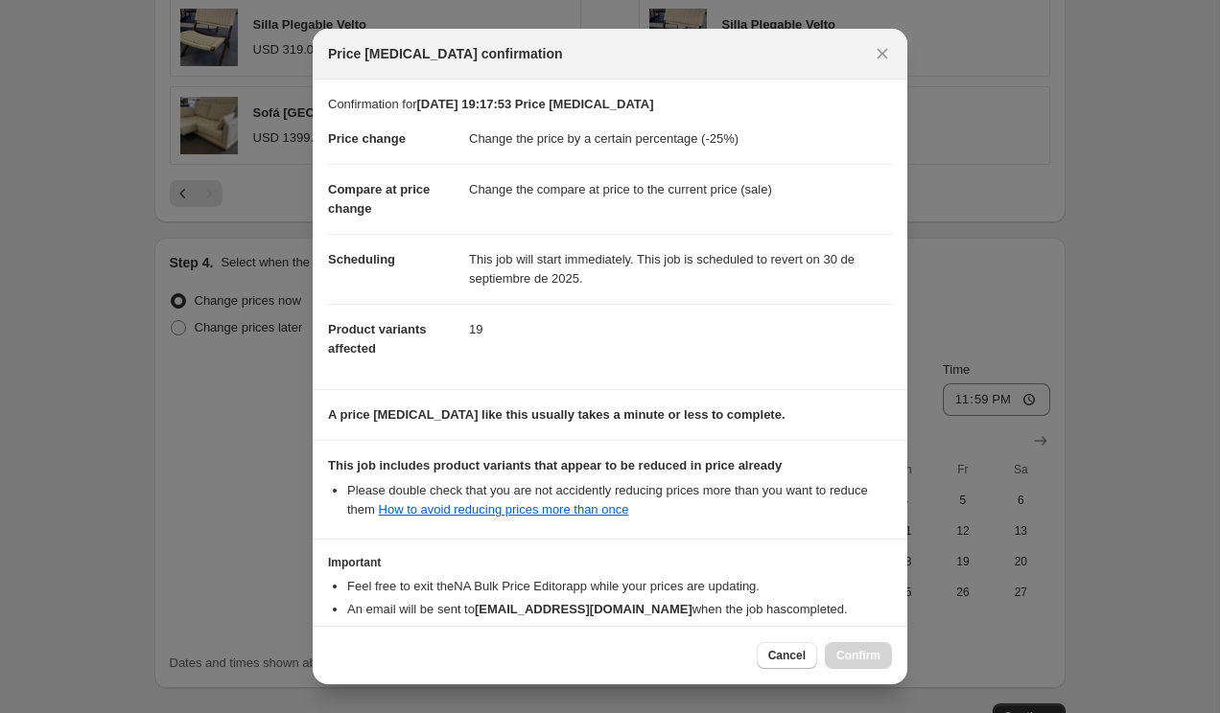
scroll to position [113, 0]
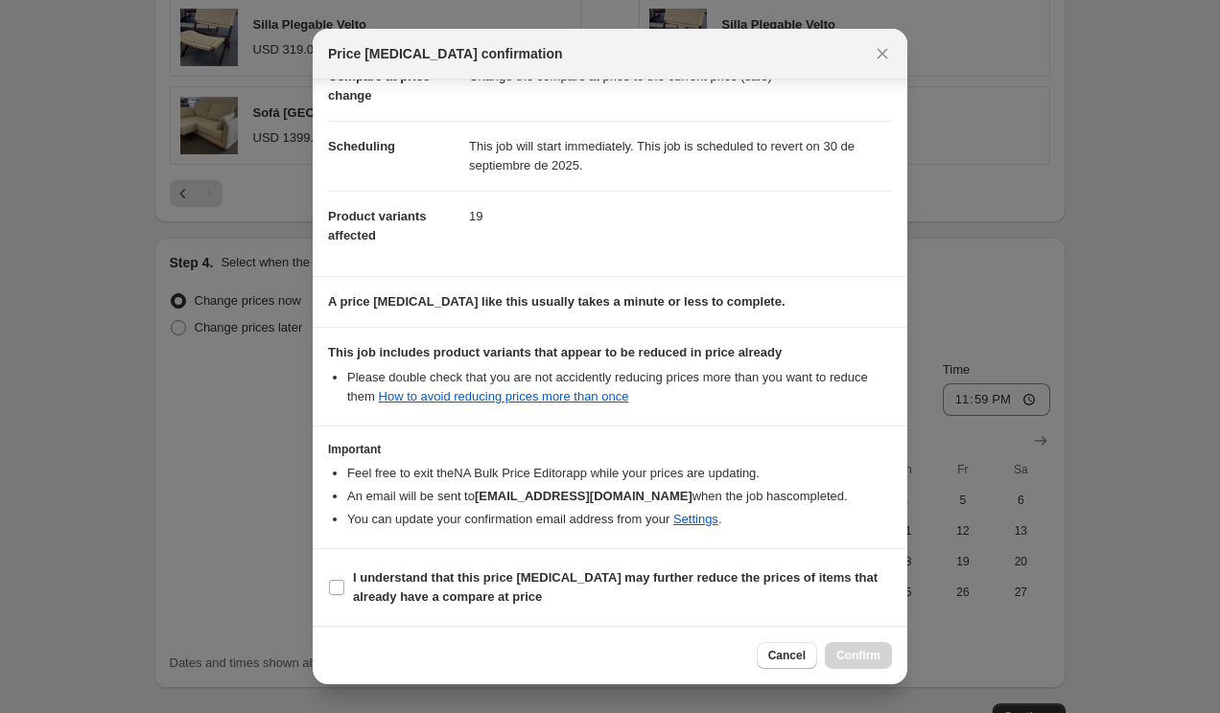
click at [325, 594] on section "I understand that this price change job may further reduce the prices of items …" at bounding box center [610, 587] width 594 height 77
click at [332, 594] on span ":r24:" at bounding box center [336, 587] width 17 height 17
click at [332, 594] on input "I understand that this price change job may further reduce the prices of items …" at bounding box center [336, 587] width 15 height 15
checkbox input "true"
click at [857, 660] on span "Confirm" at bounding box center [858, 655] width 44 height 15
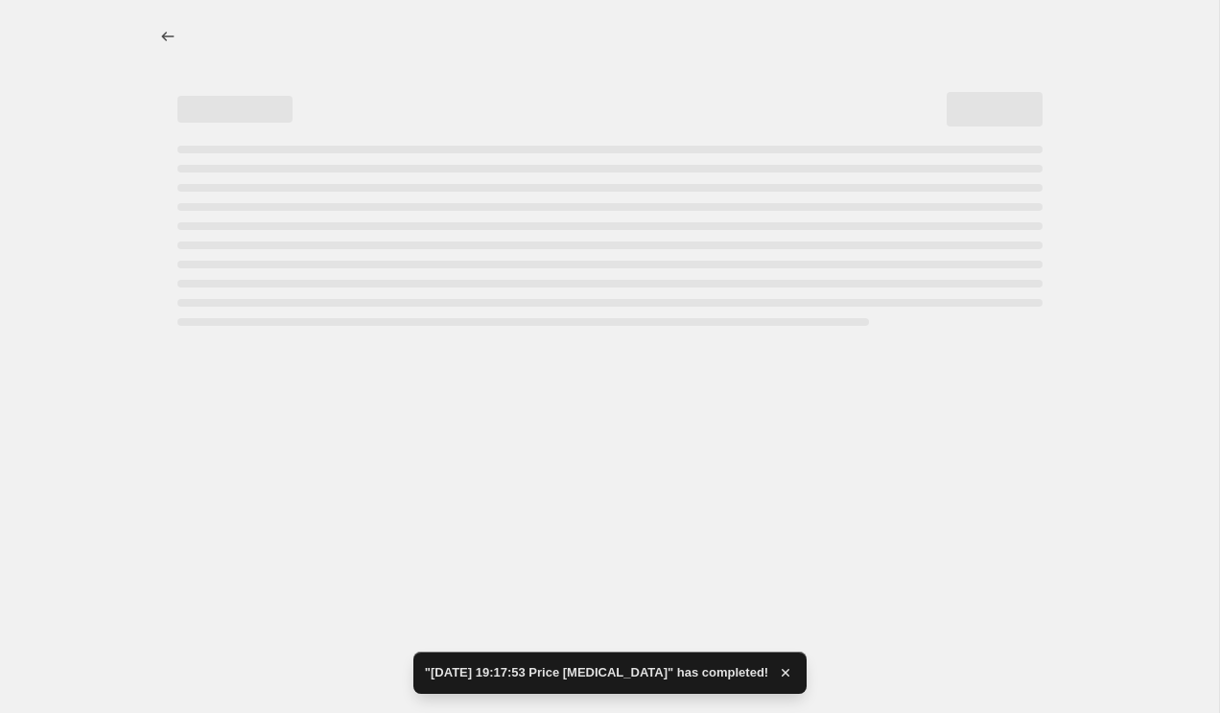
select select "percentage"
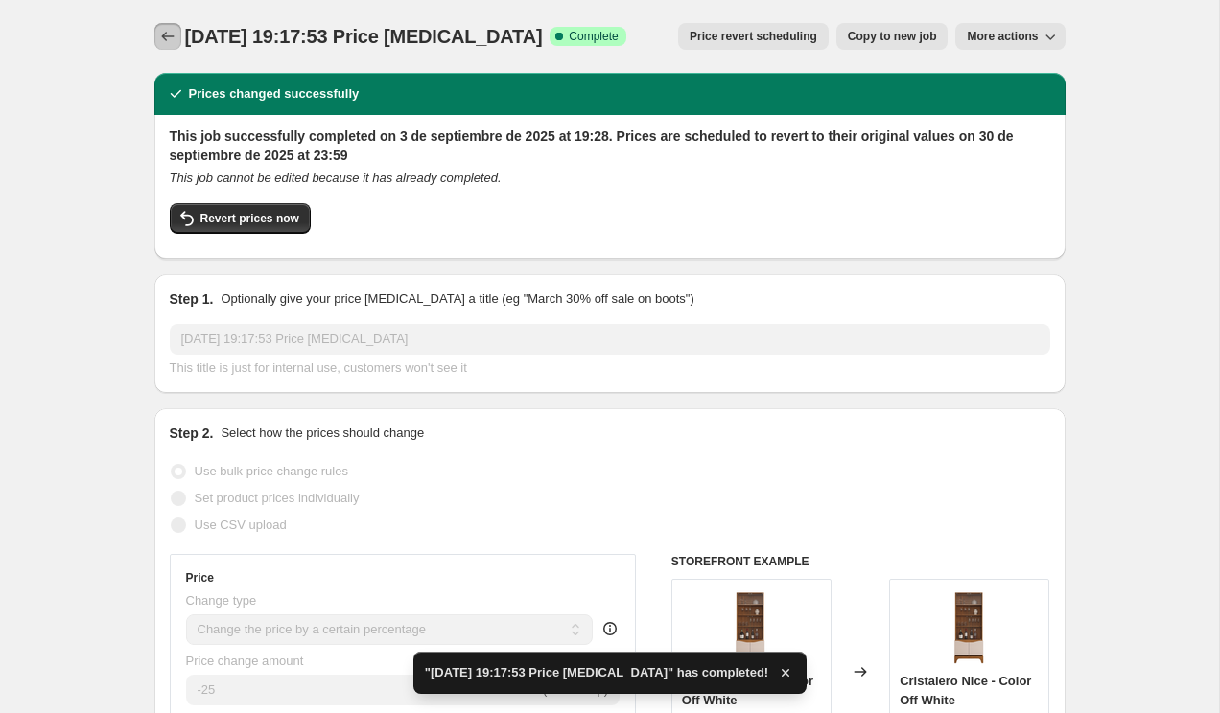
click at [167, 35] on icon "Price change jobs" at bounding box center [167, 36] width 19 height 19
